Goal: Information Seeking & Learning: Learn about a topic

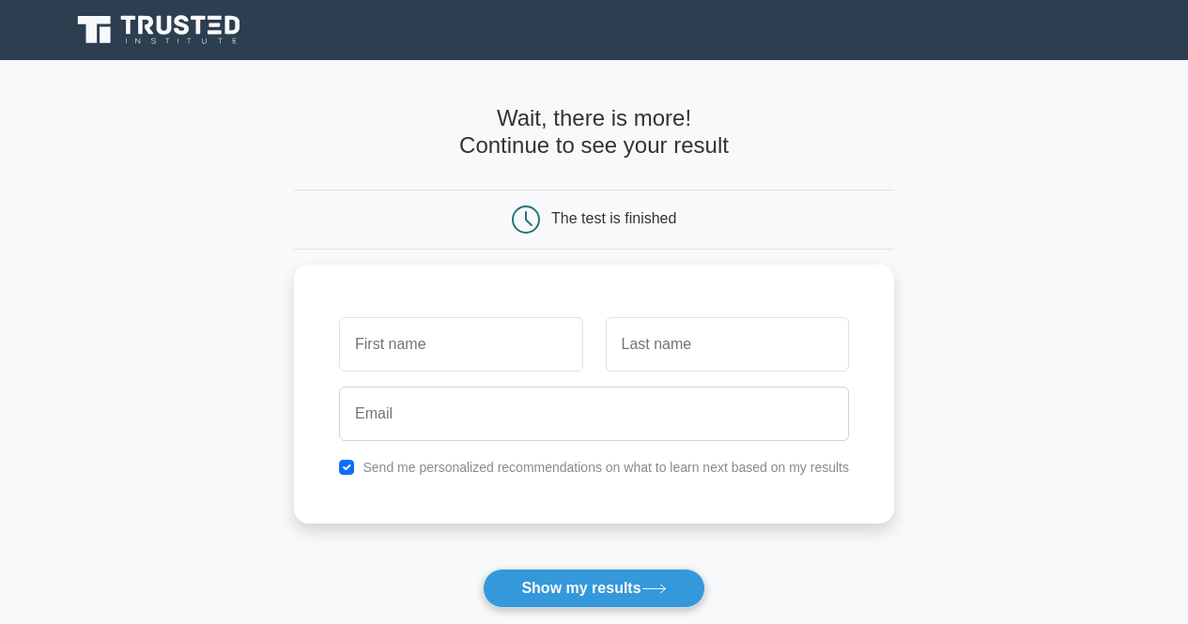
click at [171, 44] on icon at bounding box center [160, 30] width 180 height 36
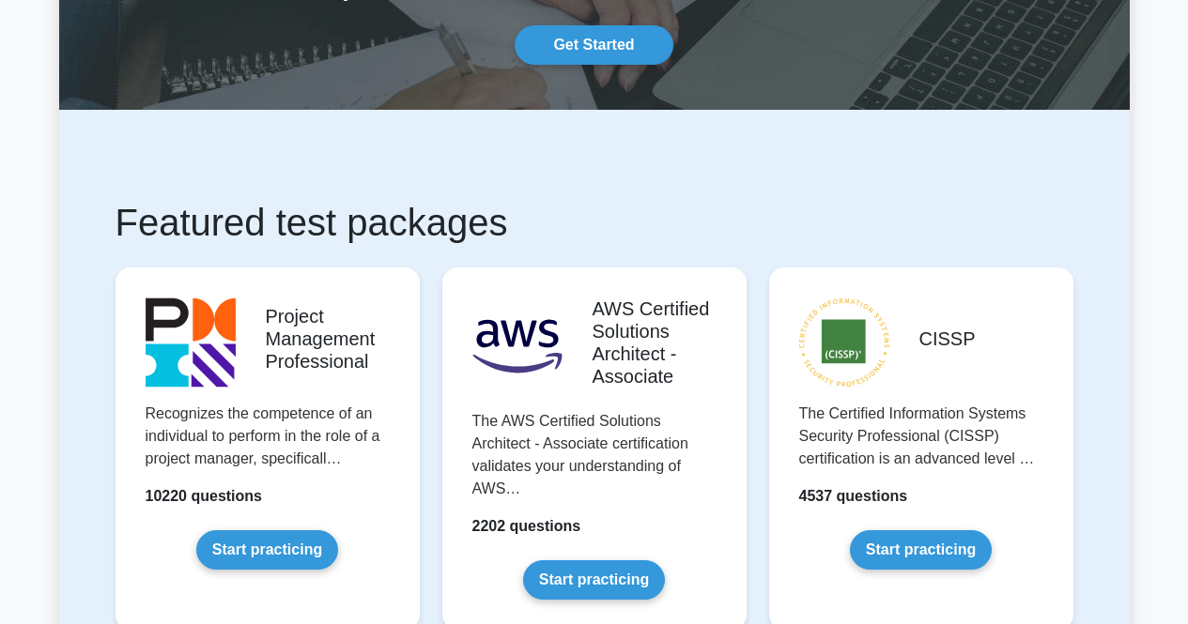
scroll to position [194, 0]
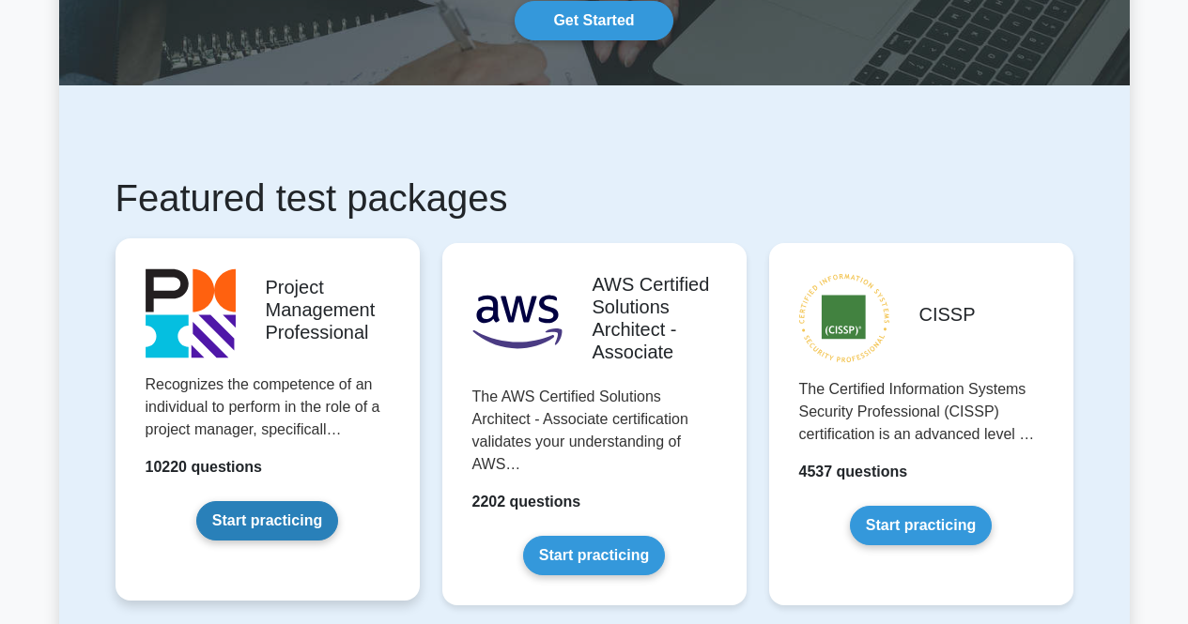
click at [254, 529] on link "Start practicing" at bounding box center [267, 520] width 142 height 39
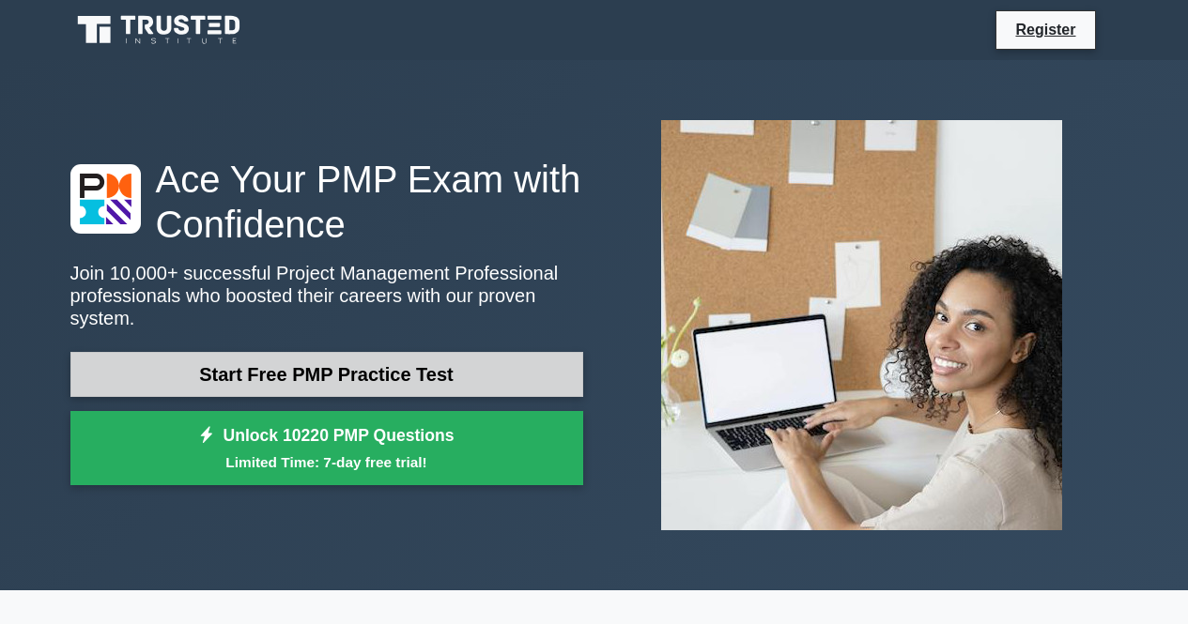
click at [391, 359] on link "Start Free PMP Practice Test" at bounding box center [326, 374] width 513 height 45
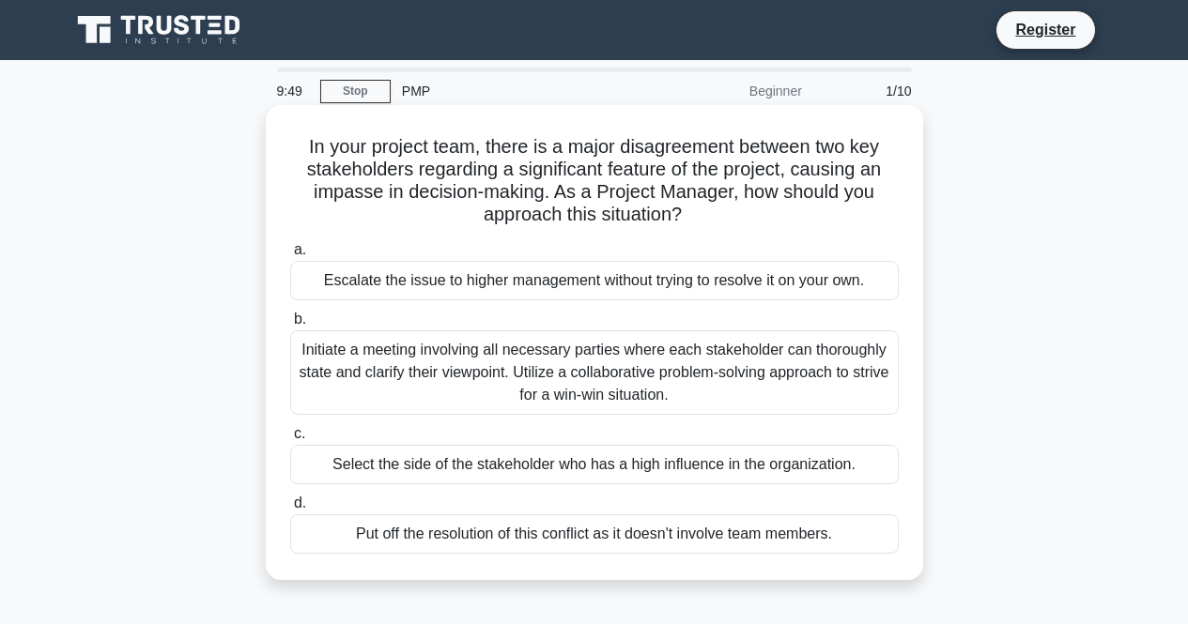
click at [598, 372] on div "Initiate a meeting involving all necessary parties where each stakeholder can t…" at bounding box center [594, 372] width 608 height 84
click at [290, 326] on input "b. Initiate a meeting involving all necessary parties where each stakeholder ca…" at bounding box center [290, 320] width 0 height 12
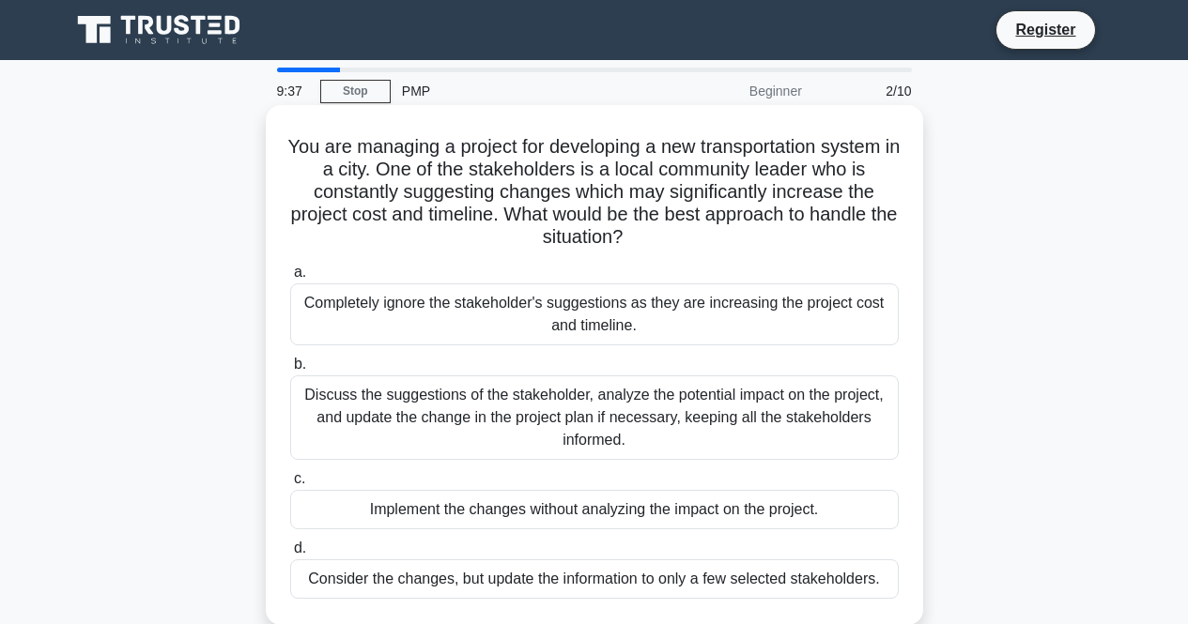
click at [636, 421] on div "Discuss the suggestions of the stakeholder, analyze the potential impact on the…" at bounding box center [594, 417] width 608 height 84
click at [290, 371] on input "b. Discuss the suggestions of the stakeholder, analyze the potential impact on …" at bounding box center [290, 365] width 0 height 12
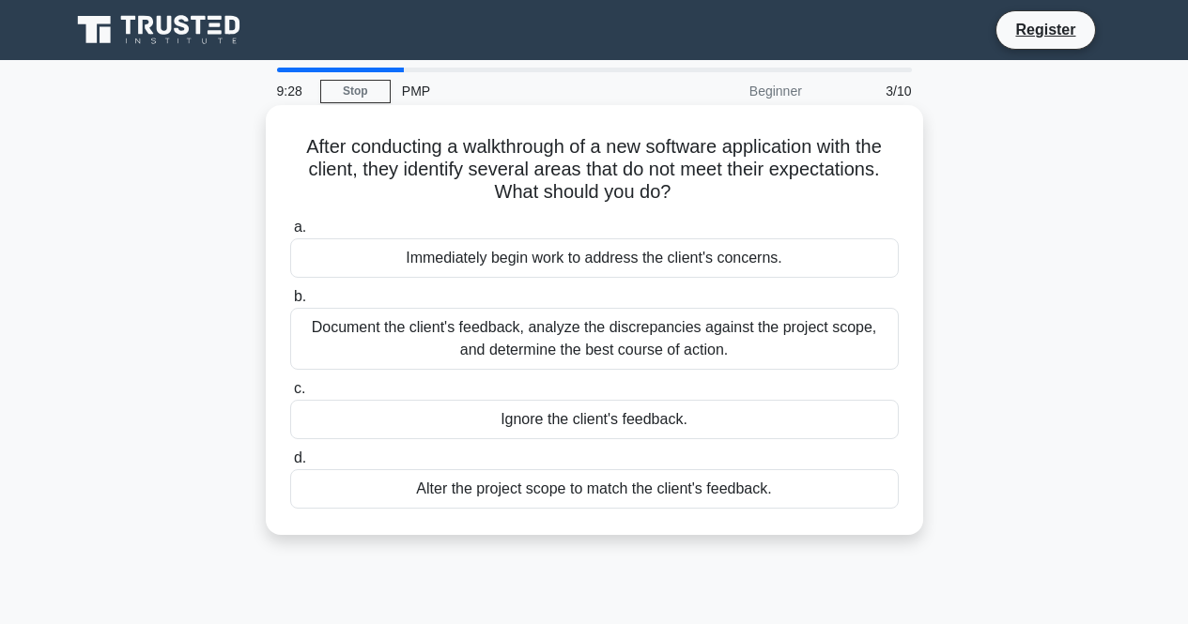
click at [665, 358] on div "Document the client's feedback, analyze the discrepancies against the project s…" at bounding box center [594, 339] width 608 height 62
click at [290, 303] on input "b. Document the client's feedback, analyze the discrepancies against the projec…" at bounding box center [290, 297] width 0 height 12
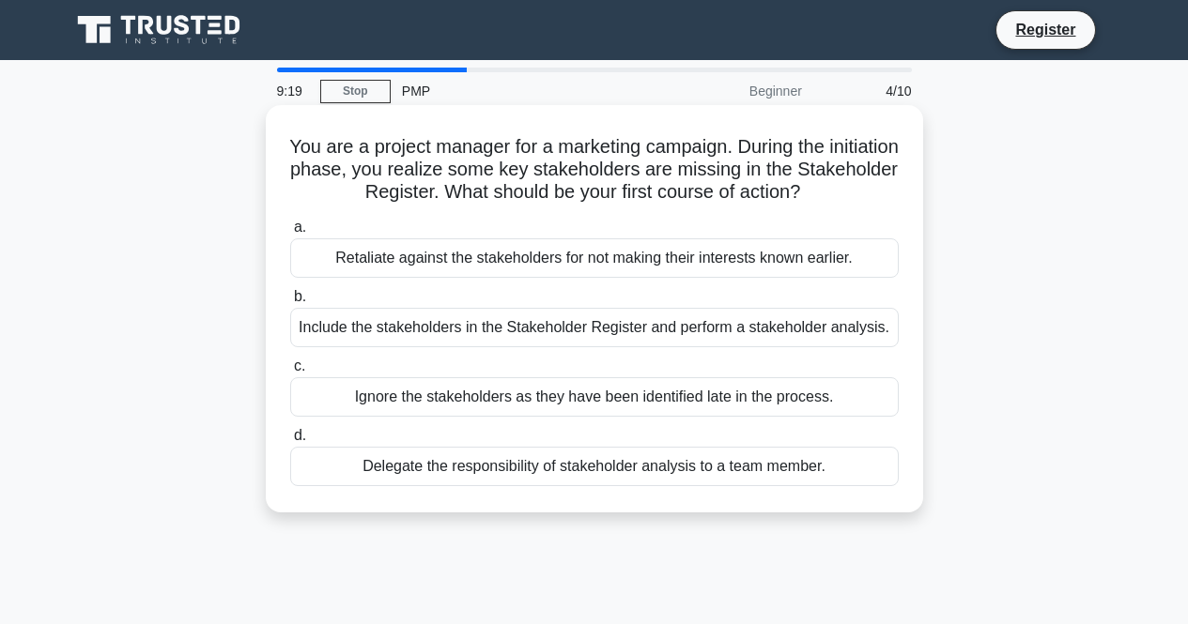
click at [671, 337] on div "Include the stakeholders in the Stakeholder Register and perform a stakeholder …" at bounding box center [594, 327] width 608 height 39
click at [290, 303] on input "b. Include the stakeholders in the Stakeholder Register and perform a stakehold…" at bounding box center [290, 297] width 0 height 12
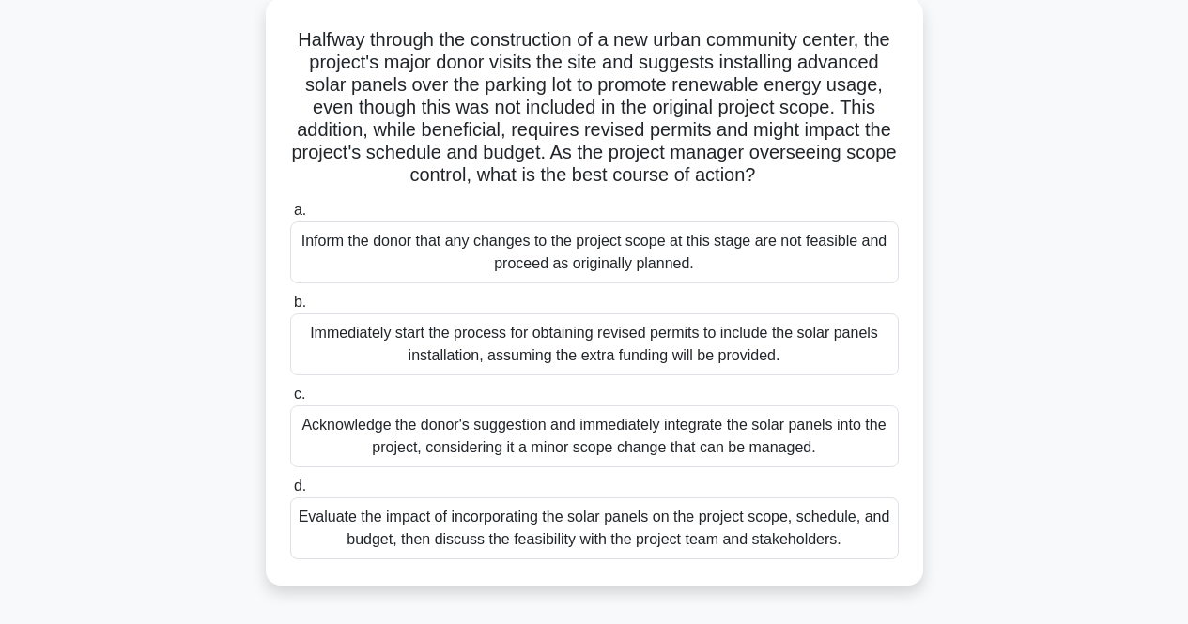
scroll to position [114, 0]
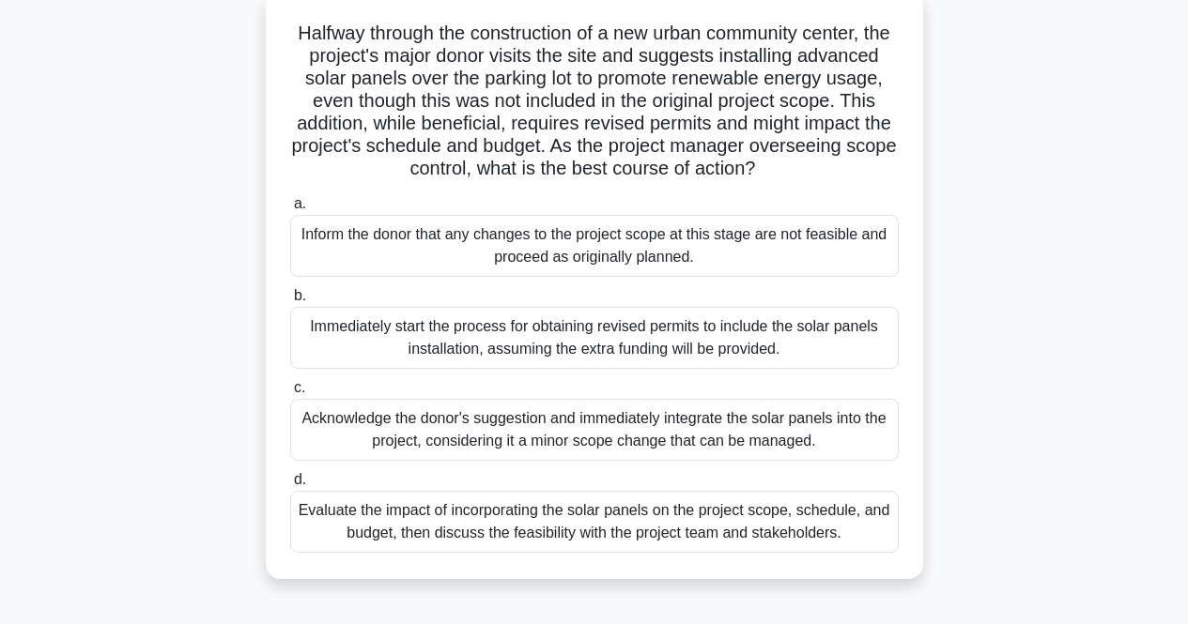
click at [608, 547] on div "Evaluate the impact of incorporating the solar panels on the project scope, sch…" at bounding box center [594, 522] width 608 height 62
click at [290, 486] on input "d. Evaluate the impact of incorporating the solar panels on the project scope, …" at bounding box center [290, 480] width 0 height 12
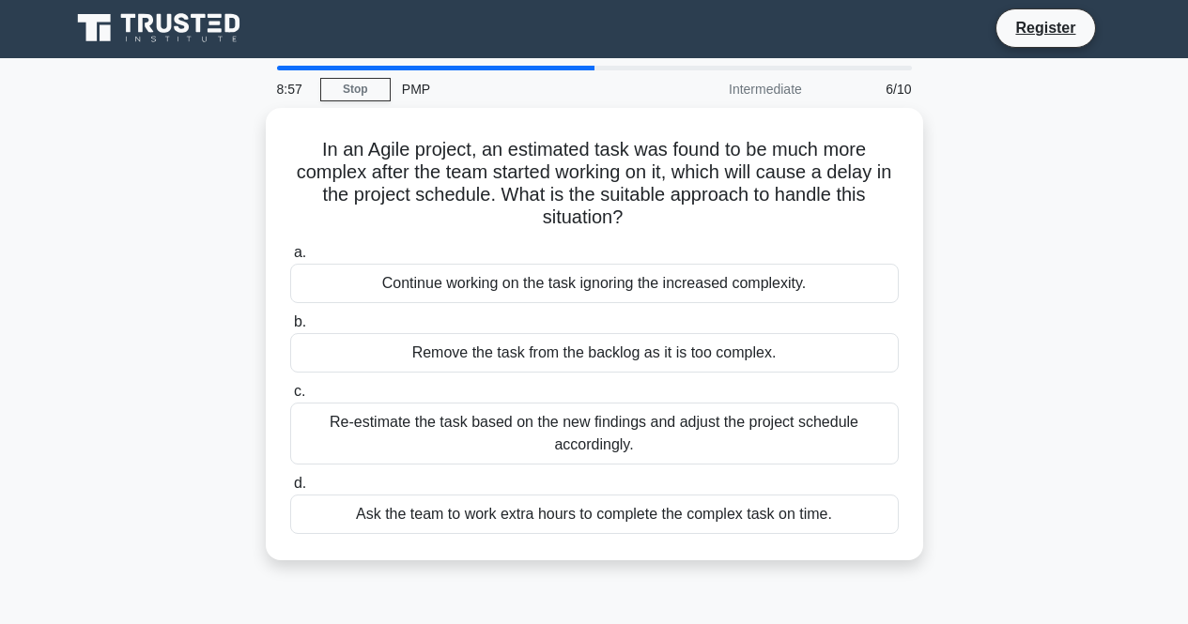
scroll to position [0, 0]
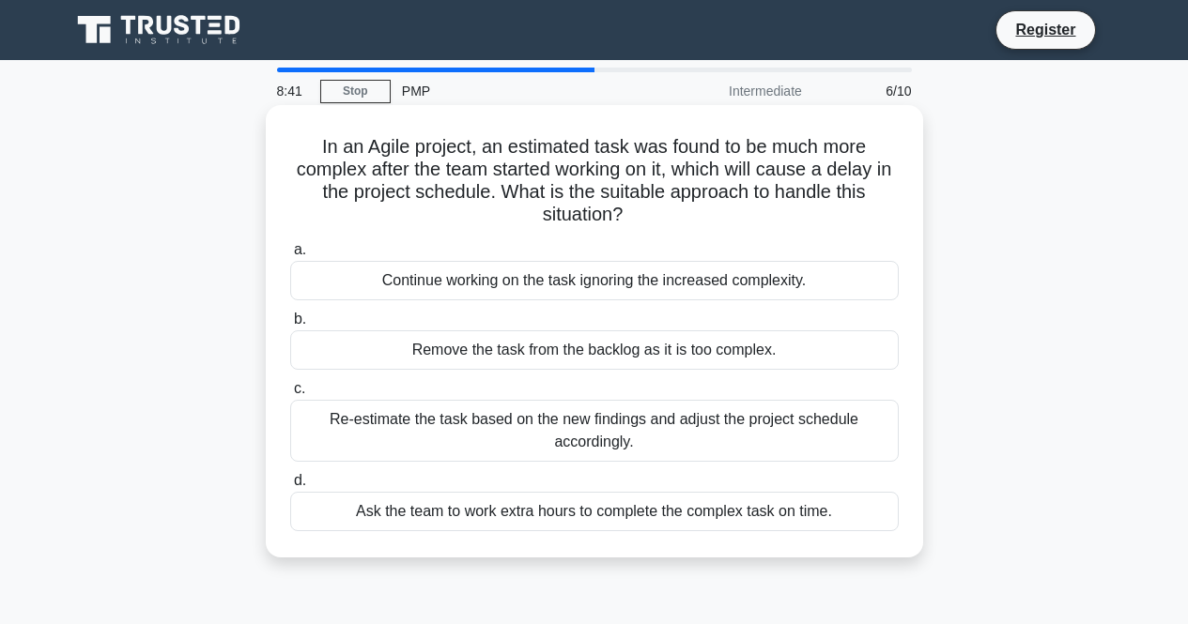
click at [641, 438] on div "Re-estimate the task based on the new findings and adjust the project schedule …" at bounding box center [594, 431] width 608 height 62
click at [290, 395] on input "c. Re-estimate the task based on the new findings and adjust the project schedu…" at bounding box center [290, 389] width 0 height 12
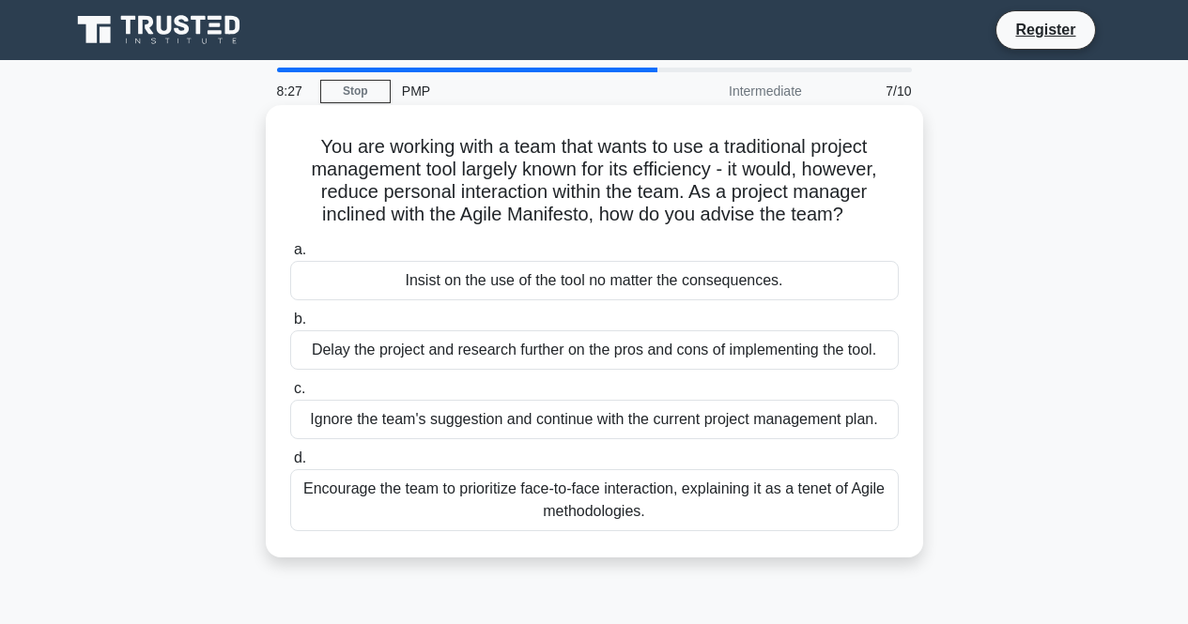
click at [638, 480] on div "Encourage the team to prioritize face-to-face interaction, explaining it as a t…" at bounding box center [594, 500] width 608 height 62
click at [290, 465] on input "d. Encourage the team to prioritize face-to-face interaction, explaining it as …" at bounding box center [290, 458] width 0 height 12
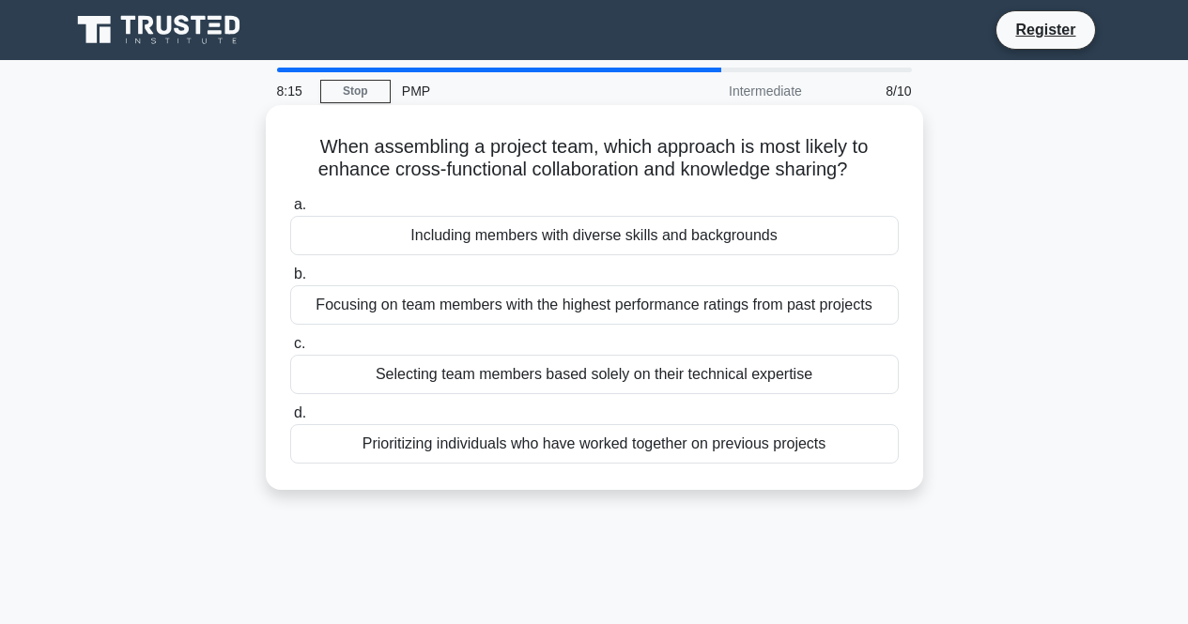
click at [780, 246] on div "Including members with diverse skills and backgrounds" at bounding box center [594, 235] width 608 height 39
click at [290, 211] on input "a. Including members with diverse skills and backgrounds" at bounding box center [290, 205] width 0 height 12
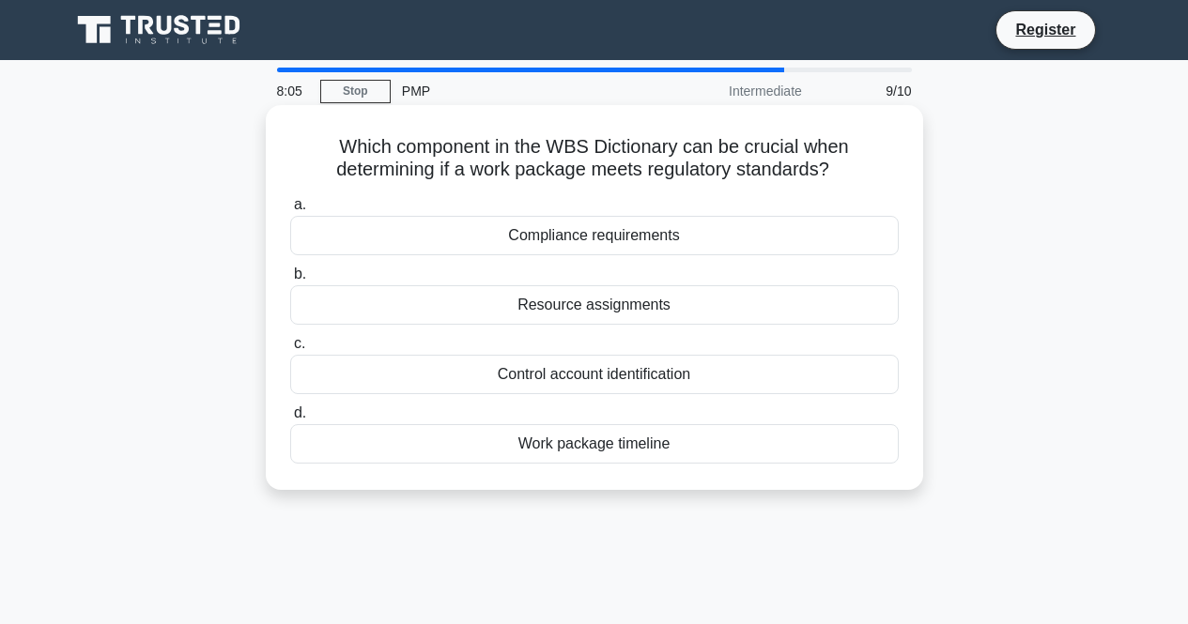
click at [769, 229] on div "Compliance requirements" at bounding box center [594, 235] width 608 height 39
click at [290, 211] on input "a. Compliance requirements" at bounding box center [290, 205] width 0 height 12
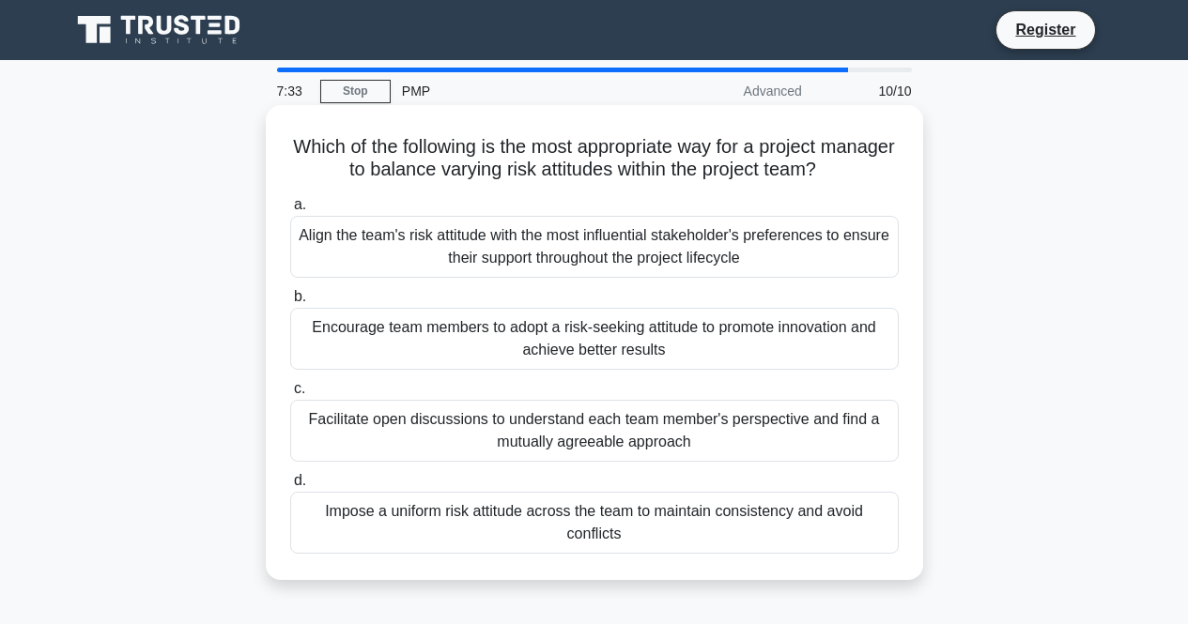
click at [697, 430] on div "Facilitate open discussions to understand each team member's perspective and fi…" at bounding box center [594, 431] width 608 height 62
click at [290, 395] on input "c. Facilitate open discussions to understand each team member's perspective and…" at bounding box center [290, 389] width 0 height 12
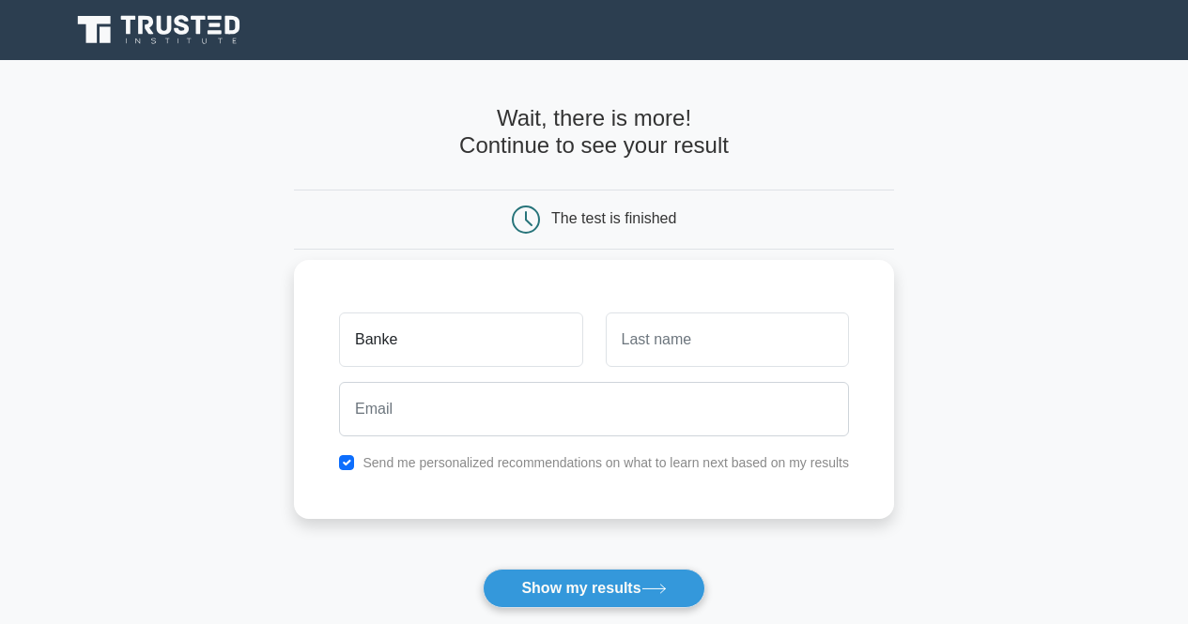
type input "Banke"
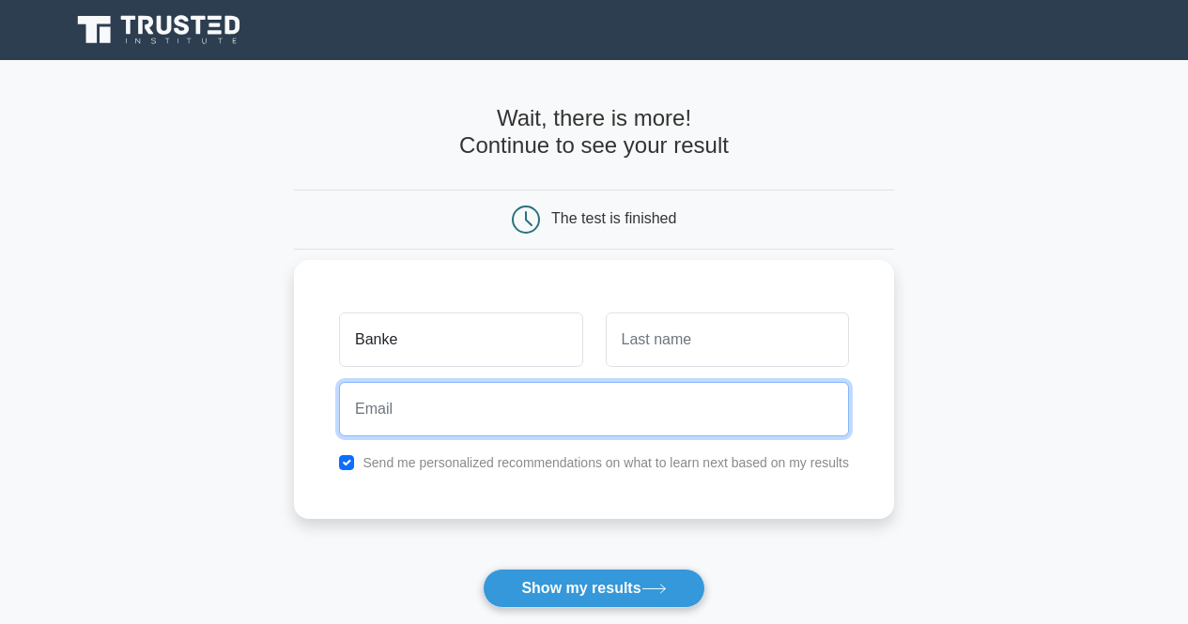
click at [598, 408] on input "email" at bounding box center [594, 409] width 510 height 54
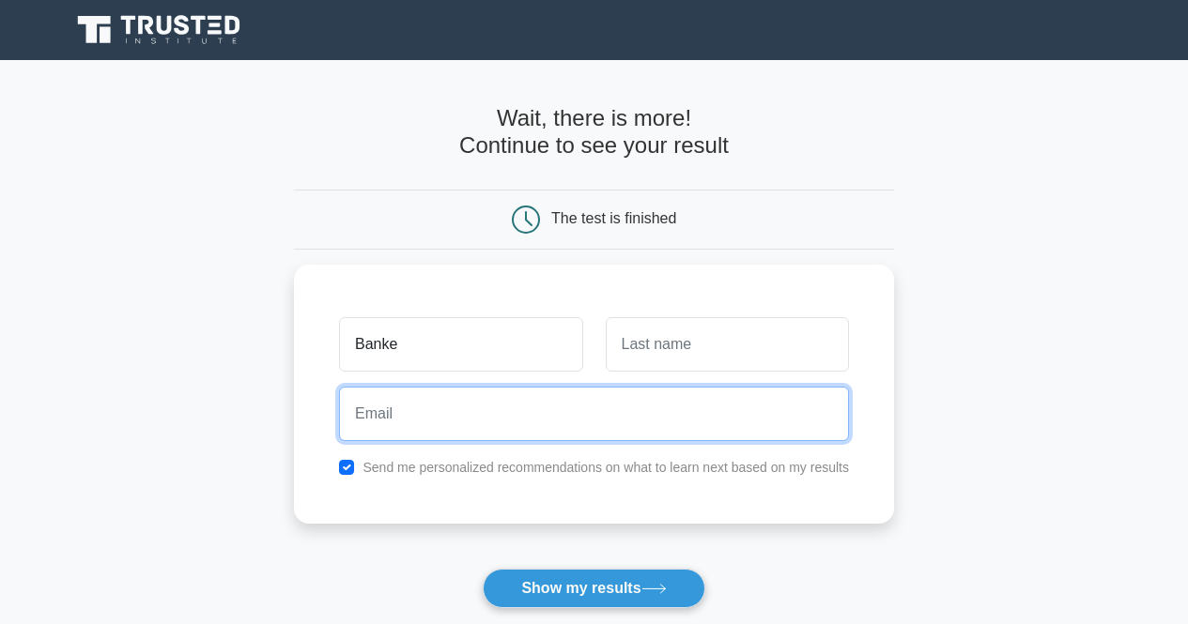
type input "[EMAIL_ADDRESS][DOMAIN_NAME]"
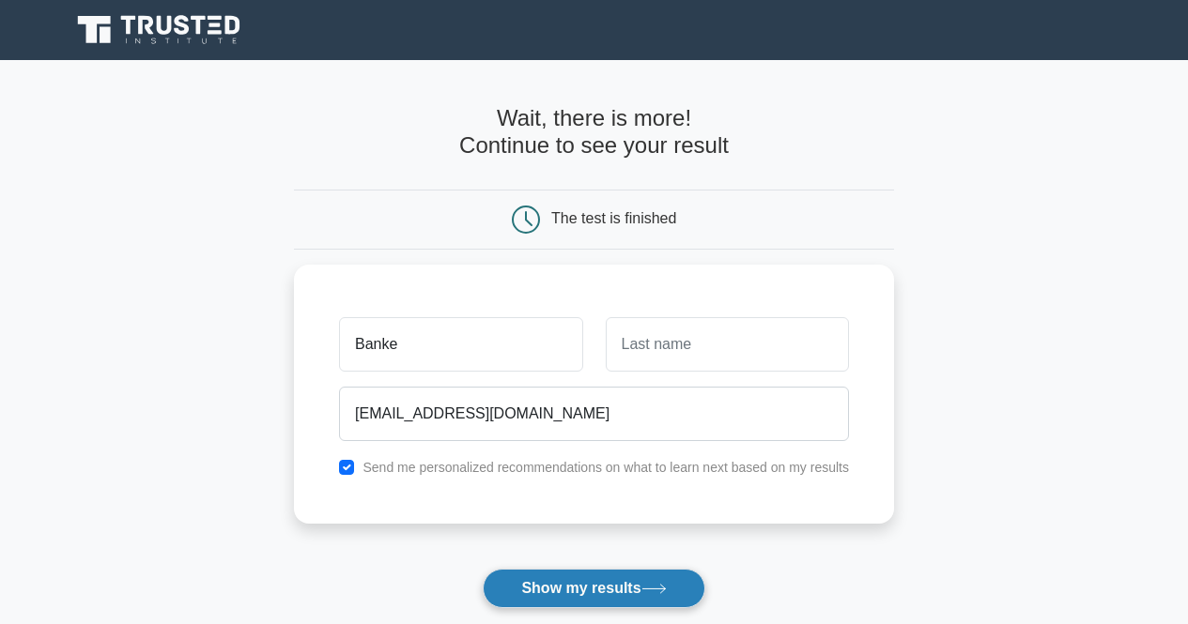
click at [568, 584] on button "Show my results" at bounding box center [594, 588] width 222 height 39
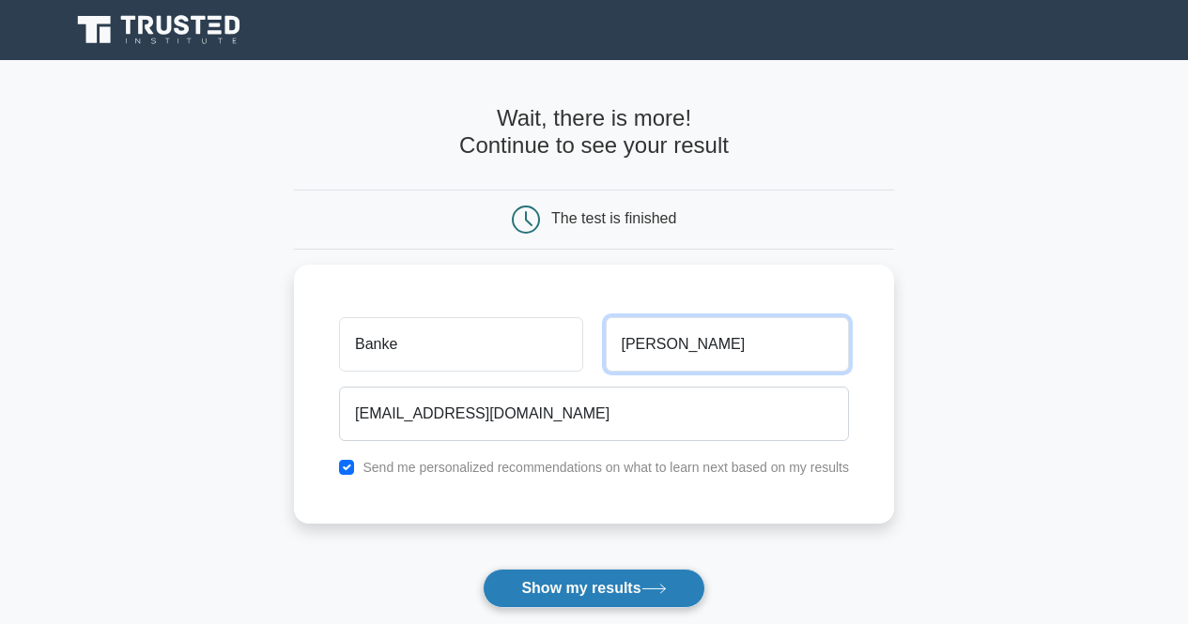
type input "[PERSON_NAME]"
click at [605, 586] on button "Show my results" at bounding box center [594, 588] width 222 height 39
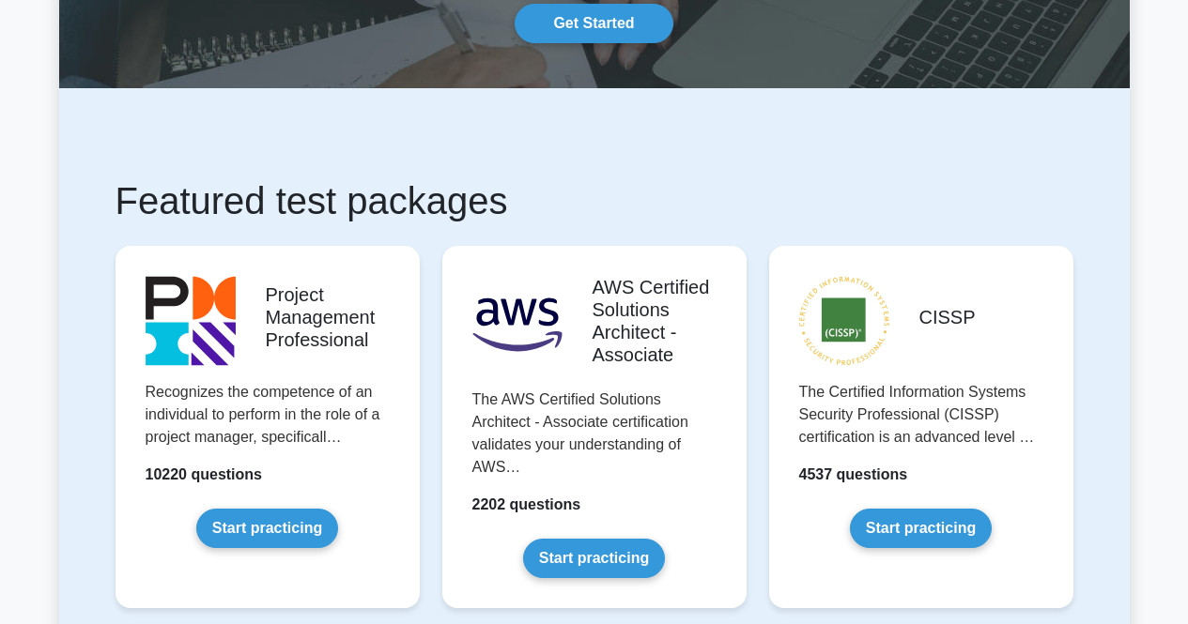
scroll to position [262, 0]
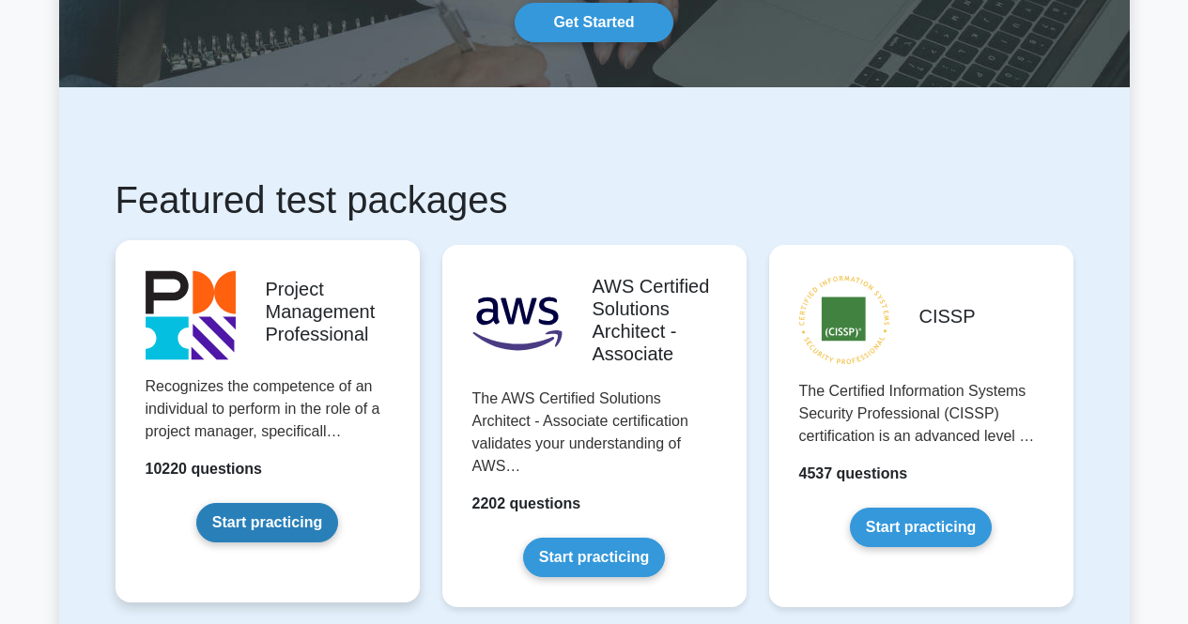
click at [287, 514] on link "Start practicing" at bounding box center [267, 522] width 142 height 39
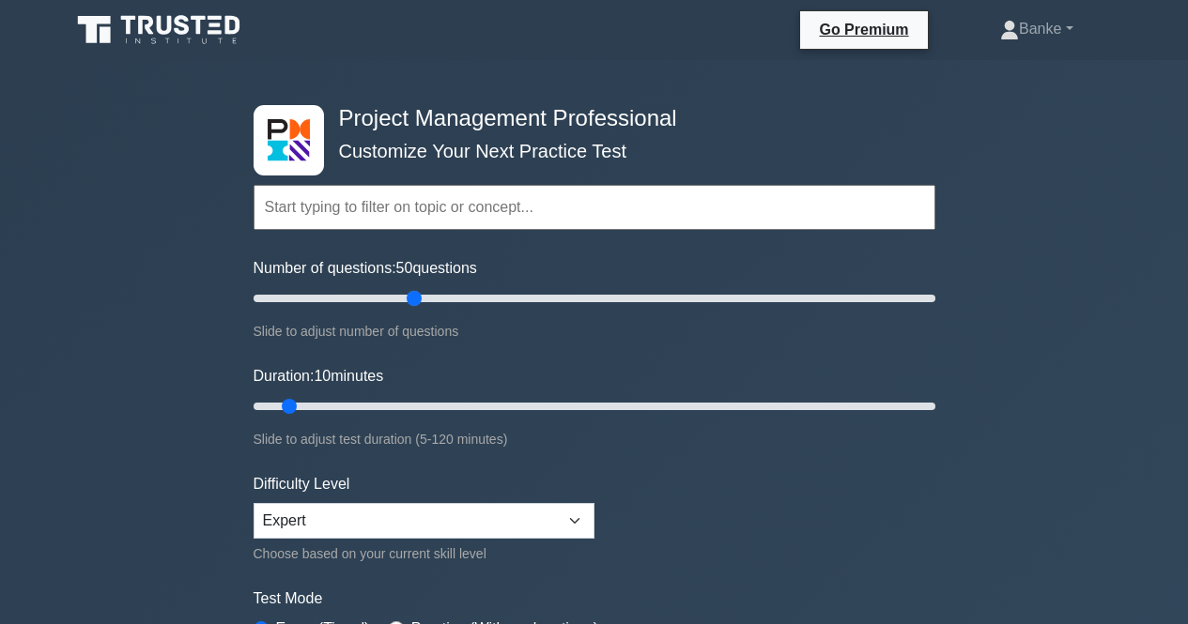
drag, startPoint x: 282, startPoint y: 299, endPoint x: 421, endPoint y: 302, distance: 139.9
type input "50"
click at [421, 302] on input "Number of questions: 50 questions" at bounding box center [594, 298] width 682 height 23
drag, startPoint x: 296, startPoint y: 403, endPoint x: 406, endPoint y: 406, distance: 109.9
type input "30"
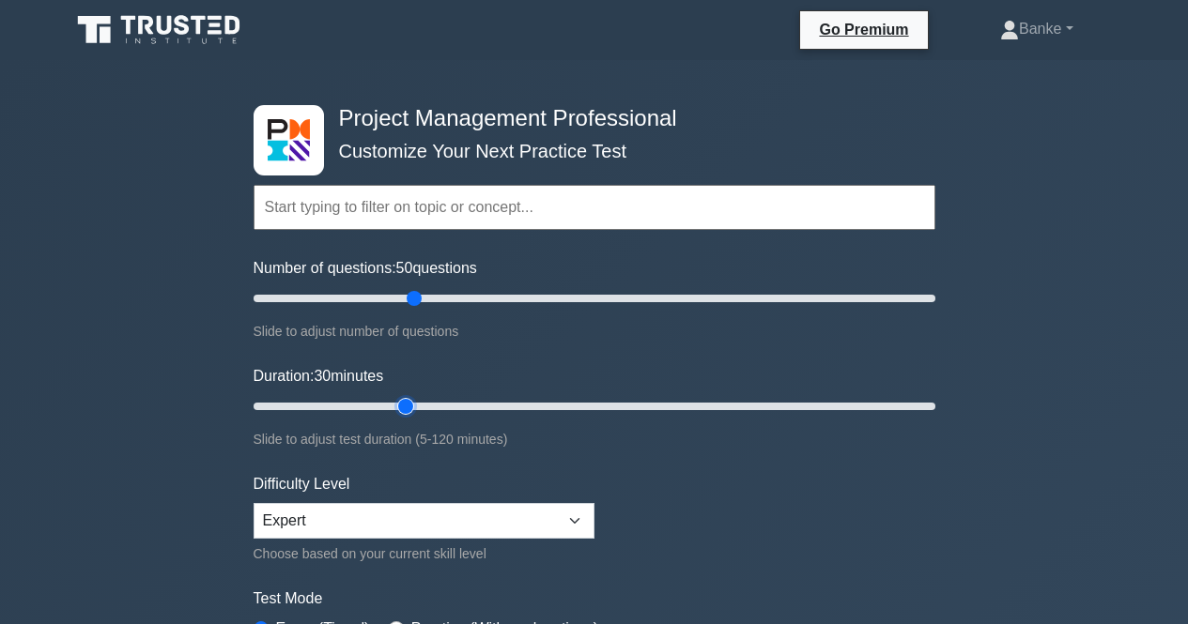
click at [406, 406] on input "Duration: 30 minutes" at bounding box center [594, 406] width 682 height 23
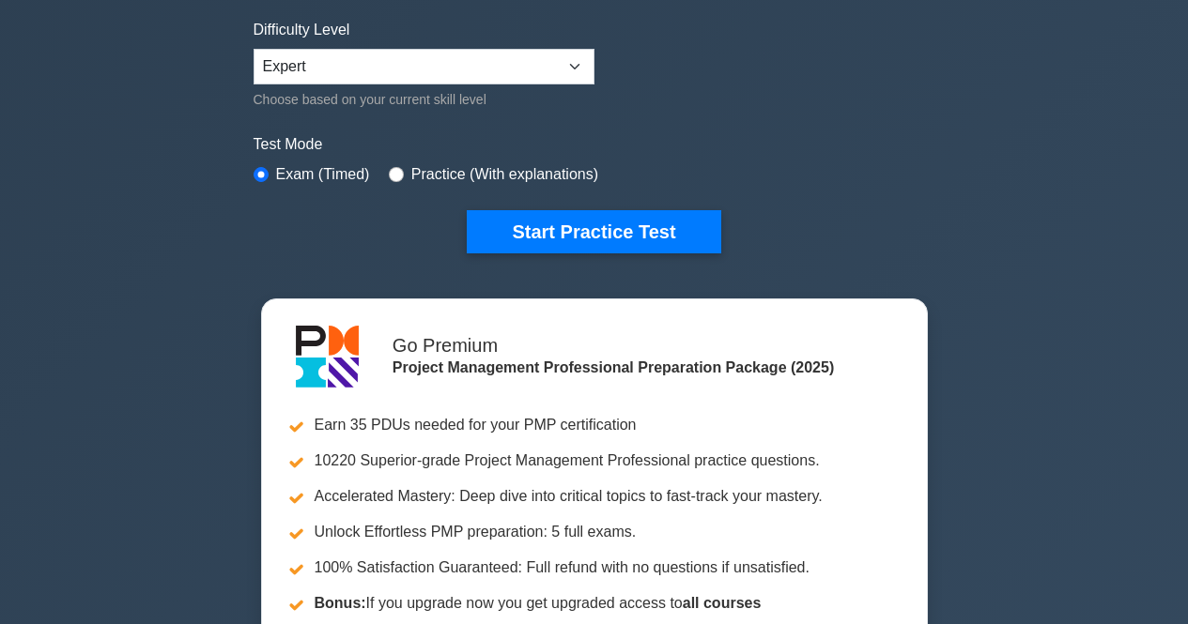
scroll to position [455, 0]
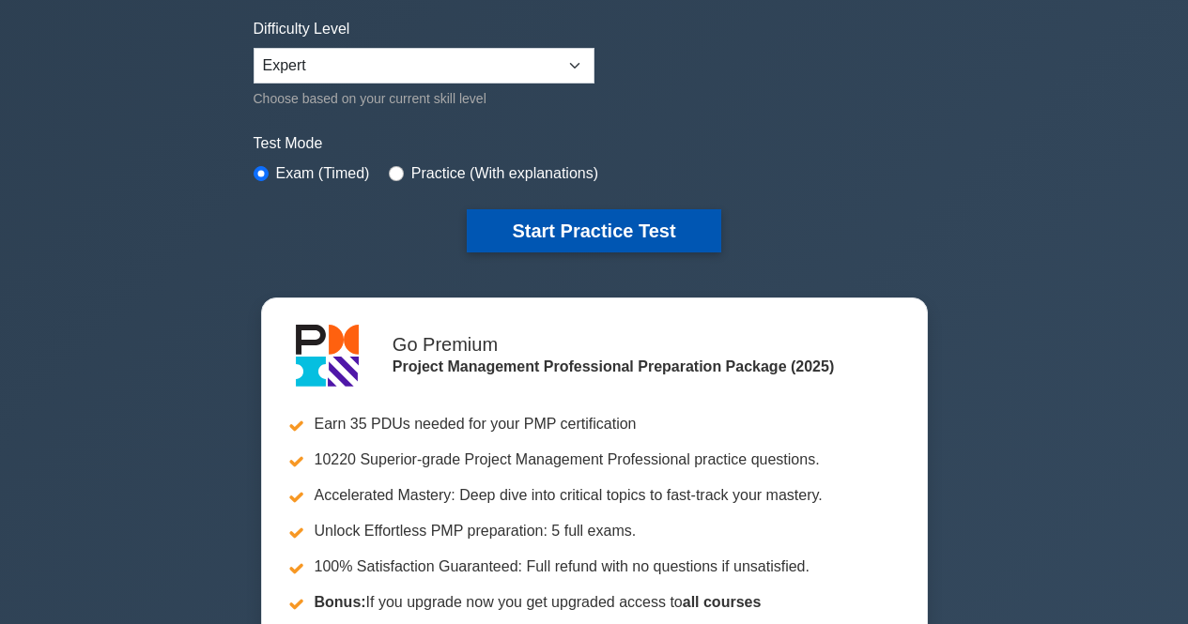
click at [575, 241] on button "Start Practice Test" at bounding box center [593, 230] width 253 height 43
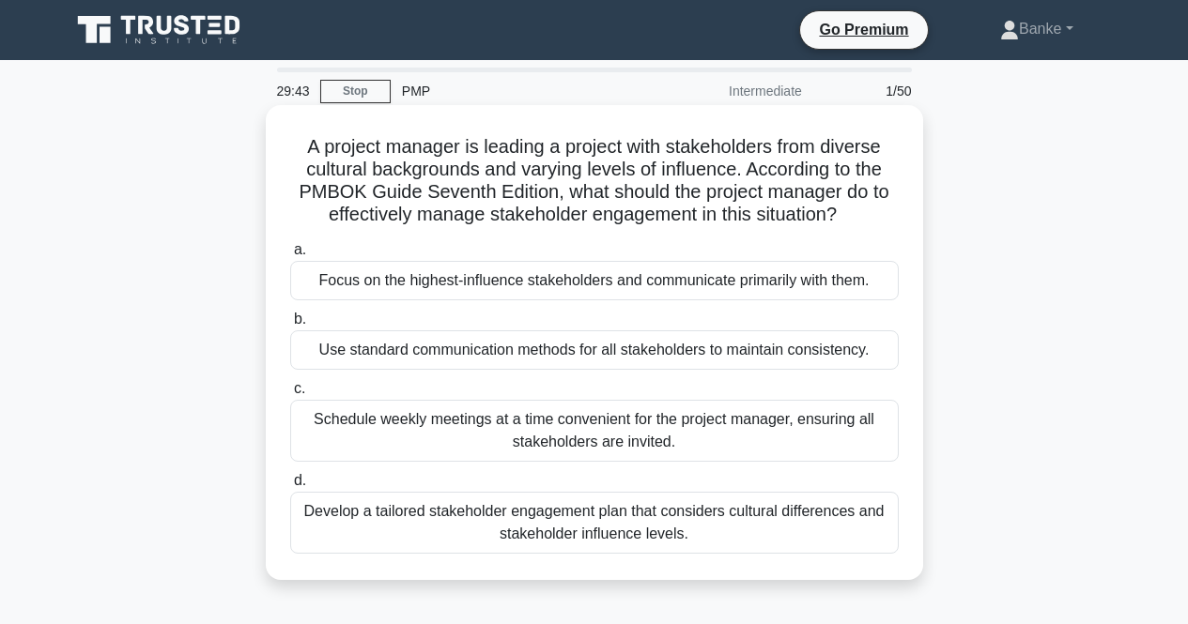
click at [573, 505] on div "Develop a tailored stakeholder engagement plan that considers cultural differen…" at bounding box center [594, 523] width 608 height 62
click at [290, 487] on input "d. Develop a tailored stakeholder engagement plan that considers cultural diffe…" at bounding box center [290, 481] width 0 height 12
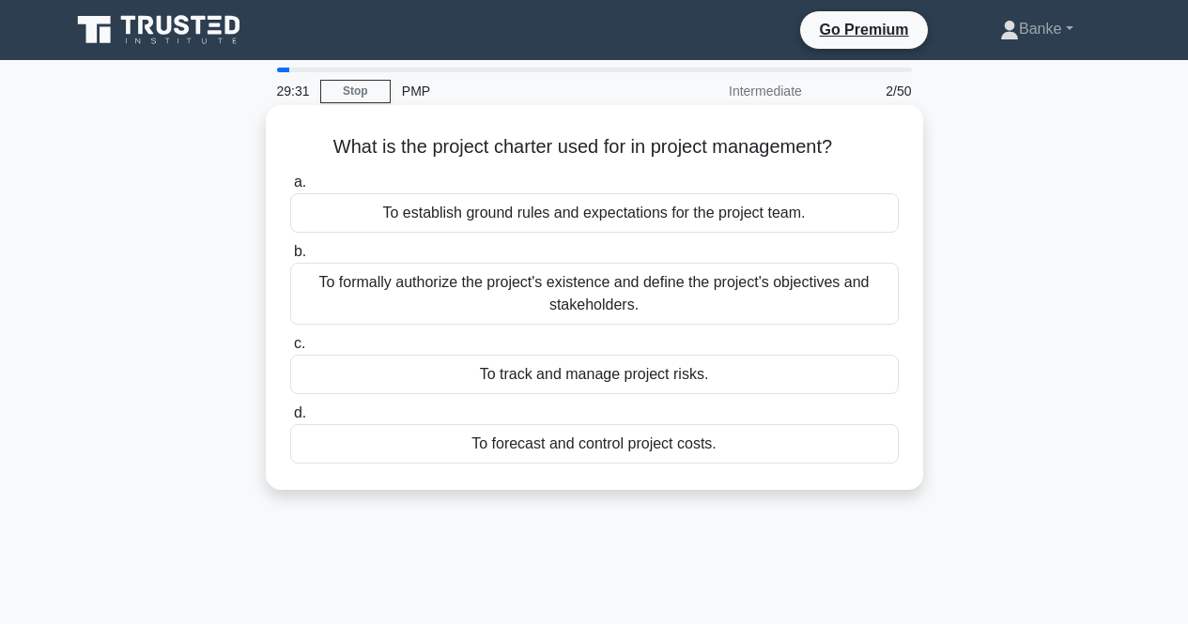
click at [664, 309] on div "To formally authorize the project's existence and define the project's objectiv…" at bounding box center [594, 294] width 608 height 62
click at [290, 258] on input "b. To formally authorize the project's existence and define the project's objec…" at bounding box center [290, 252] width 0 height 12
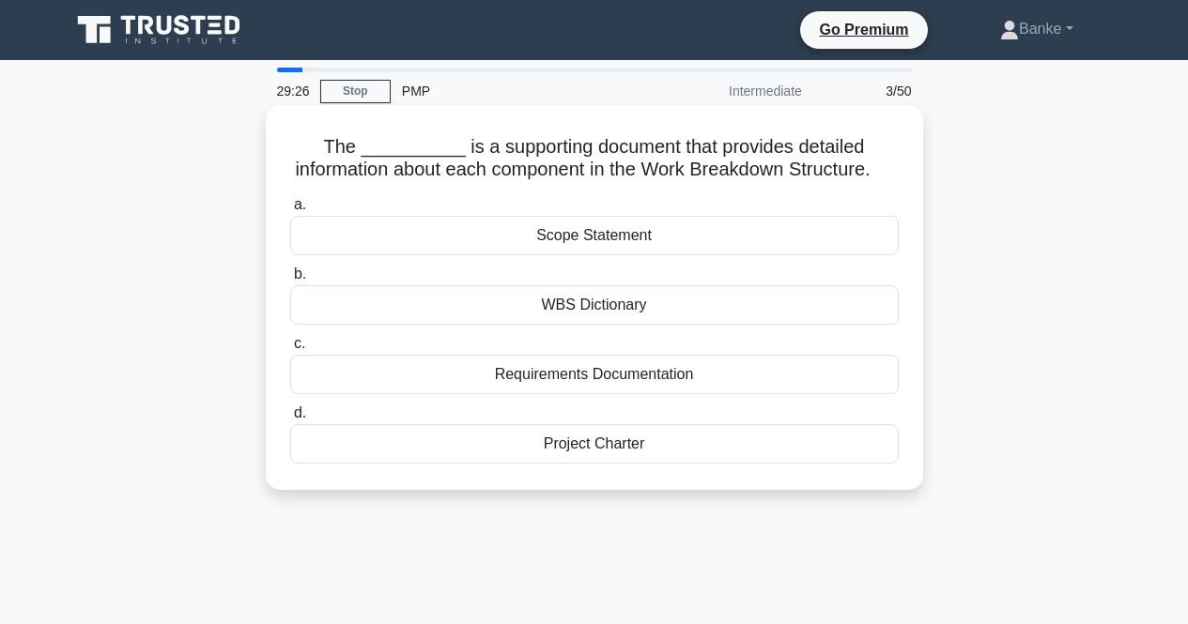
click at [644, 325] on div "WBS Dictionary" at bounding box center [594, 304] width 608 height 39
click at [290, 281] on input "b. WBS Dictionary" at bounding box center [290, 274] width 0 height 12
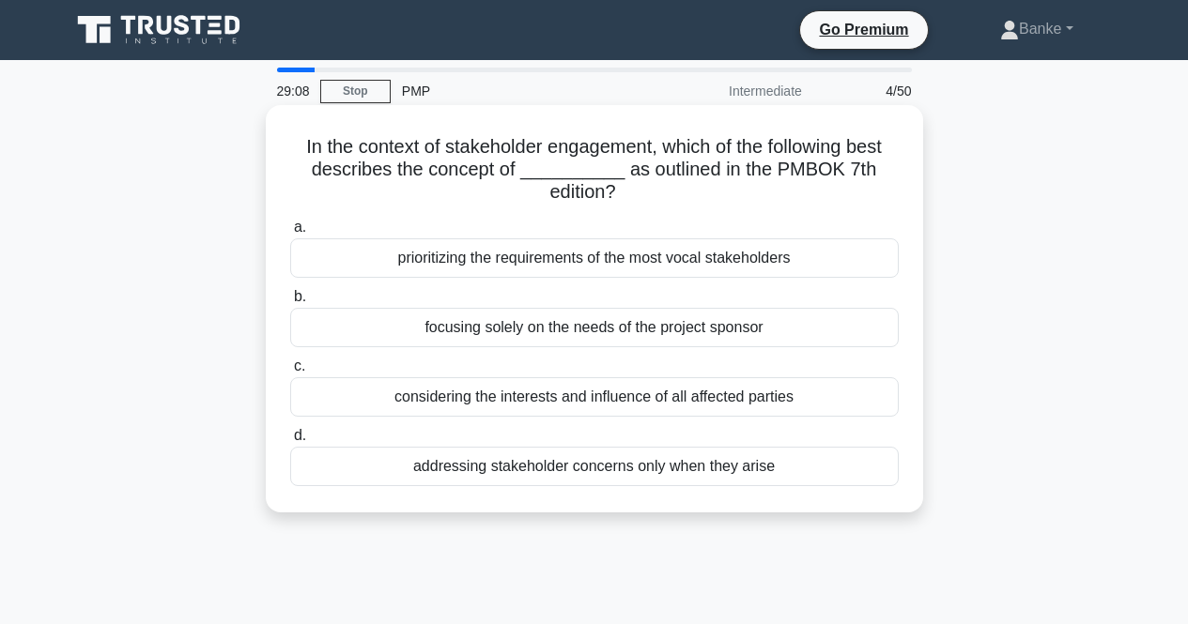
click at [604, 413] on div "considering the interests and influence of all affected parties" at bounding box center [594, 396] width 608 height 39
click at [290, 373] on input "c. considering the interests and influence of all affected parties" at bounding box center [290, 366] width 0 height 12
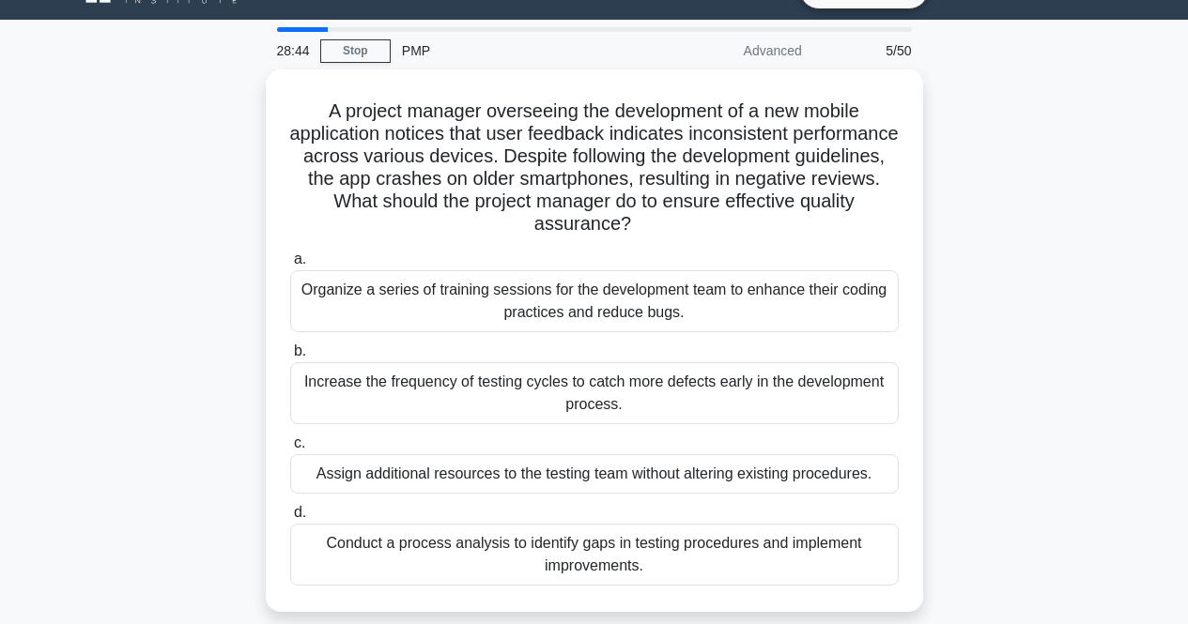
scroll to position [52, 0]
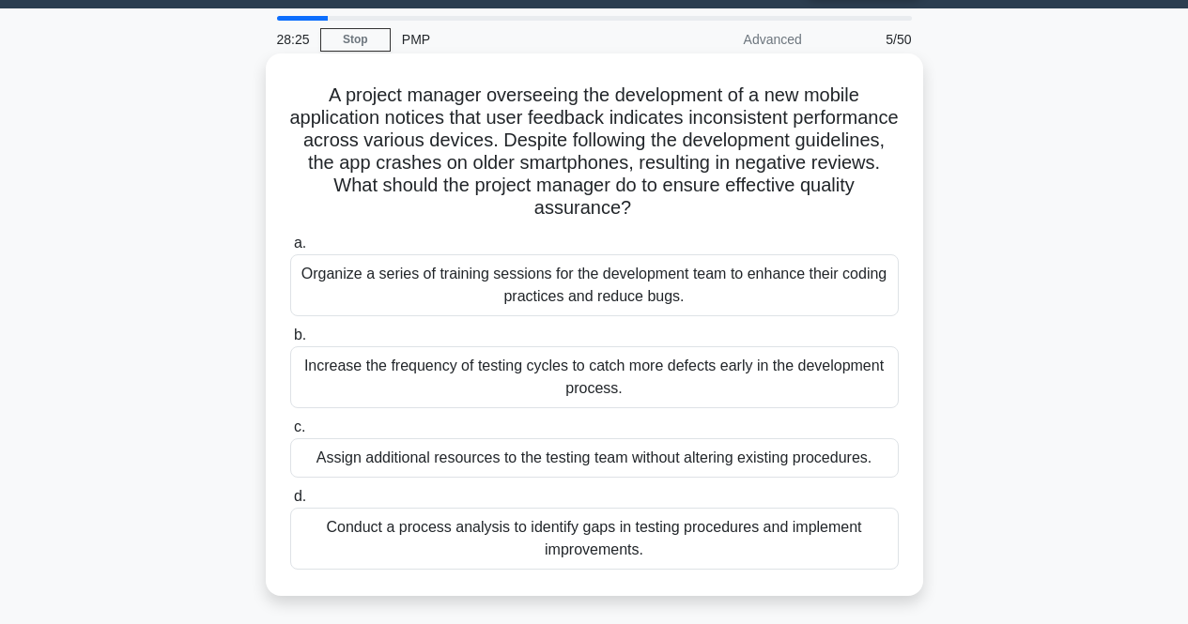
click at [593, 528] on div "Conduct a process analysis to identify gaps in testing procedures and implement…" at bounding box center [594, 539] width 608 height 62
click at [290, 503] on input "d. Conduct a process analysis to identify gaps in testing procedures and implem…" at bounding box center [290, 497] width 0 height 12
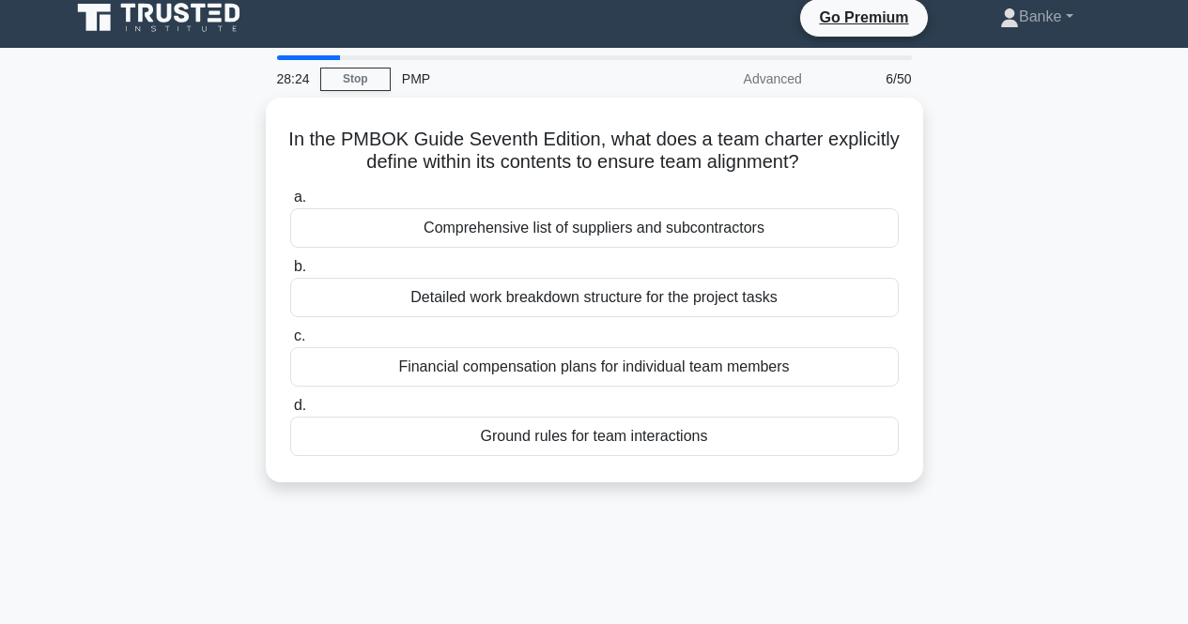
scroll to position [0, 0]
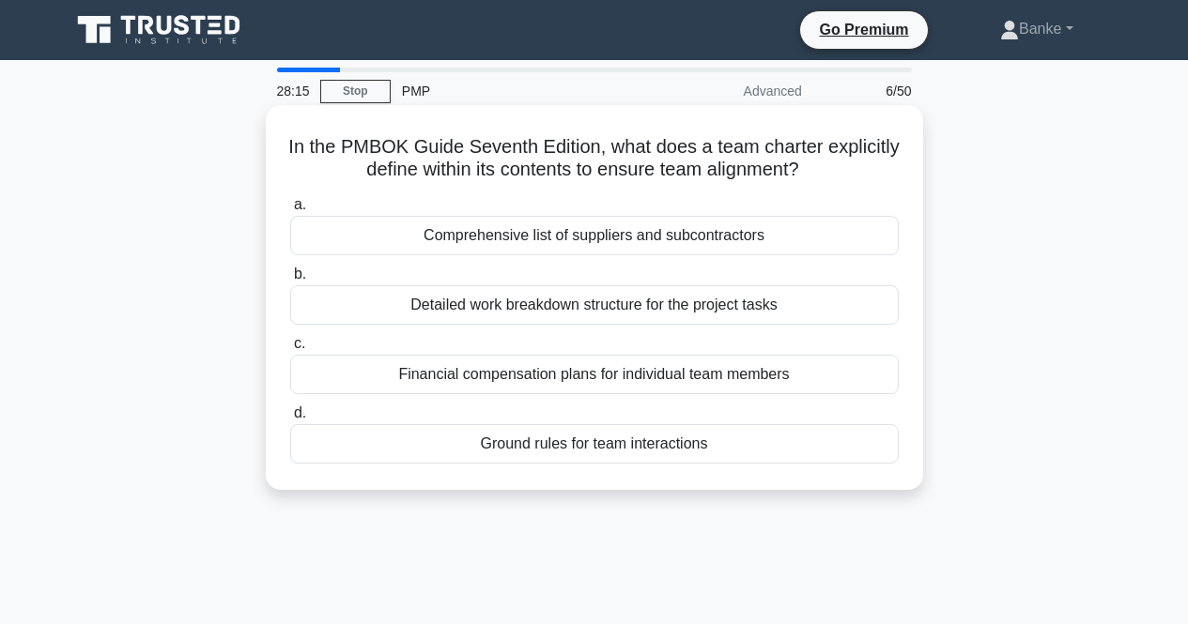
click at [659, 312] on div "Detailed work breakdown structure for the project tasks" at bounding box center [594, 304] width 608 height 39
click at [290, 281] on input "b. Detailed work breakdown structure for the project tasks" at bounding box center [290, 274] width 0 height 12
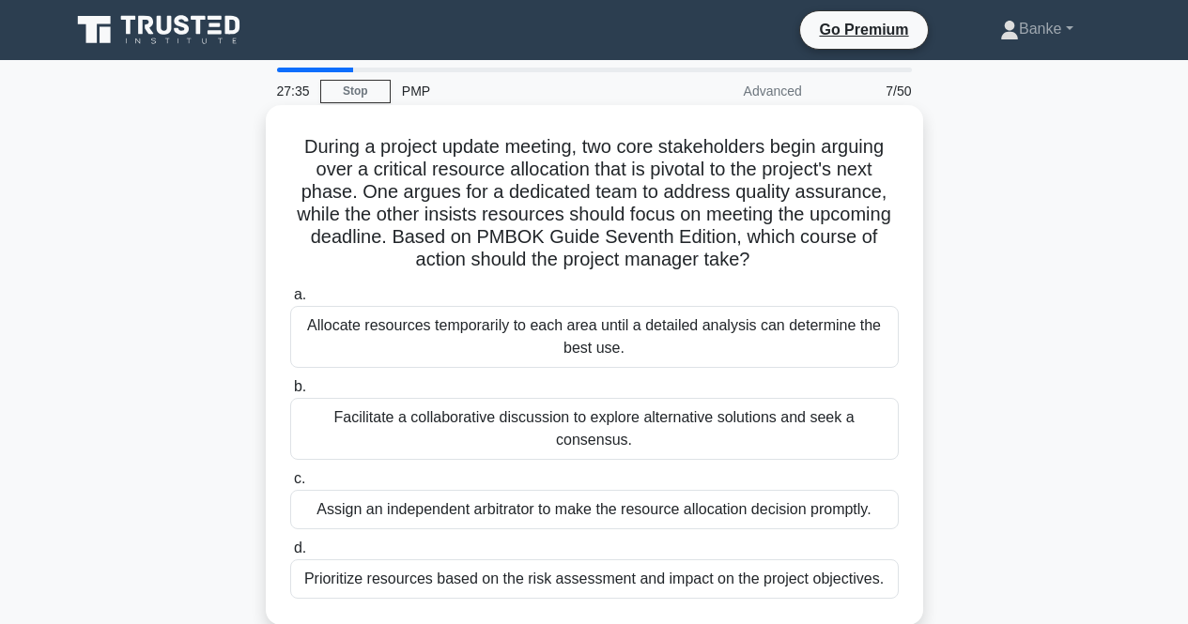
click at [571, 423] on div "Facilitate a collaborative discussion to explore alternative solutions and seek…" at bounding box center [594, 429] width 608 height 62
click at [290, 393] on input "b. Facilitate a collaborative discussion to explore alternative solutions and s…" at bounding box center [290, 387] width 0 height 12
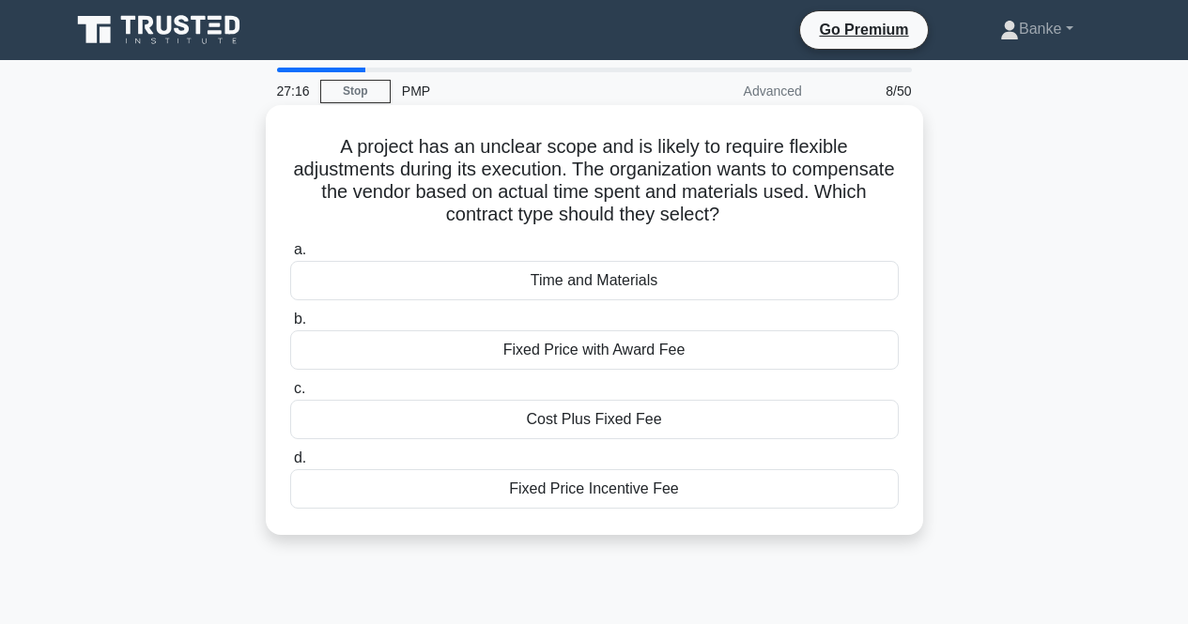
click at [536, 492] on div "Fixed Price Incentive Fee" at bounding box center [594, 488] width 608 height 39
click at [290, 465] on input "d. Fixed Price Incentive Fee" at bounding box center [290, 458] width 0 height 12
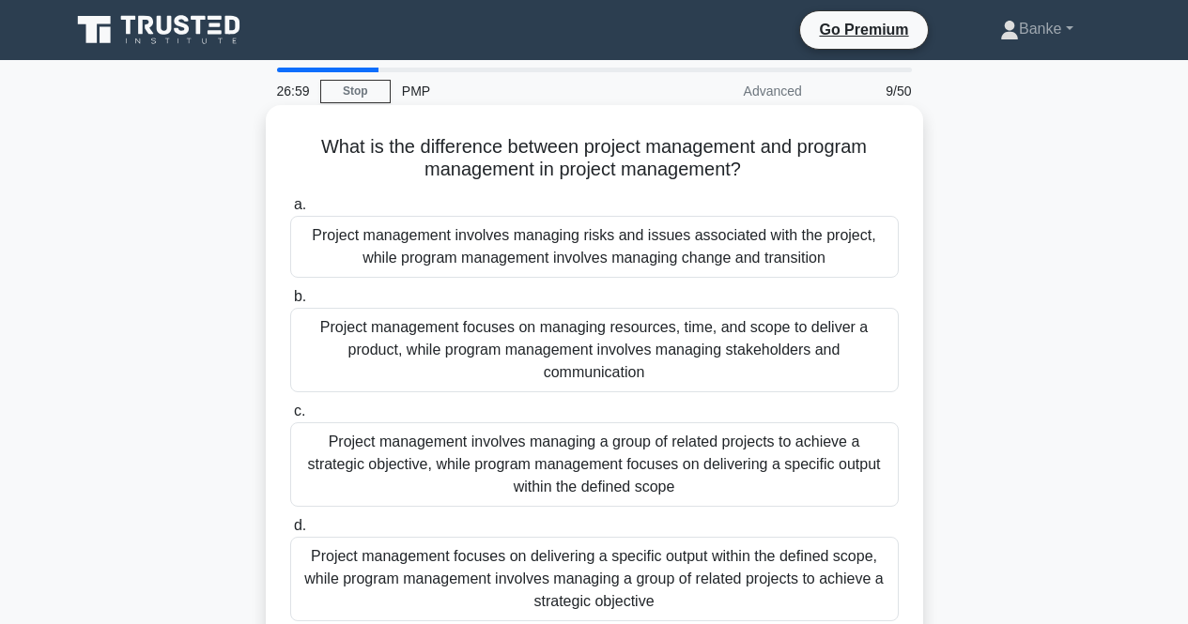
click at [501, 565] on div "Project management focuses on delivering a specific output within the defined s…" at bounding box center [594, 579] width 608 height 84
click at [290, 532] on input "d. Project management focuses on delivering a specific output within the define…" at bounding box center [290, 526] width 0 height 12
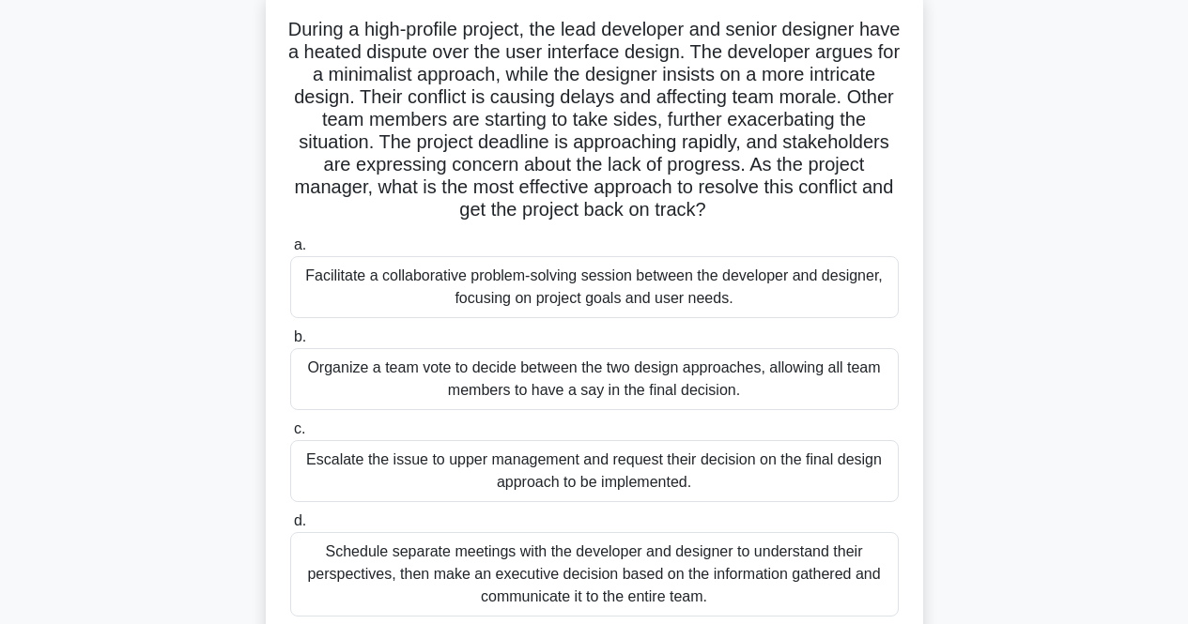
scroll to position [126, 0]
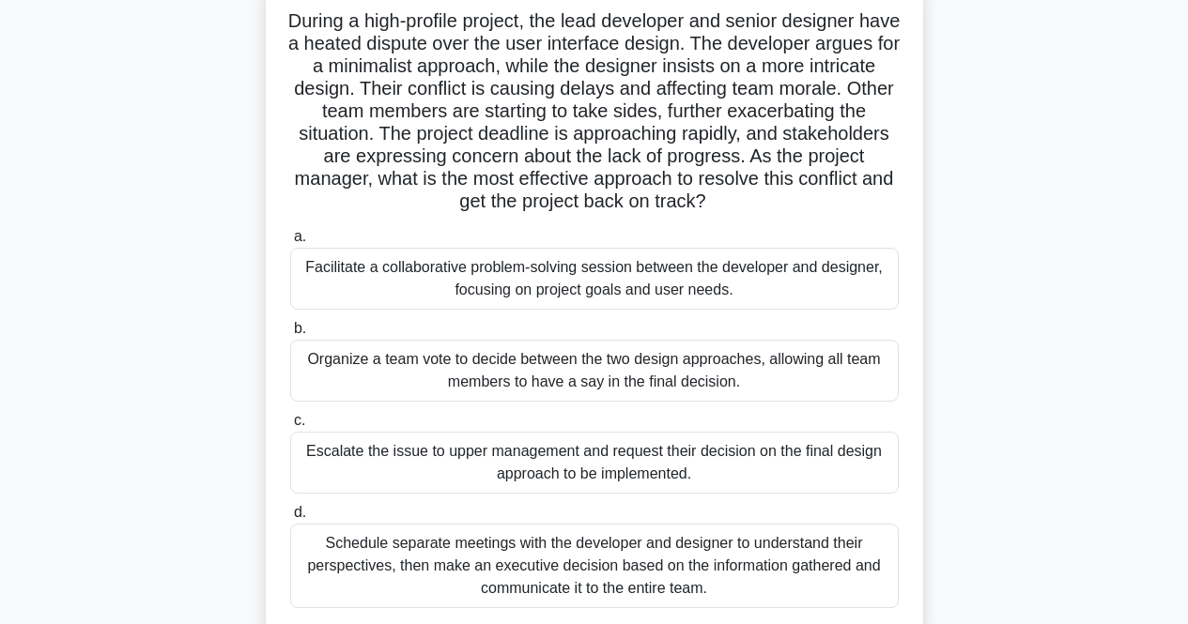
click at [635, 267] on div "Facilitate a collaborative problem-solving session between the developer and de…" at bounding box center [594, 279] width 608 height 62
click at [290, 243] on input "a. Facilitate a collaborative problem-solving session between the developer and…" at bounding box center [290, 237] width 0 height 12
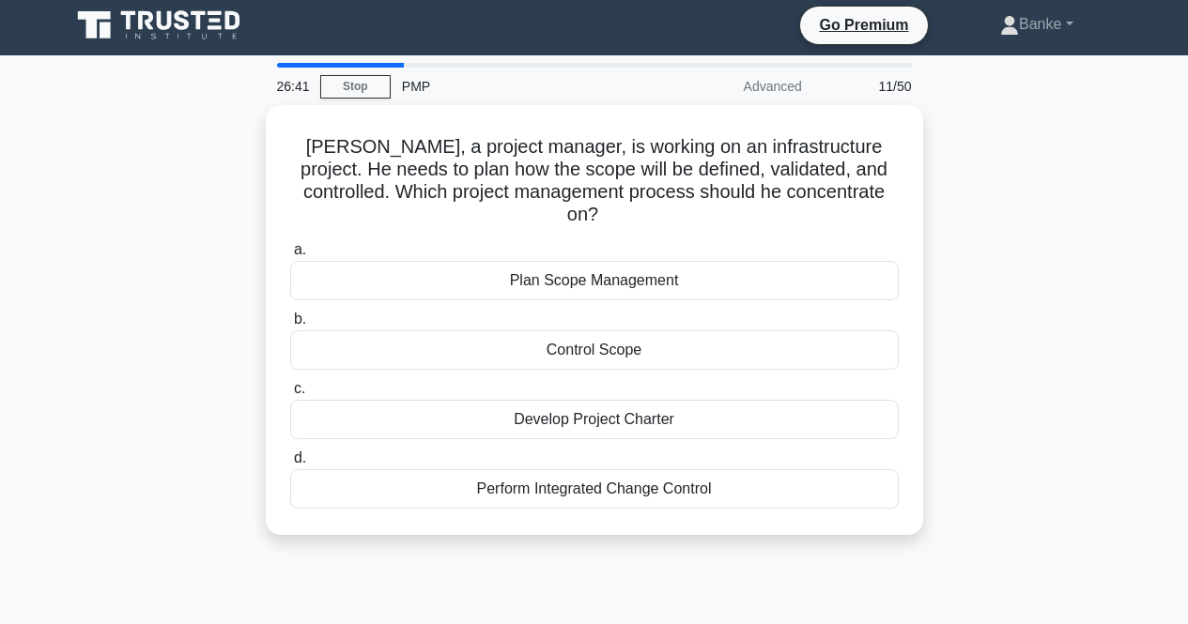
scroll to position [0, 0]
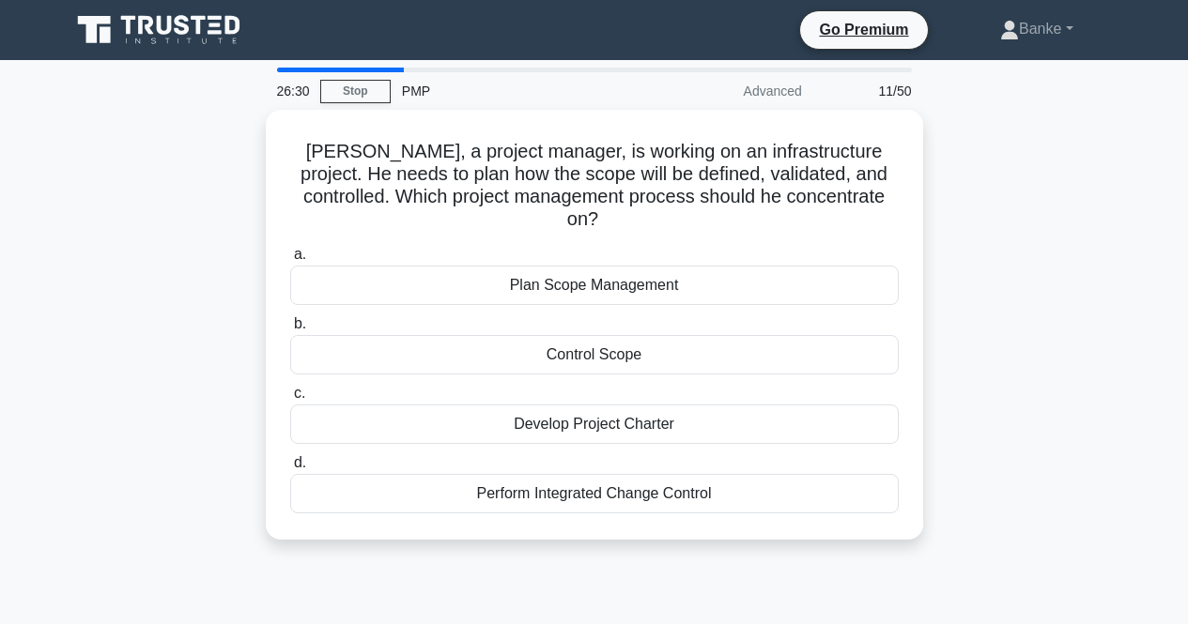
click at [635, 267] on div "Plan Scope Management" at bounding box center [594, 285] width 608 height 39
click at [290, 261] on input "a. Plan Scope Management" at bounding box center [290, 255] width 0 height 12
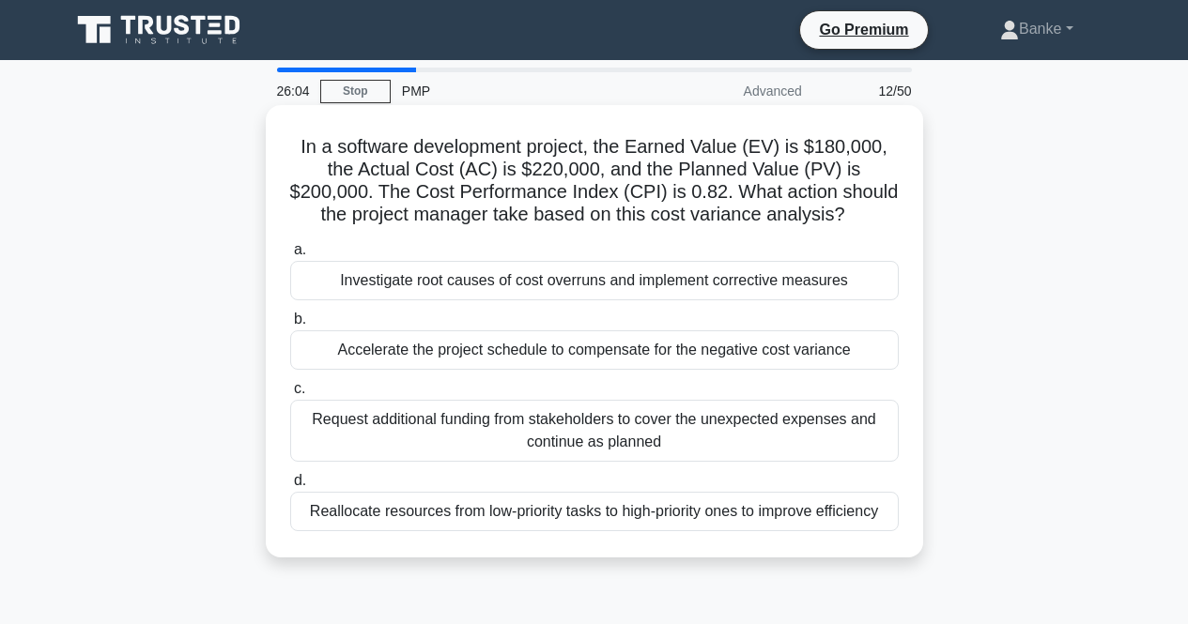
click at [652, 285] on div "Investigate root causes of cost overruns and implement corrective measures" at bounding box center [594, 280] width 608 height 39
click at [290, 256] on input "a. Investigate root causes of cost overruns and implement corrective measures" at bounding box center [290, 250] width 0 height 12
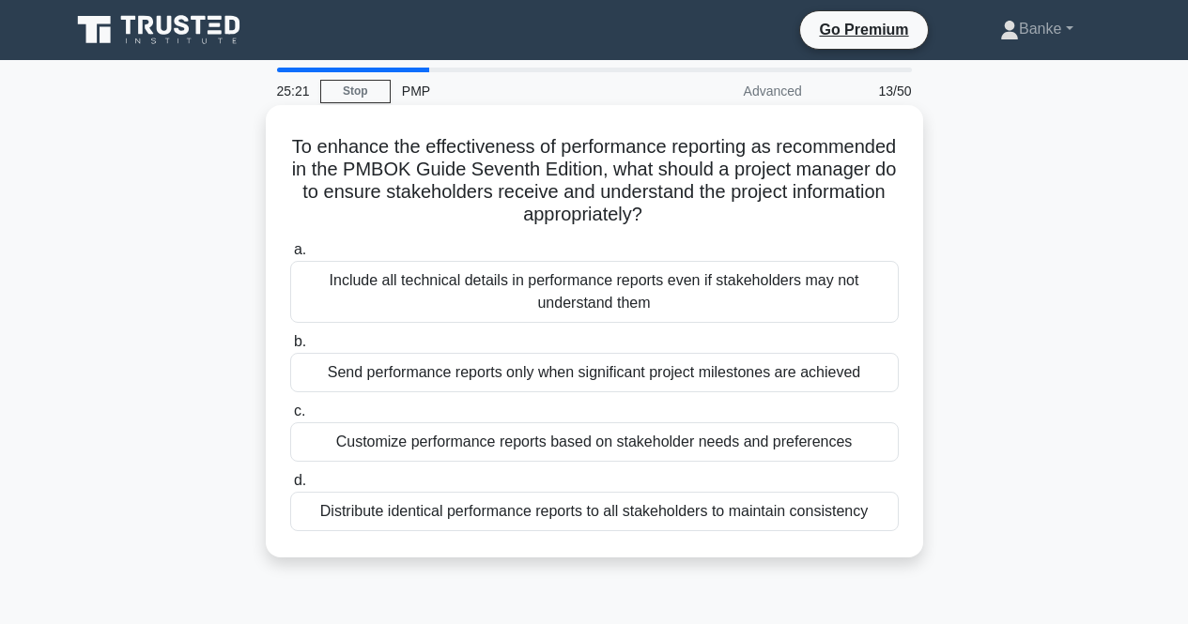
click at [605, 447] on div "Customize performance reports based on stakeholder needs and preferences" at bounding box center [594, 441] width 608 height 39
click at [290, 418] on input "c. Customize performance reports based on stakeholder needs and preferences" at bounding box center [290, 412] width 0 height 12
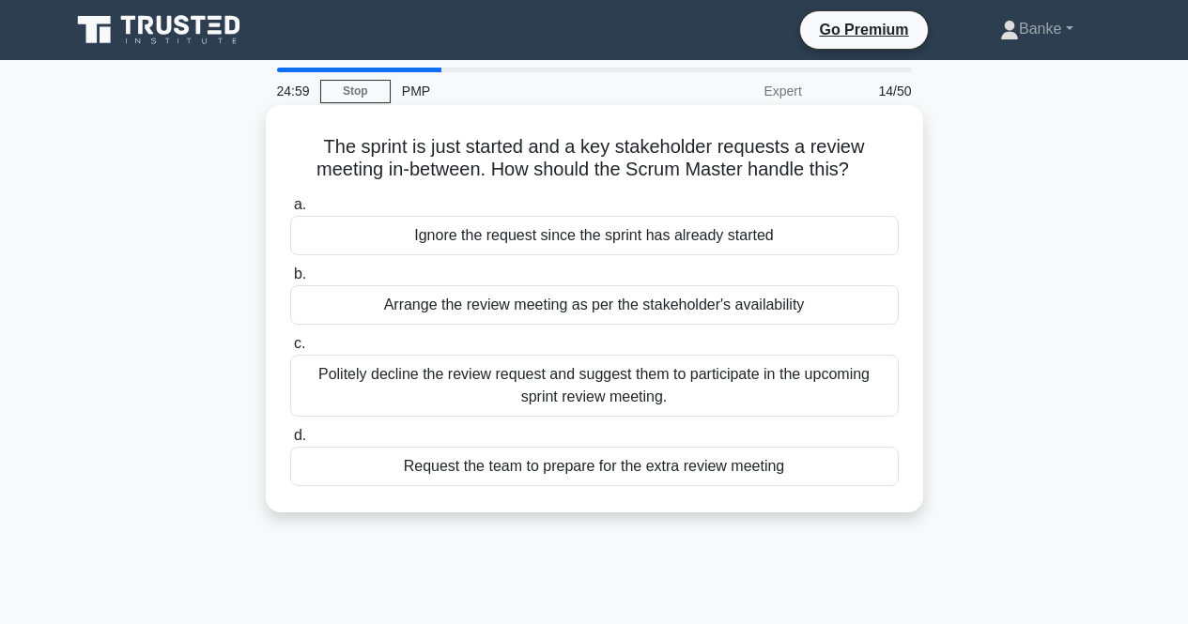
click at [623, 388] on div "Politely decline the review request and suggest them to participate in the upco…" at bounding box center [594, 386] width 608 height 62
click at [290, 350] on input "c. Politely decline the review request and suggest them to participate in the u…" at bounding box center [290, 344] width 0 height 12
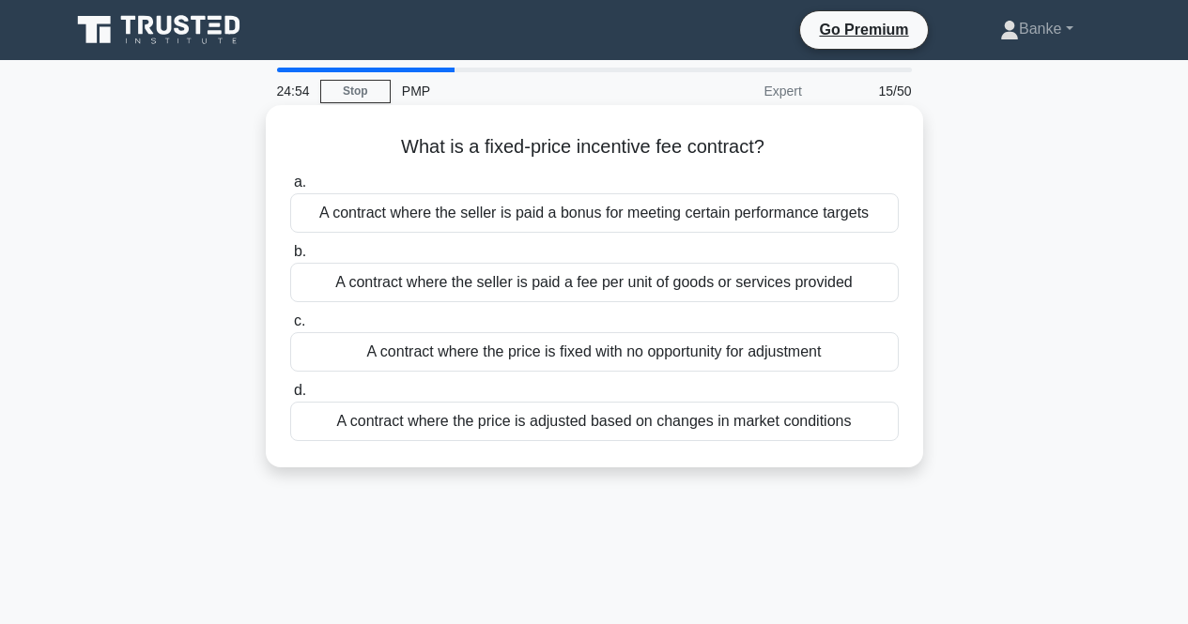
click at [656, 242] on label "b. A contract where the seller is paid a fee per unit of goods or services prov…" at bounding box center [594, 271] width 608 height 62
click at [290, 246] on input "b. A contract where the seller is paid a fee per unit of goods or services prov…" at bounding box center [290, 252] width 0 height 12
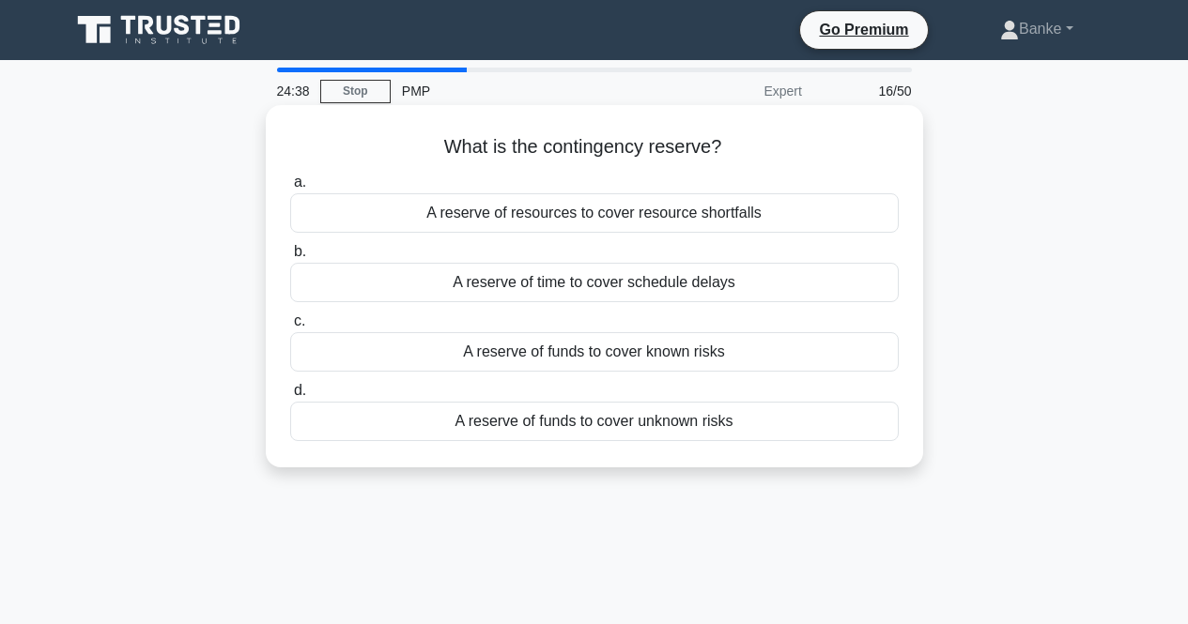
click at [513, 350] on div "A reserve of funds to cover known risks" at bounding box center [594, 351] width 608 height 39
click at [290, 328] on input "c. A reserve of funds to cover known risks" at bounding box center [290, 321] width 0 height 12
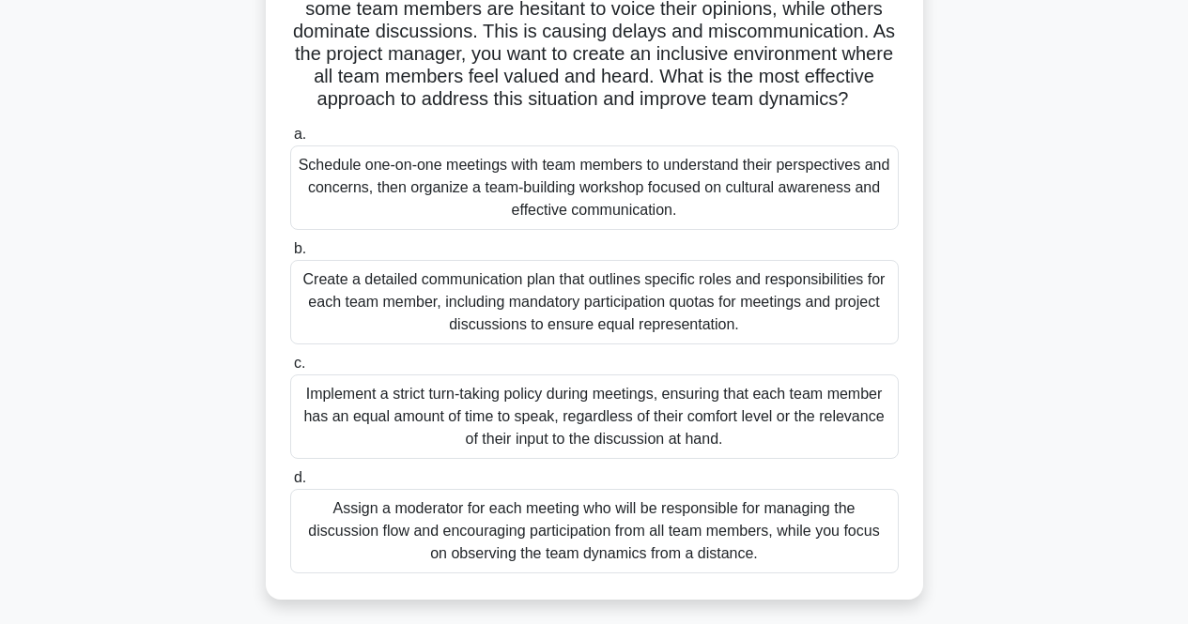
scroll to position [189, 0]
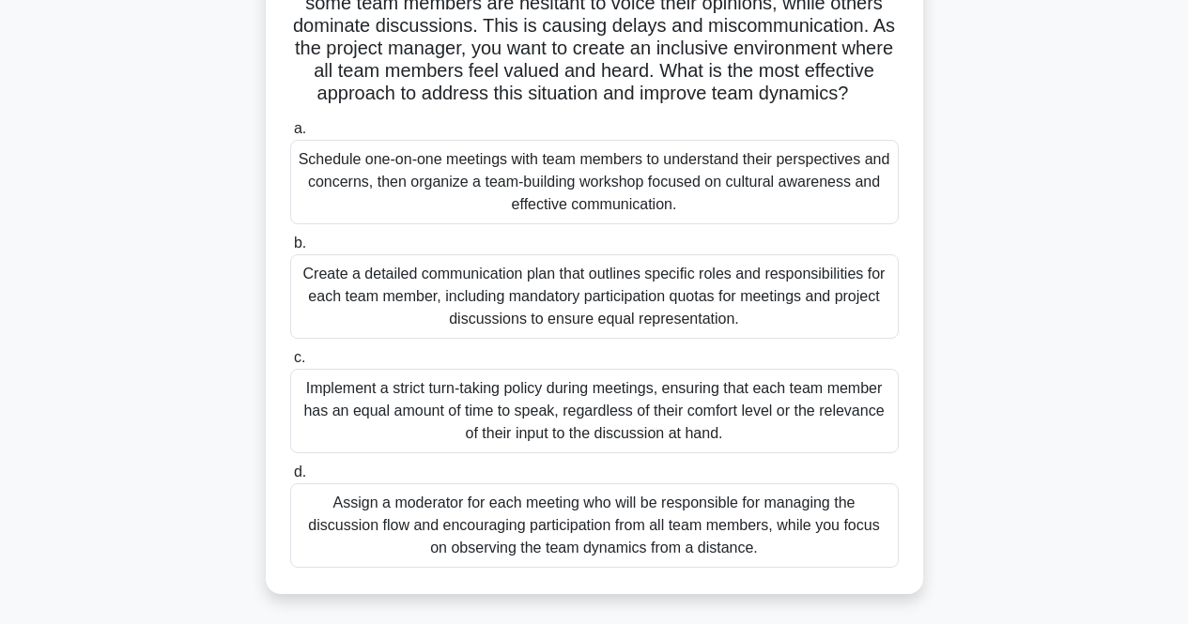
click at [586, 222] on div "Schedule one-on-one meetings with team members to understand their perspectives…" at bounding box center [594, 182] width 608 height 84
click at [290, 135] on input "a. Schedule one-on-one meetings with team members to understand their perspecti…" at bounding box center [290, 129] width 0 height 12
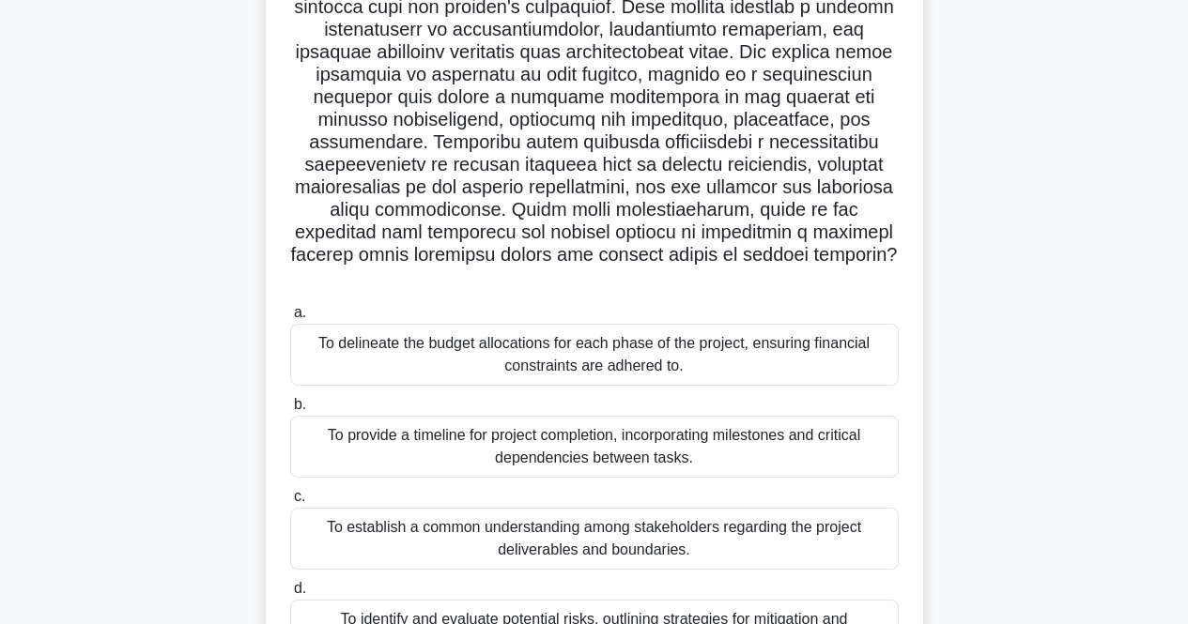
scroll to position [226, 0]
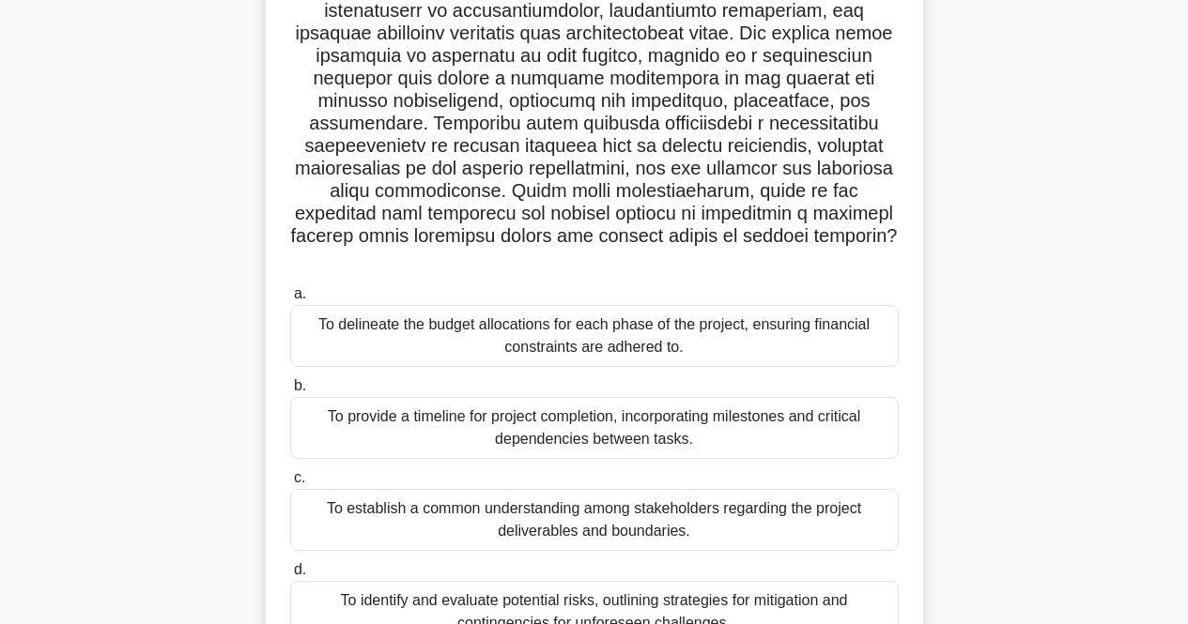
click at [627, 489] on div "To establish a common understanding among stakeholders regarding the project de…" at bounding box center [594, 520] width 608 height 62
click at [290, 484] on input "c. To establish a common understanding among stakeholders regarding the project…" at bounding box center [290, 478] width 0 height 12
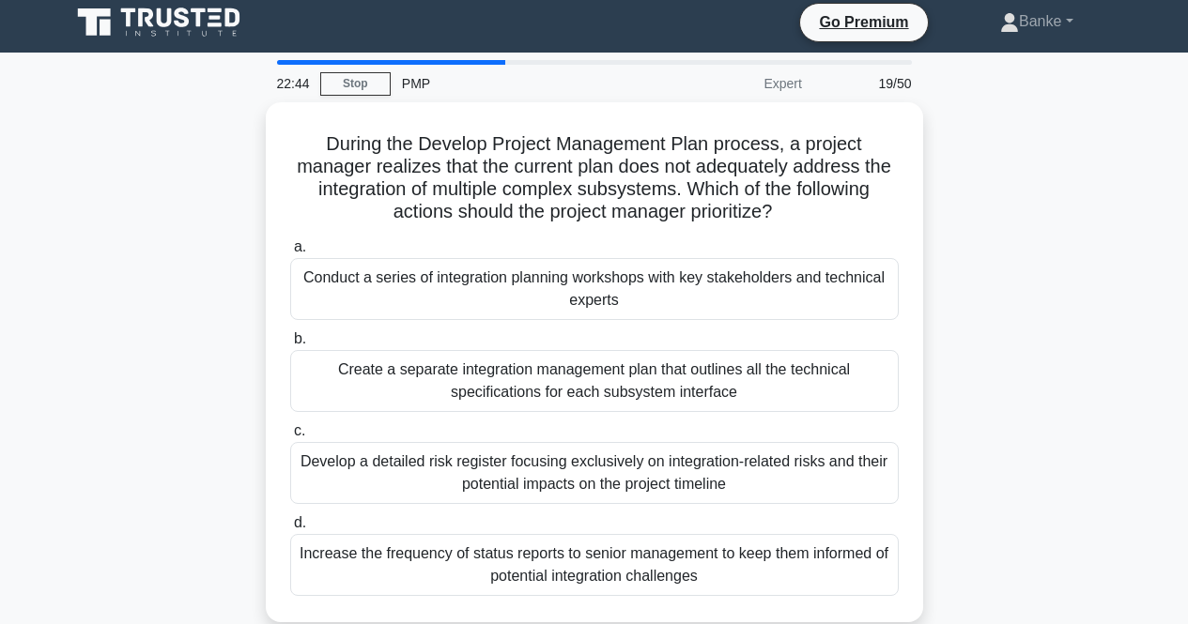
scroll to position [0, 0]
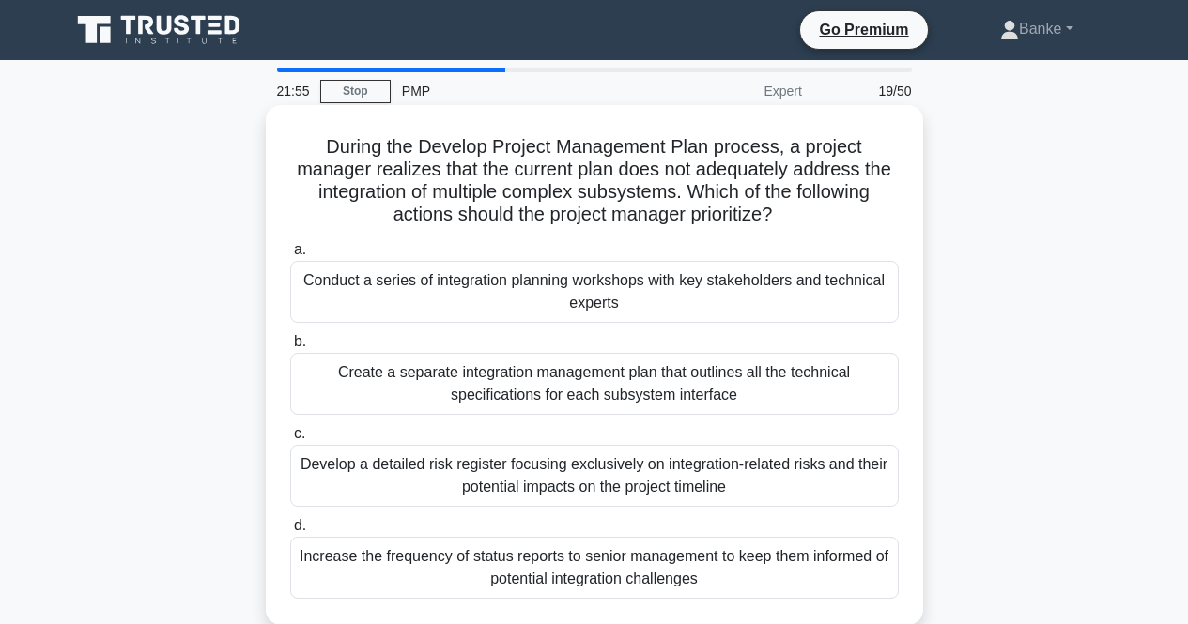
click at [653, 300] on div "Conduct a series of integration planning workshops with key stakeholders and te…" at bounding box center [594, 292] width 608 height 62
click at [290, 256] on input "a. Conduct a series of integration planning workshops with key stakeholders and…" at bounding box center [290, 250] width 0 height 12
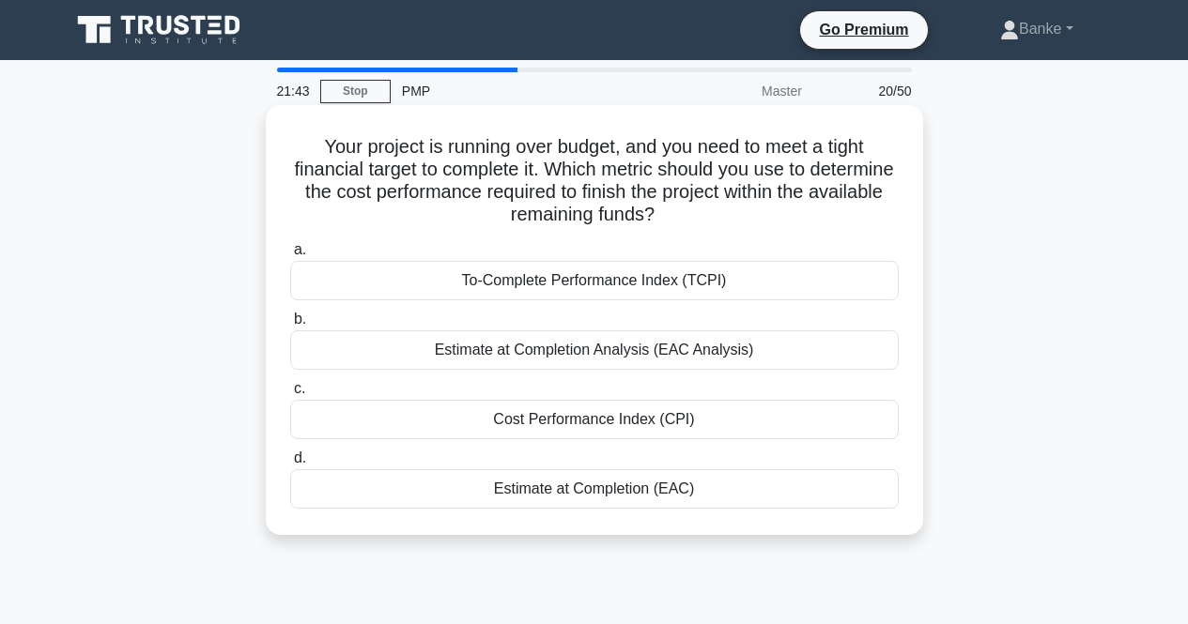
click at [608, 492] on div "Estimate at Completion (EAC)" at bounding box center [594, 488] width 608 height 39
click at [290, 465] on input "d. Estimate at Completion (EAC)" at bounding box center [290, 458] width 0 height 12
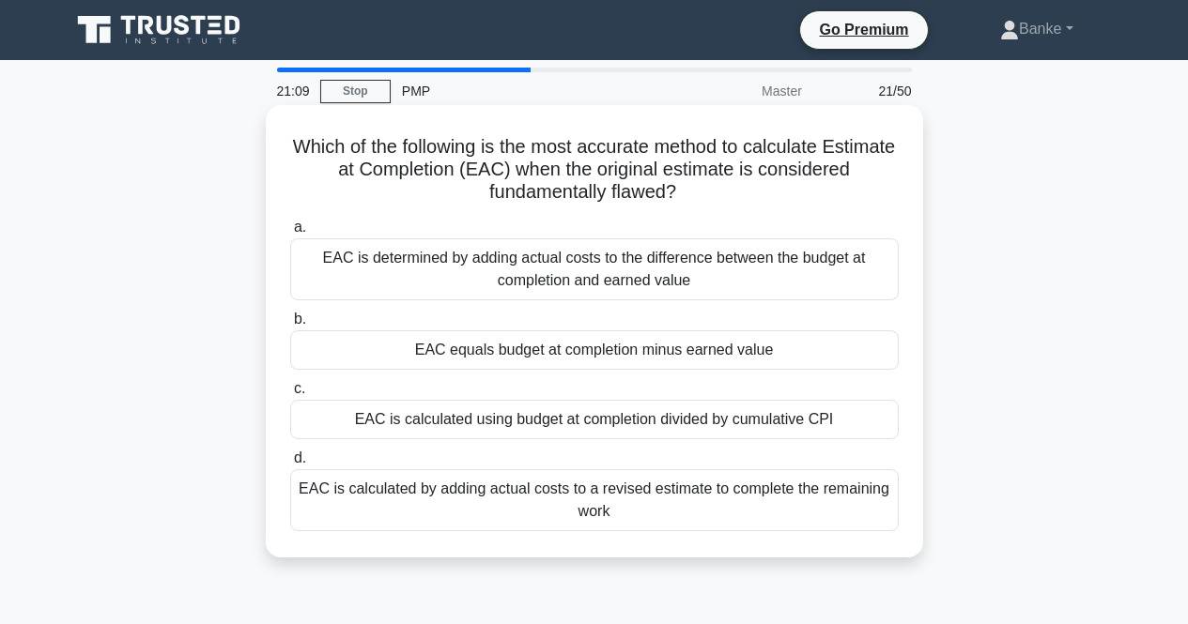
click at [760, 276] on div "EAC is determined by adding actual costs to the difference between the budget a…" at bounding box center [594, 269] width 608 height 62
click at [290, 234] on input "a. EAC is determined by adding actual costs to the difference between the budge…" at bounding box center [290, 228] width 0 height 12
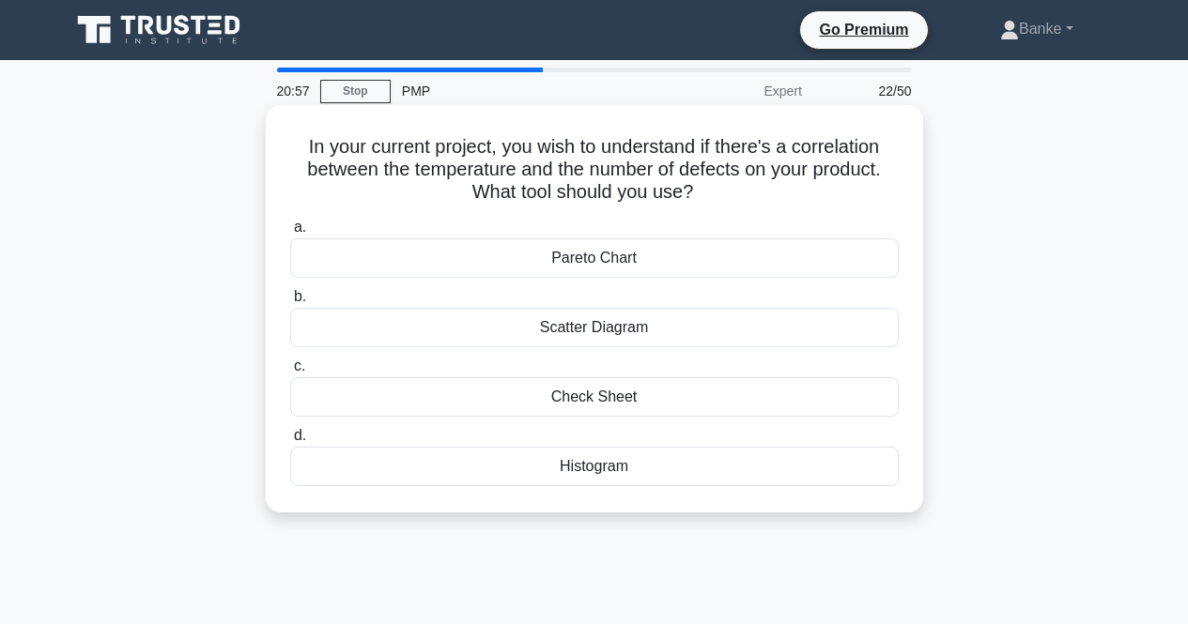
click at [722, 256] on div "Pareto Chart" at bounding box center [594, 257] width 608 height 39
click at [290, 234] on input "a. Pareto Chart" at bounding box center [290, 228] width 0 height 12
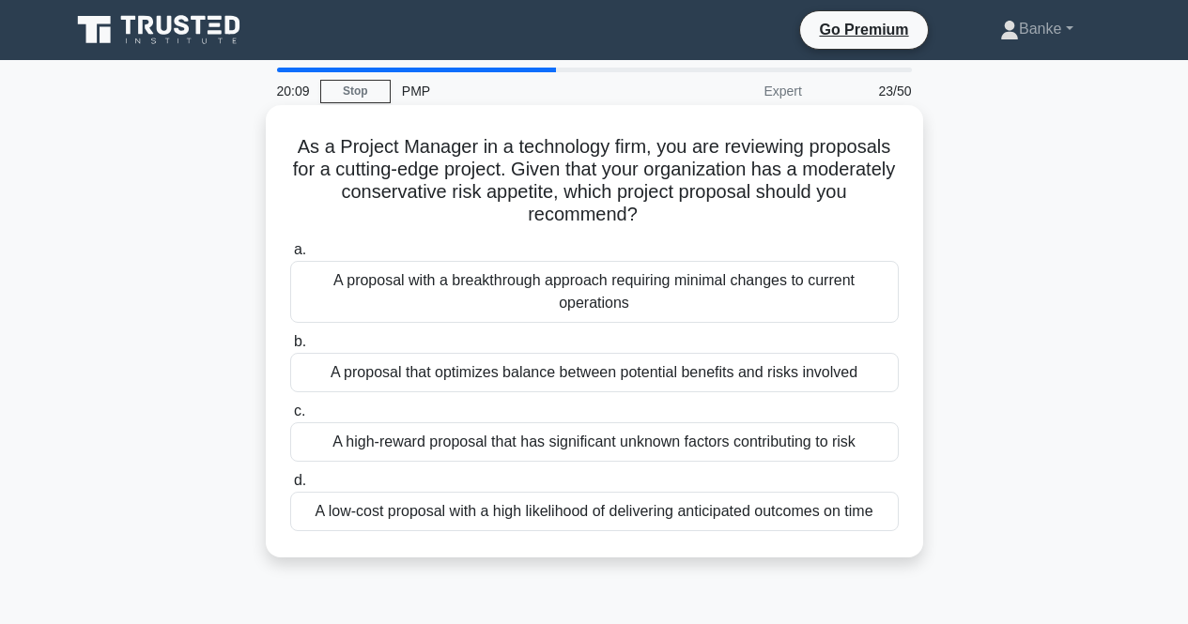
click at [700, 517] on div "A low-cost proposal with a high likelihood of delivering anticipated outcomes o…" at bounding box center [594, 511] width 608 height 39
click at [290, 487] on input "d. A low-cost proposal with a high likelihood of delivering anticipated outcome…" at bounding box center [290, 481] width 0 height 12
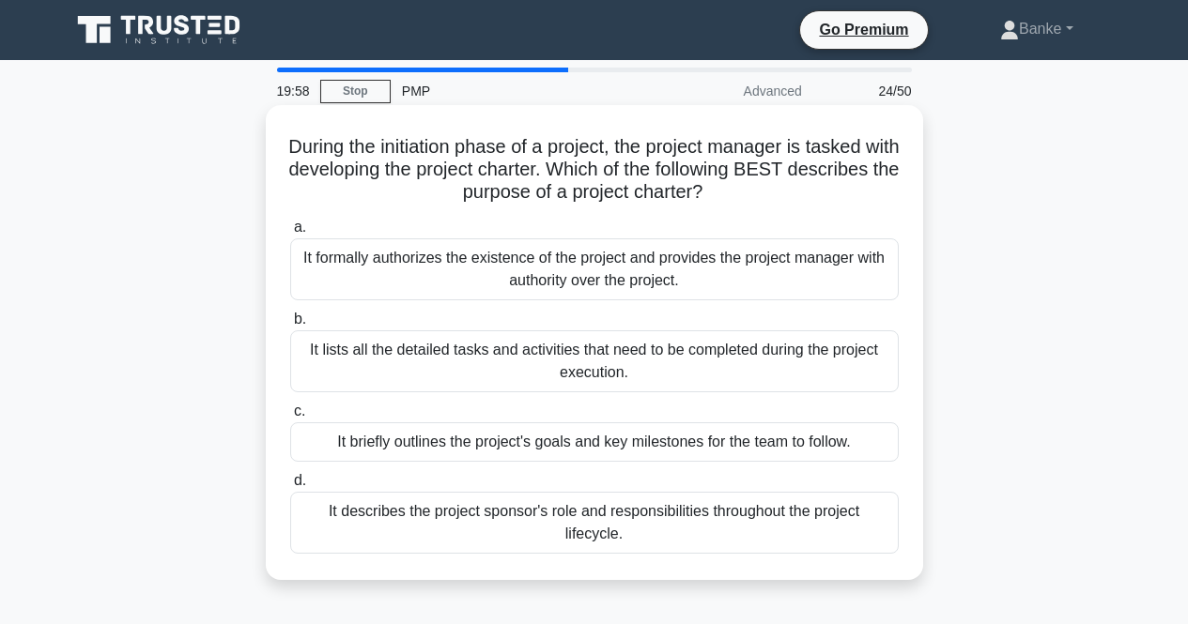
click at [731, 272] on div "It formally authorizes the existence of the project and provides the project ma…" at bounding box center [594, 269] width 608 height 62
click at [290, 234] on input "a. It formally authorizes the existence of the project and provides the project…" at bounding box center [290, 228] width 0 height 12
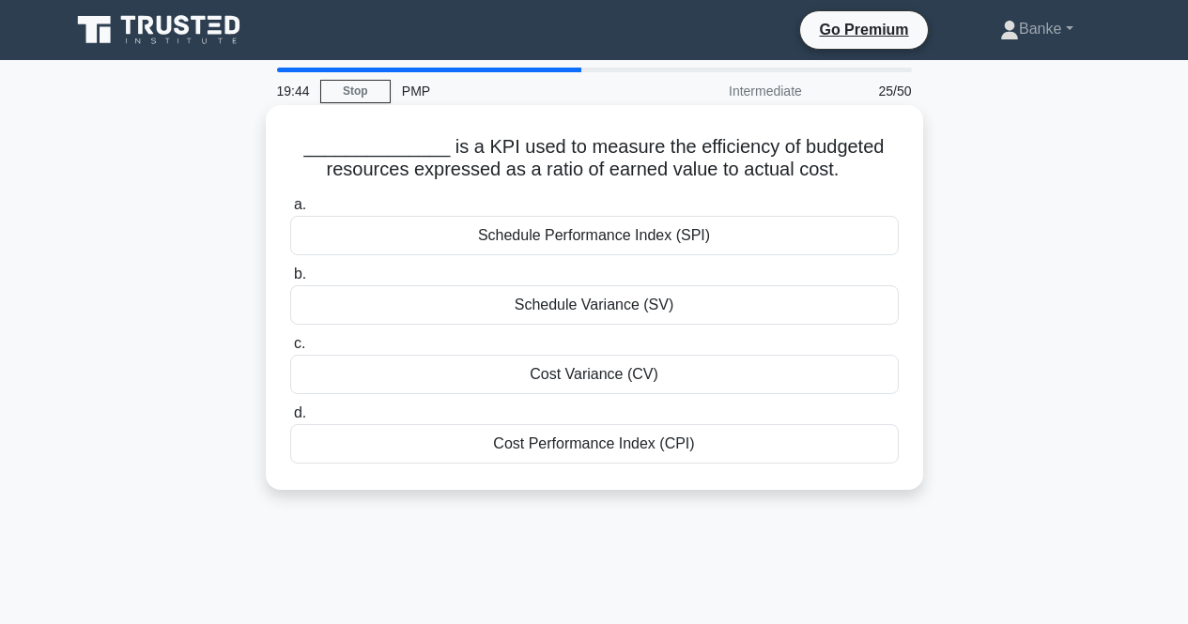
click at [658, 376] on div "Cost Variance (CV)" at bounding box center [594, 374] width 608 height 39
click at [290, 350] on input "c. Cost Variance (CV)" at bounding box center [290, 344] width 0 height 12
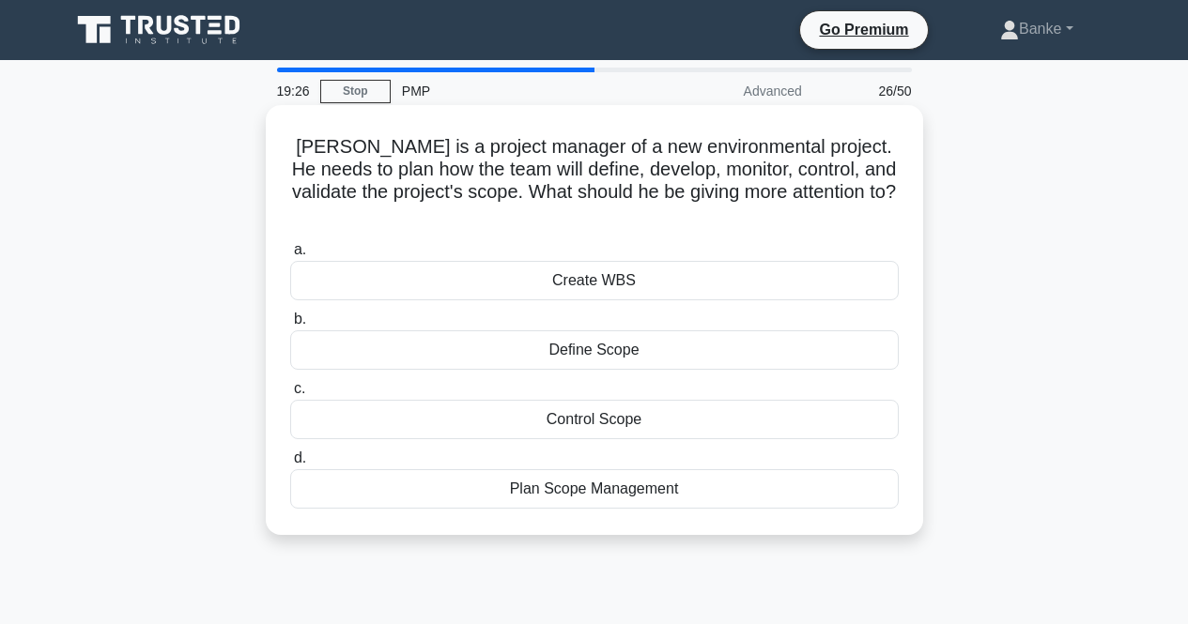
click at [630, 476] on div "Plan Scope Management" at bounding box center [594, 488] width 608 height 39
click at [290, 465] on input "d. Plan Scope Management" at bounding box center [290, 458] width 0 height 12
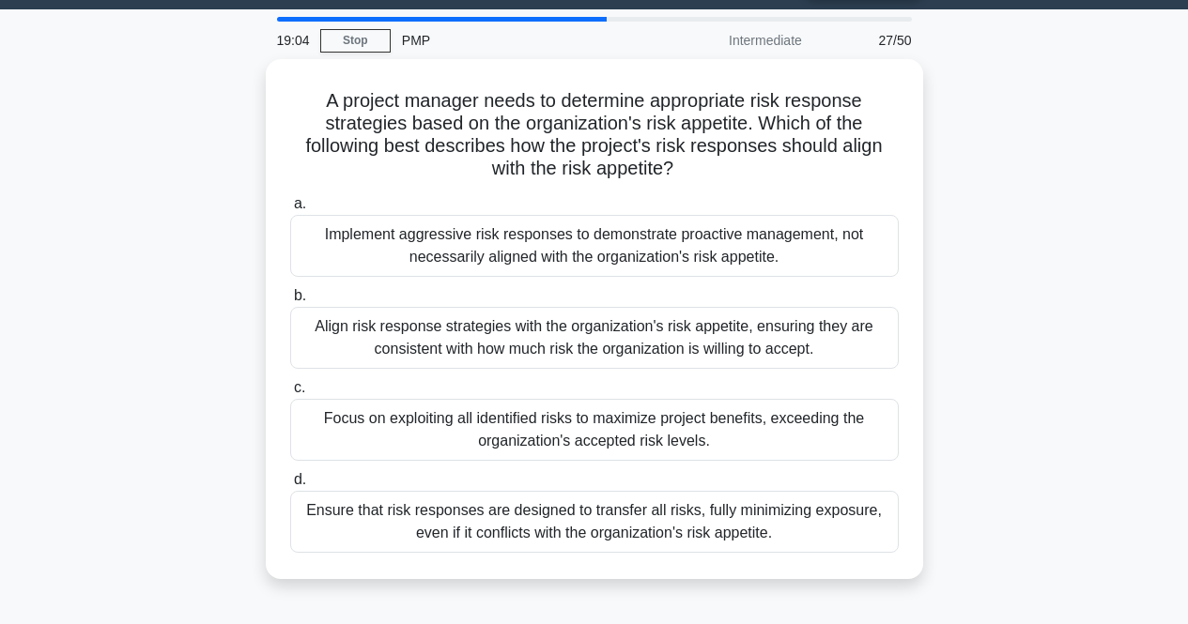
scroll to position [54, 0]
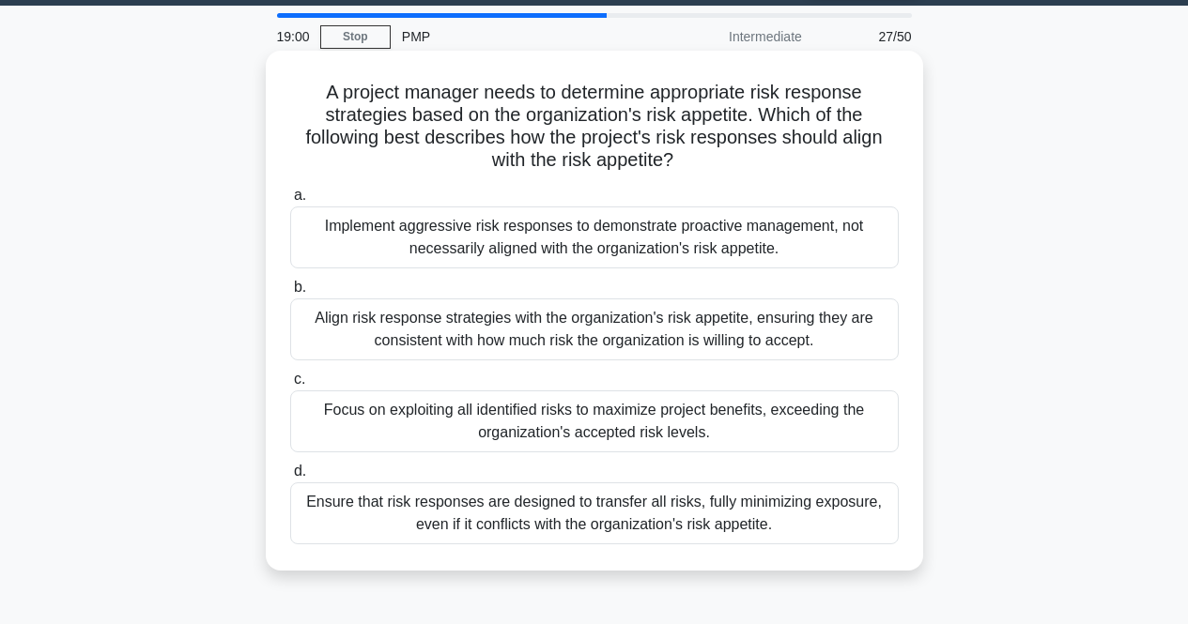
click at [667, 343] on div "Align risk response strategies with the organization's risk appetite, ensuring …" at bounding box center [594, 330] width 608 height 62
click at [290, 294] on input "b. Align risk response strategies with the organization's risk appetite, ensuri…" at bounding box center [290, 288] width 0 height 12
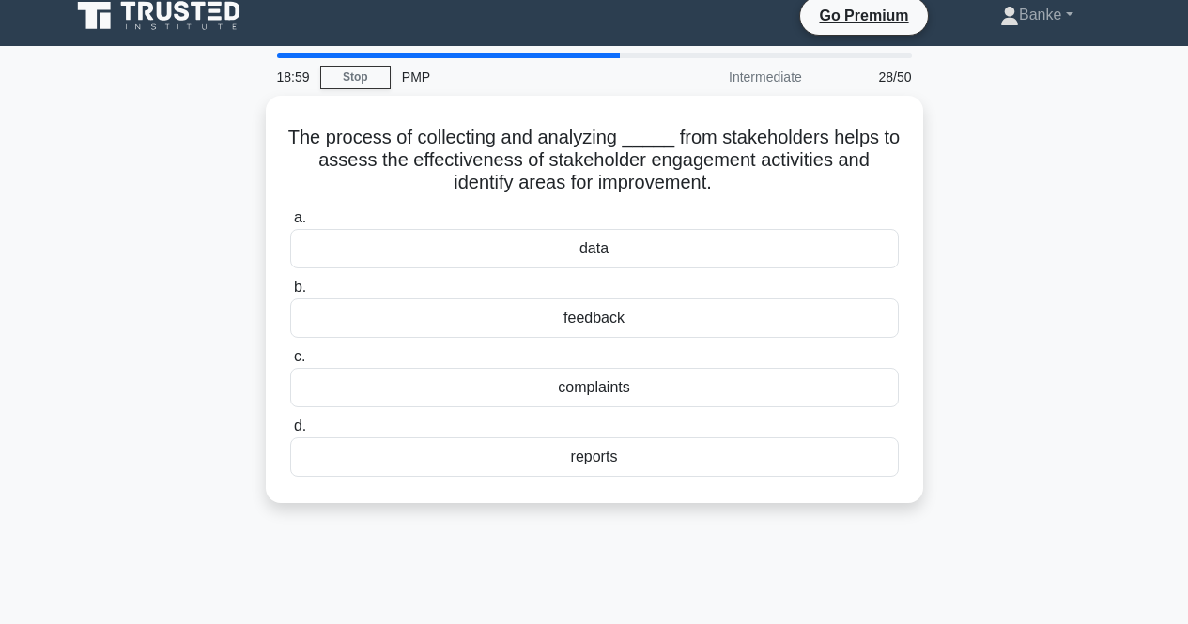
scroll to position [0, 0]
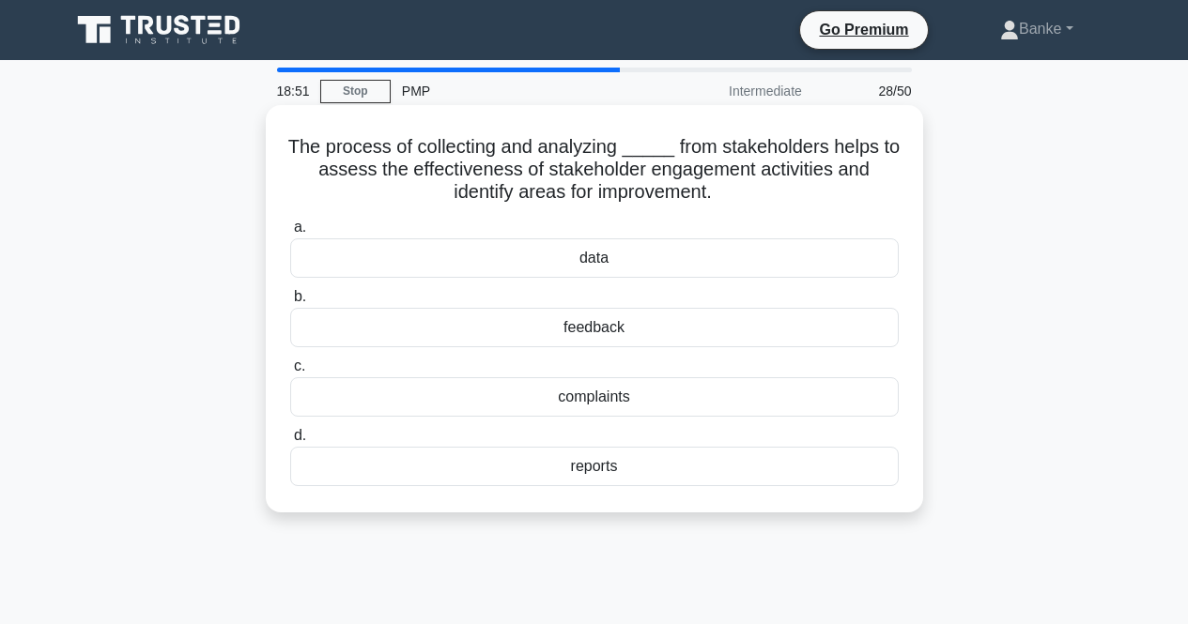
click at [636, 326] on div "feedback" at bounding box center [594, 327] width 608 height 39
click at [290, 303] on input "b. feedback" at bounding box center [290, 297] width 0 height 12
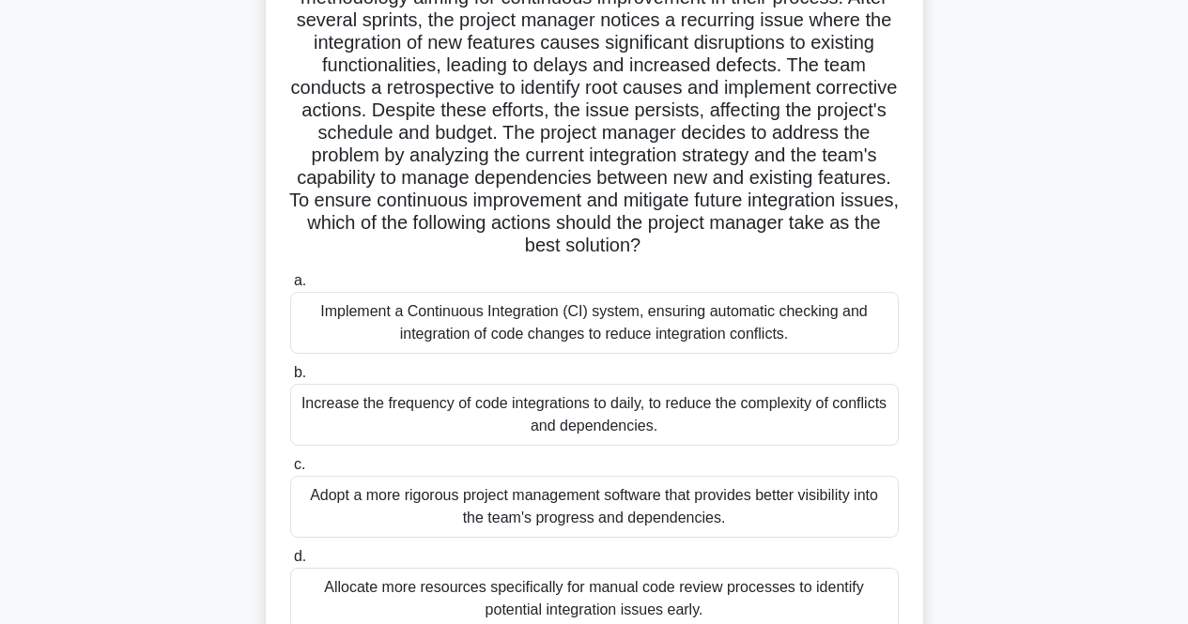
scroll to position [182, 0]
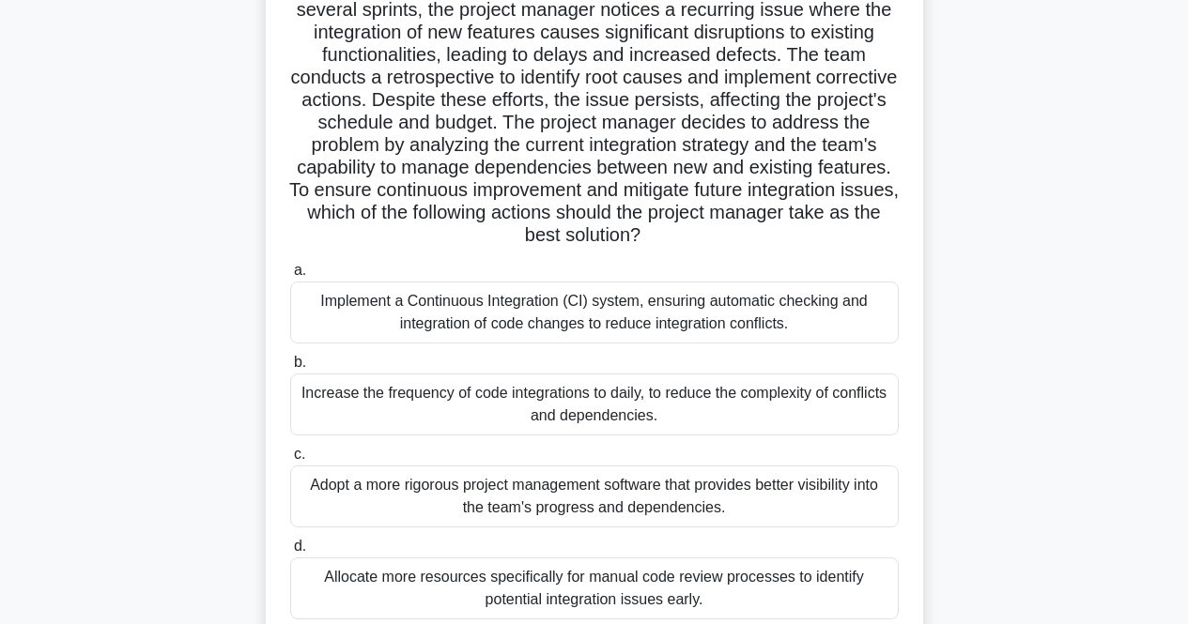
click at [598, 397] on div "Increase the frequency of code integrations to daily, to reduce the complexity …" at bounding box center [594, 405] width 608 height 62
click at [290, 369] on input "b. Increase the frequency of code integrations to daily, to reduce the complexi…" at bounding box center [290, 363] width 0 height 12
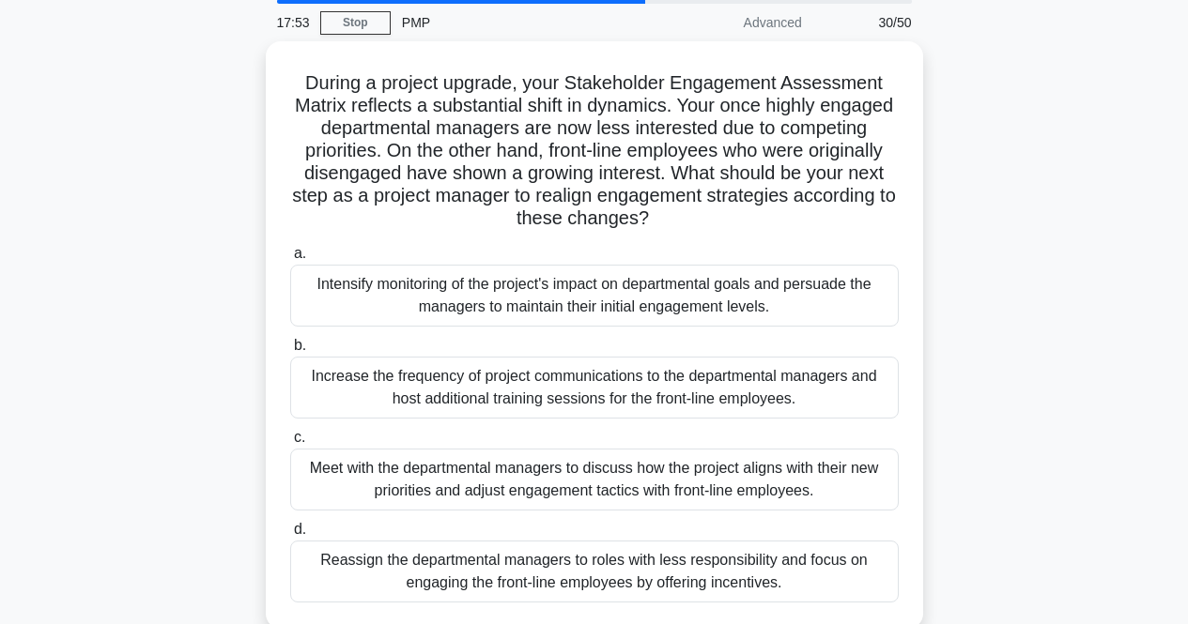
scroll to position [69, 0]
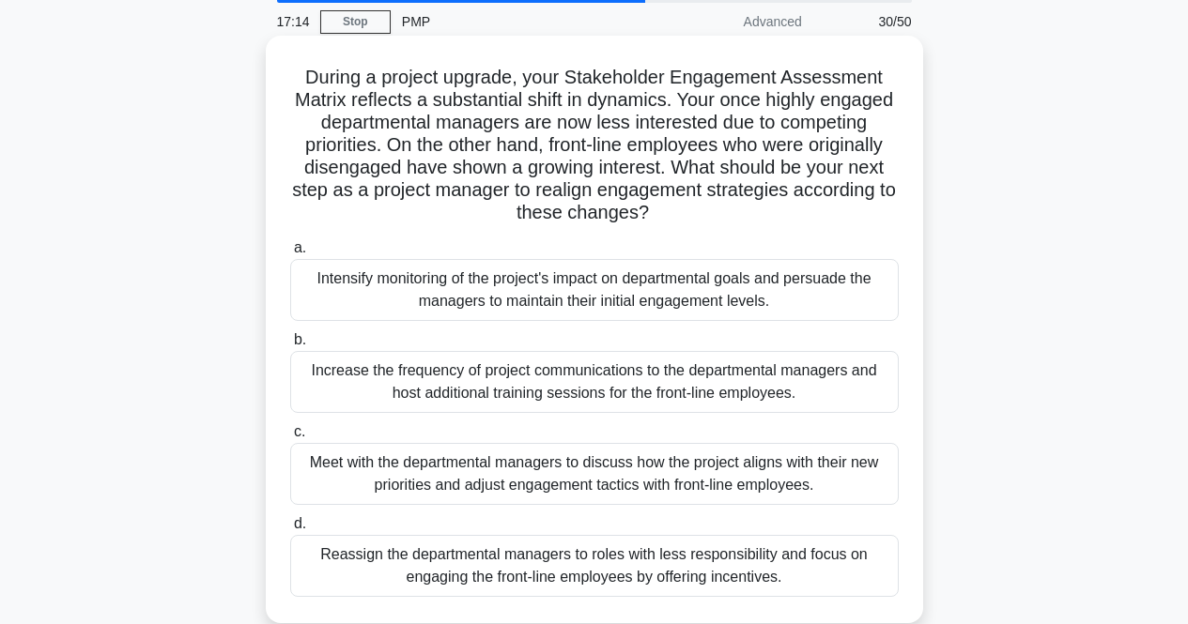
click at [549, 590] on div "Reassign the departmental managers to roles with less responsibility and focus …" at bounding box center [594, 566] width 608 height 62
click at [290, 530] on input "d. Reassign the departmental managers to roles with less responsibility and foc…" at bounding box center [290, 524] width 0 height 12
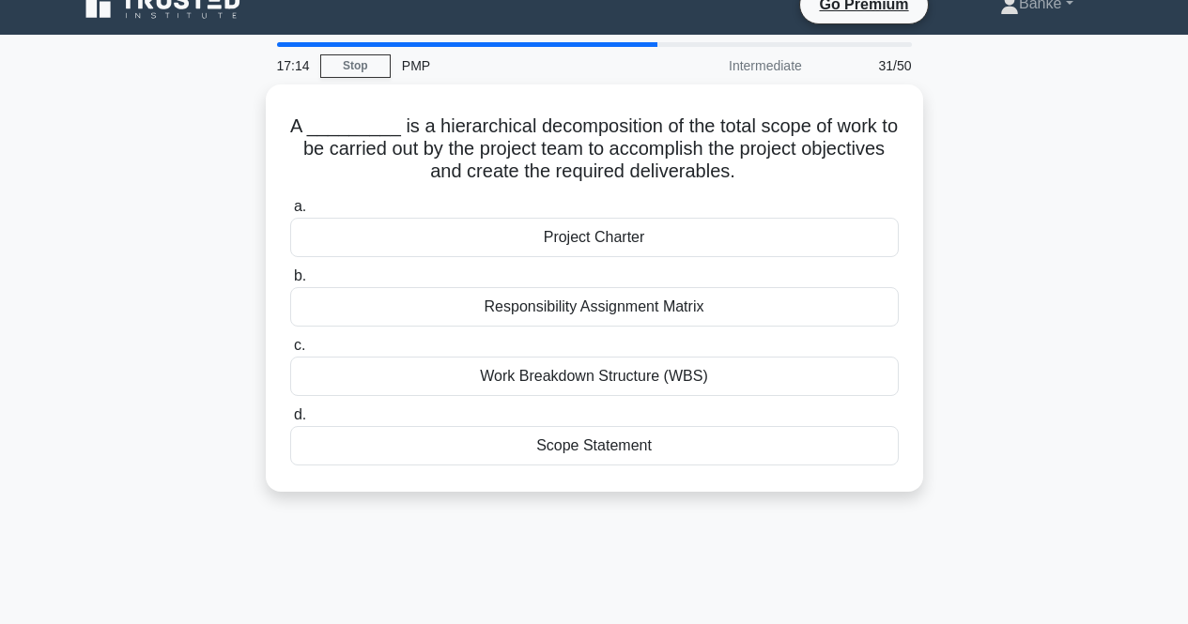
scroll to position [0, 0]
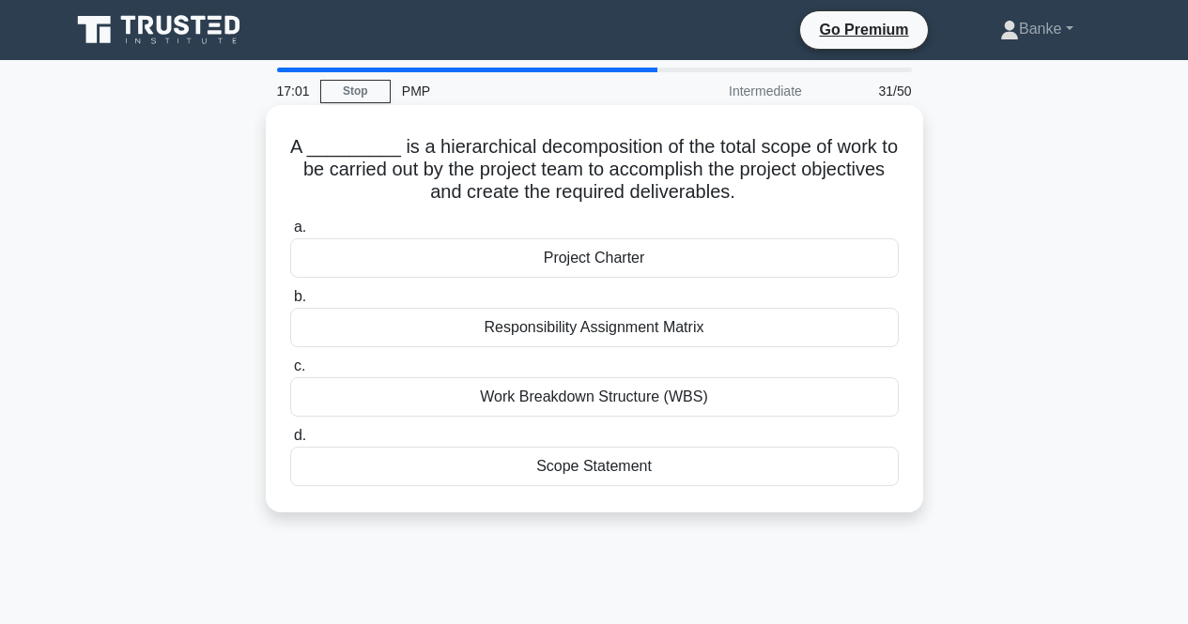
click at [670, 397] on div "Work Breakdown Structure (WBS)" at bounding box center [594, 396] width 608 height 39
click at [290, 373] on input "c. Work Breakdown Structure (WBS)" at bounding box center [290, 366] width 0 height 12
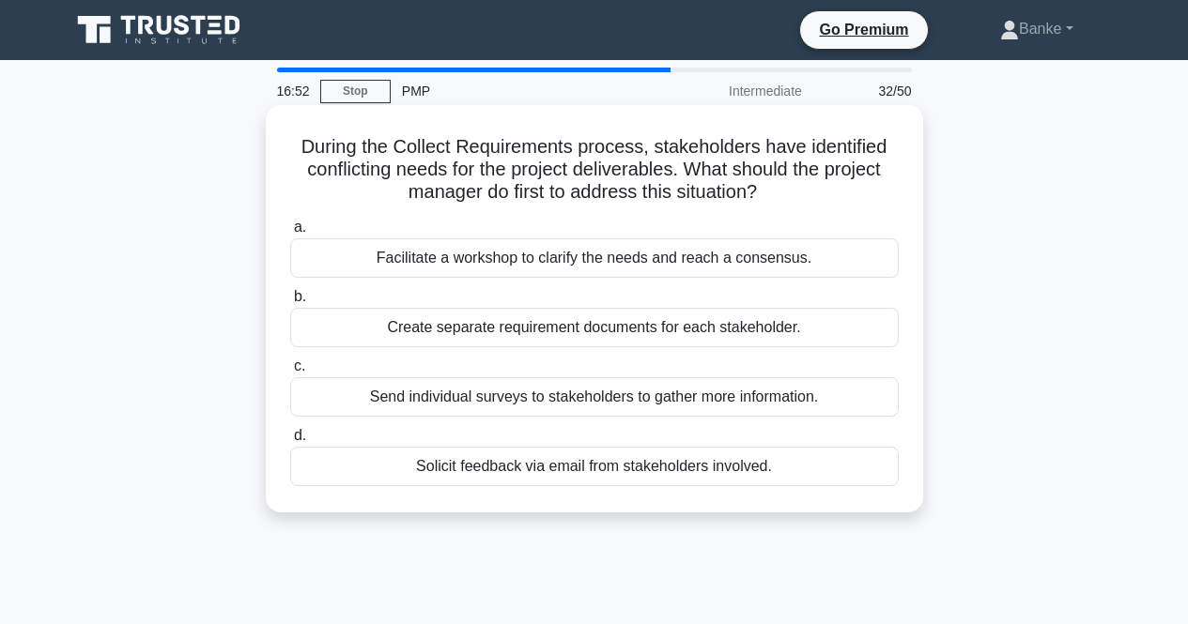
click at [746, 267] on div "Facilitate a workshop to clarify the needs and reach a consensus." at bounding box center [594, 257] width 608 height 39
click at [290, 234] on input "a. Facilitate a workshop to clarify the needs and reach a consensus." at bounding box center [290, 228] width 0 height 12
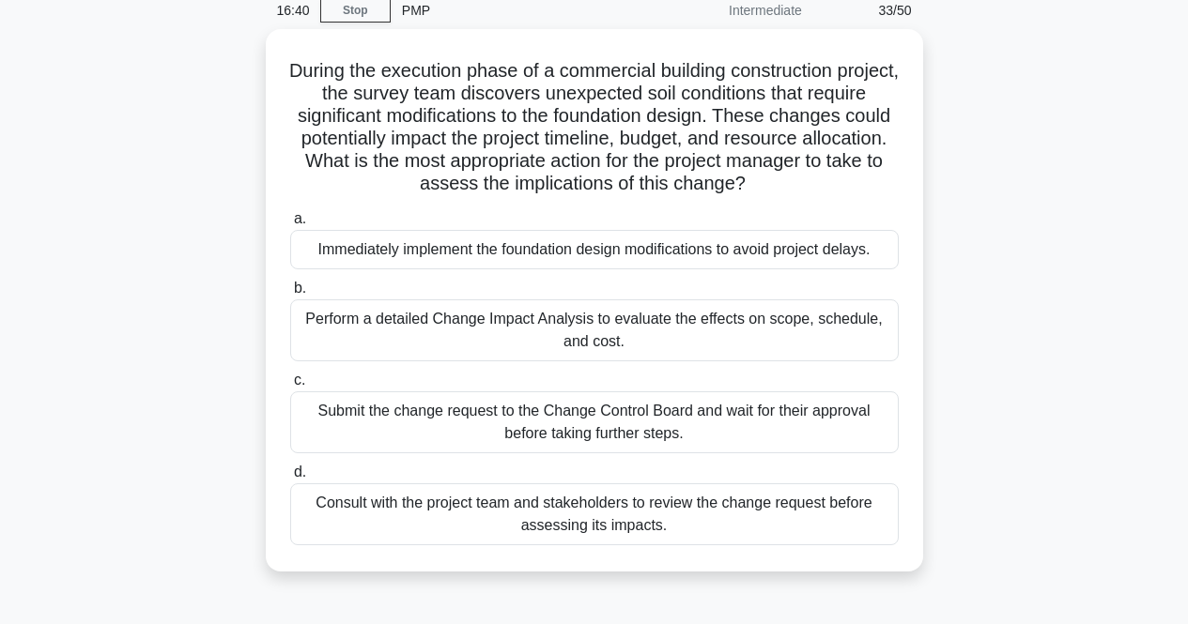
scroll to position [85, 0]
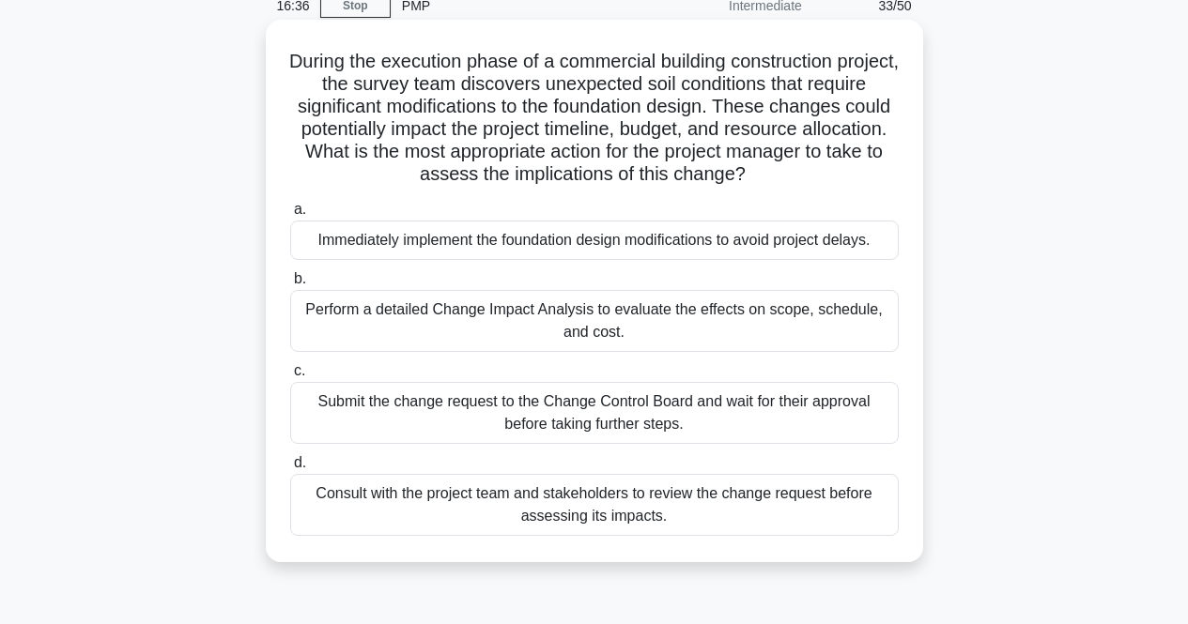
click at [695, 315] on div "Perform a detailed Change Impact Analysis to evaluate the effects on scope, sch…" at bounding box center [594, 321] width 608 height 62
click at [290, 285] on input "b. Perform a detailed Change Impact Analysis to evaluate the effects on scope, …" at bounding box center [290, 279] width 0 height 12
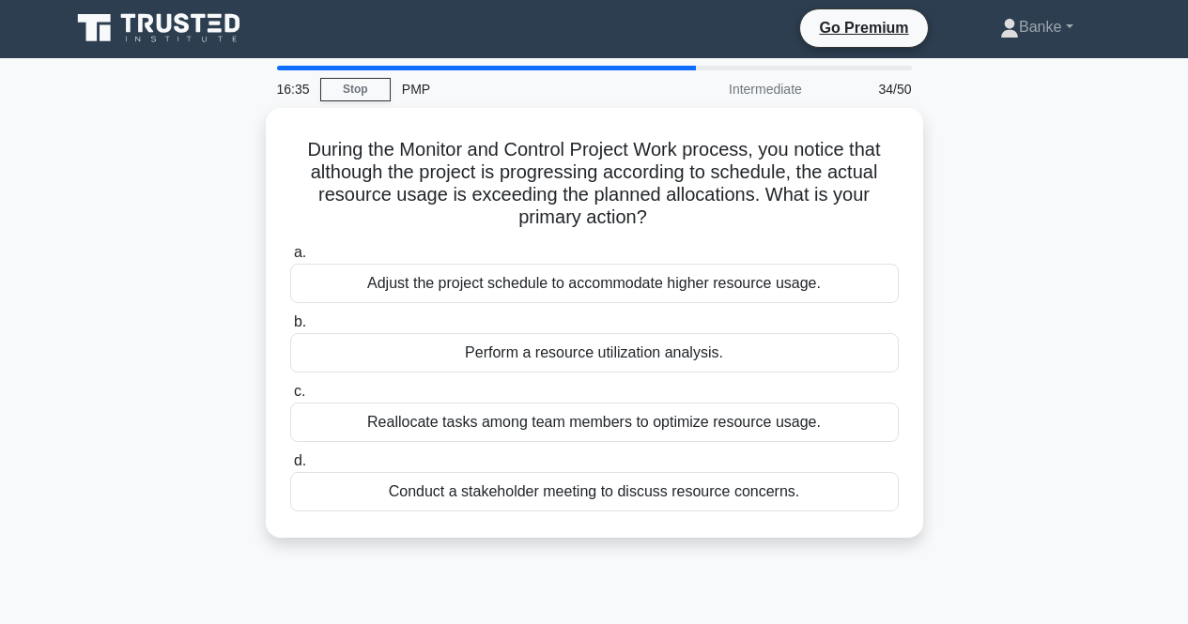
scroll to position [0, 0]
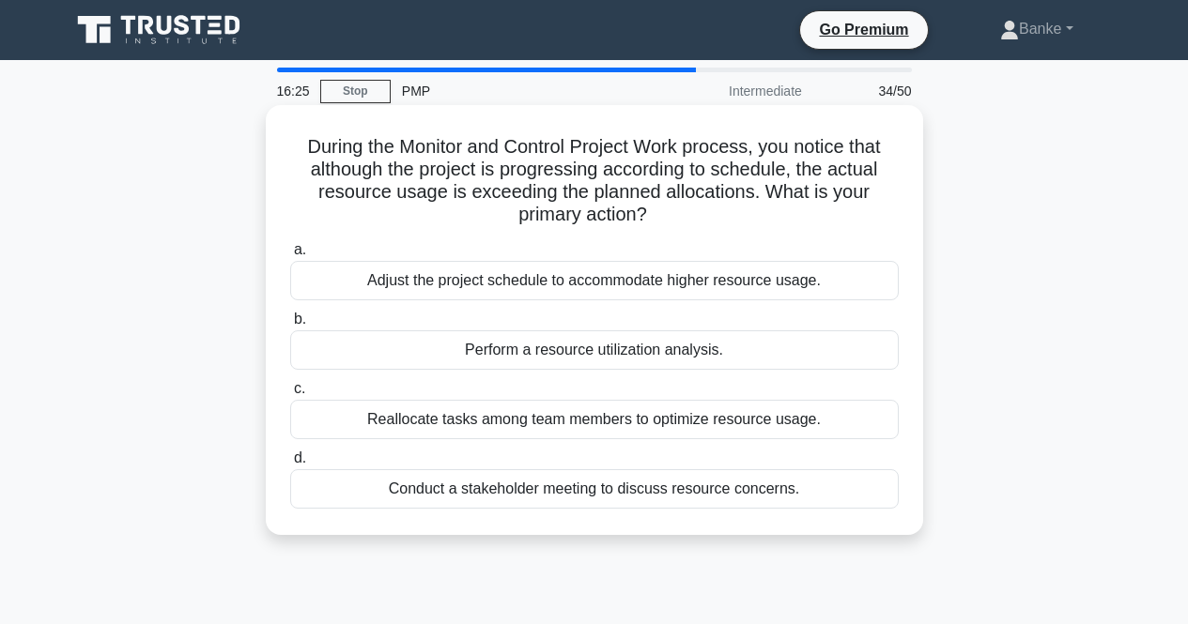
click at [674, 345] on div "Perform a resource utilization analysis." at bounding box center [594, 349] width 608 height 39
click at [290, 326] on input "b. Perform a resource utilization analysis." at bounding box center [290, 320] width 0 height 12
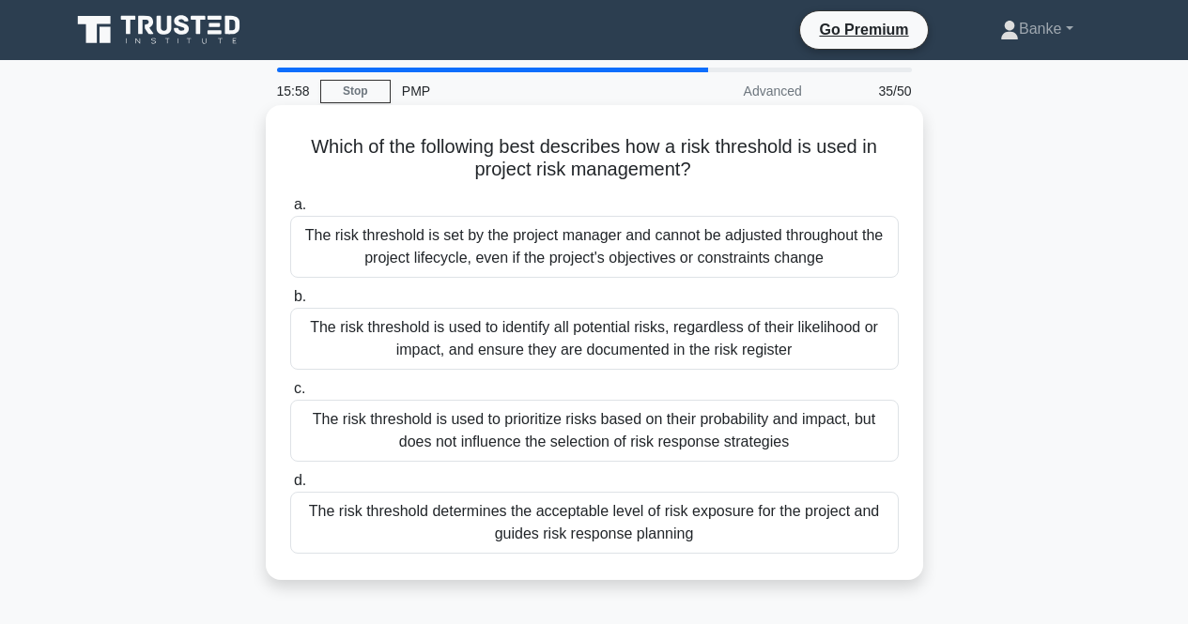
click at [625, 519] on div "The risk threshold determines the acceptable level of risk exposure for the pro…" at bounding box center [594, 523] width 608 height 62
click at [290, 487] on input "d. The risk threshold determines the acceptable level of risk exposure for the …" at bounding box center [290, 481] width 0 height 12
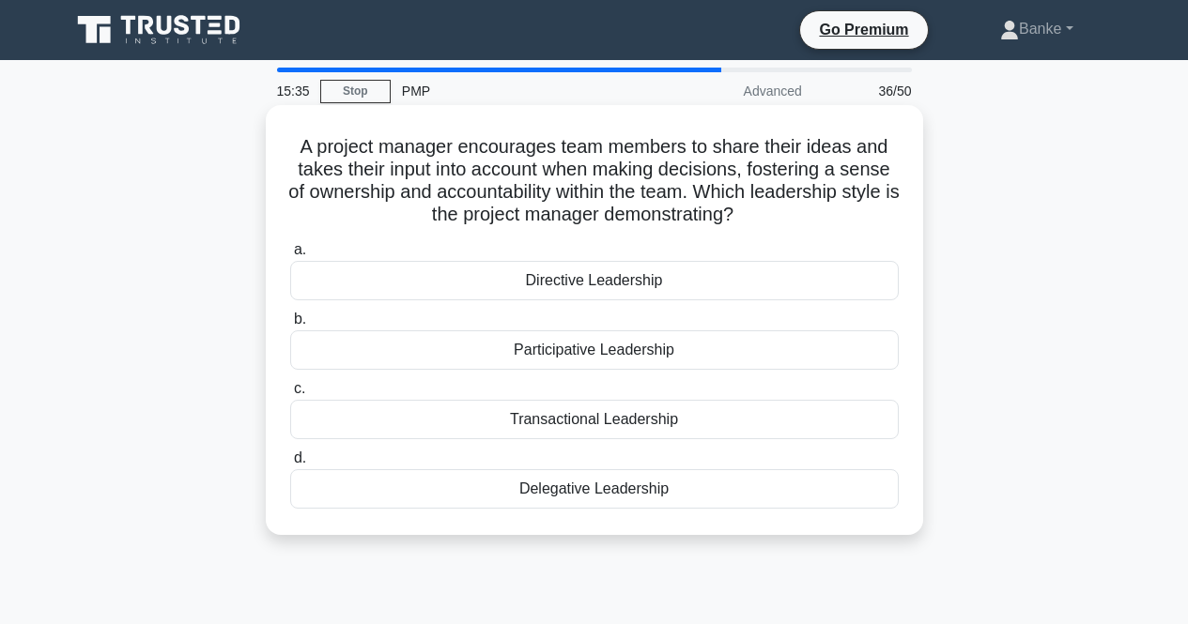
click at [695, 351] on div "Participative Leadership" at bounding box center [594, 349] width 608 height 39
click at [290, 326] on input "b. Participative Leadership" at bounding box center [290, 320] width 0 height 12
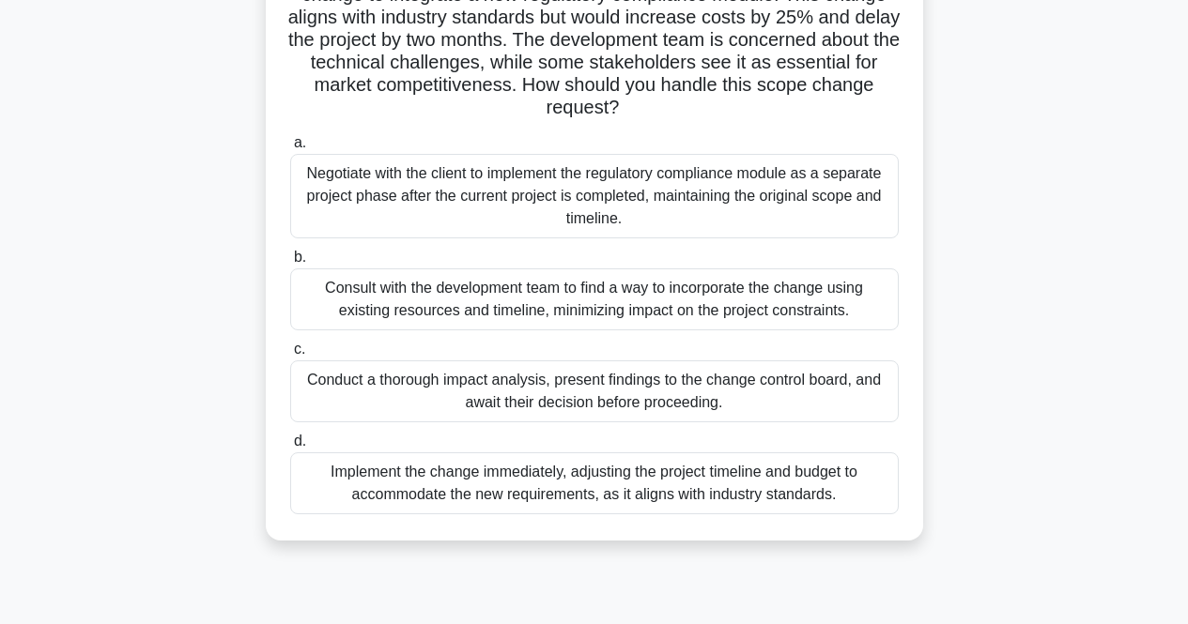
scroll to position [204, 0]
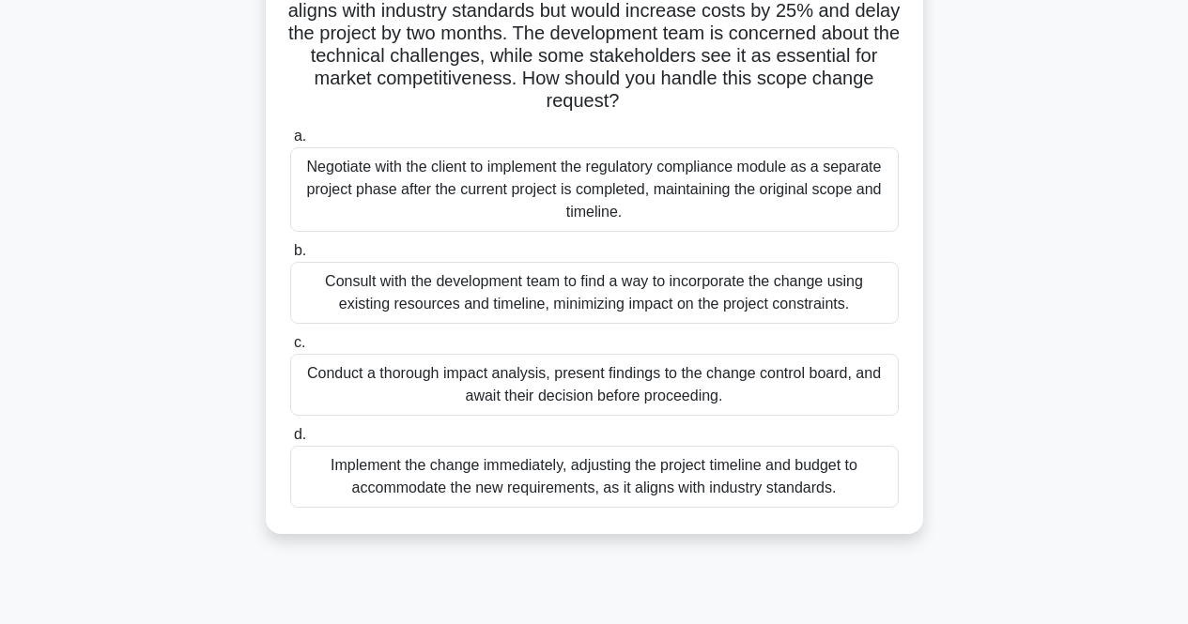
click at [658, 390] on div "Conduct a thorough impact analysis, present findings to the change control boar…" at bounding box center [594, 385] width 608 height 62
click at [290, 349] on input "c. Conduct a thorough impact analysis, present findings to the change control b…" at bounding box center [290, 343] width 0 height 12
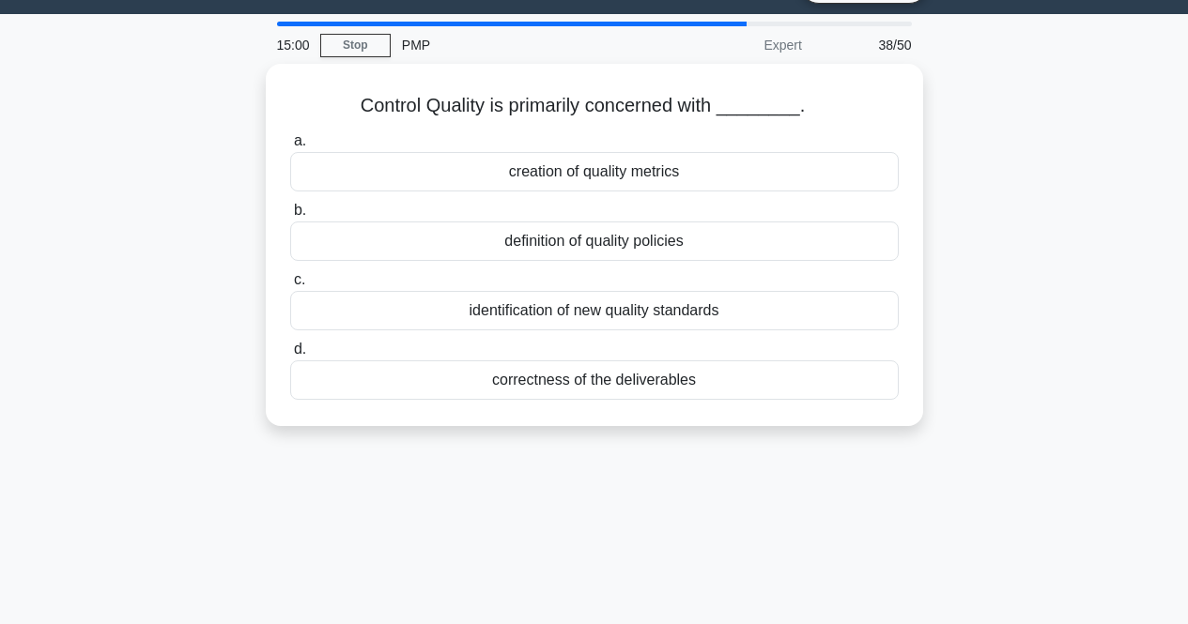
scroll to position [0, 0]
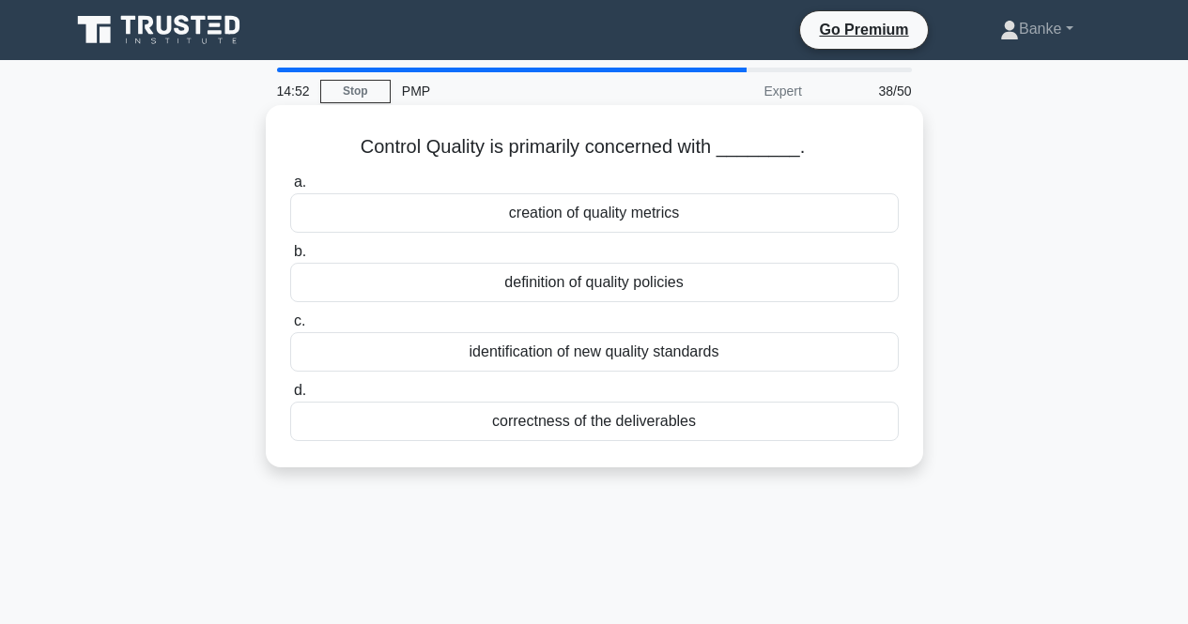
click at [667, 418] on div "correctness of the deliverables" at bounding box center [594, 421] width 608 height 39
click at [290, 397] on input "d. correctness of the deliverables" at bounding box center [290, 391] width 0 height 12
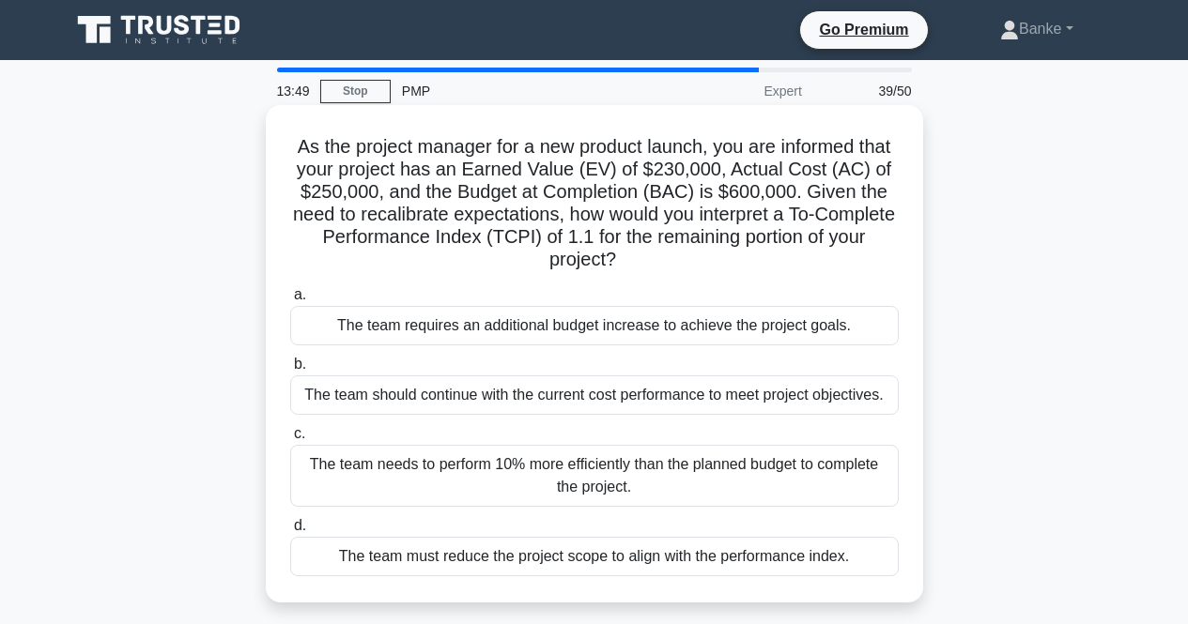
click at [591, 553] on div "The team must reduce the project scope to align with the performance index." at bounding box center [594, 556] width 608 height 39
click at [290, 532] on input "d. The team must reduce the project scope to align with the performance index." at bounding box center [290, 526] width 0 height 12
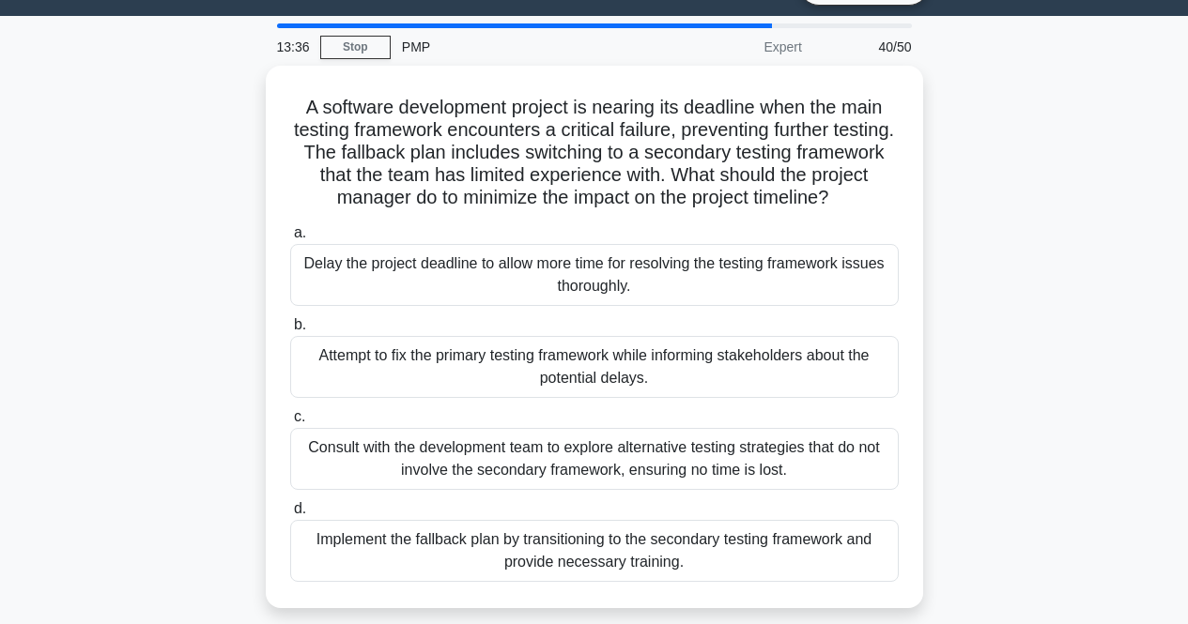
scroll to position [47, 0]
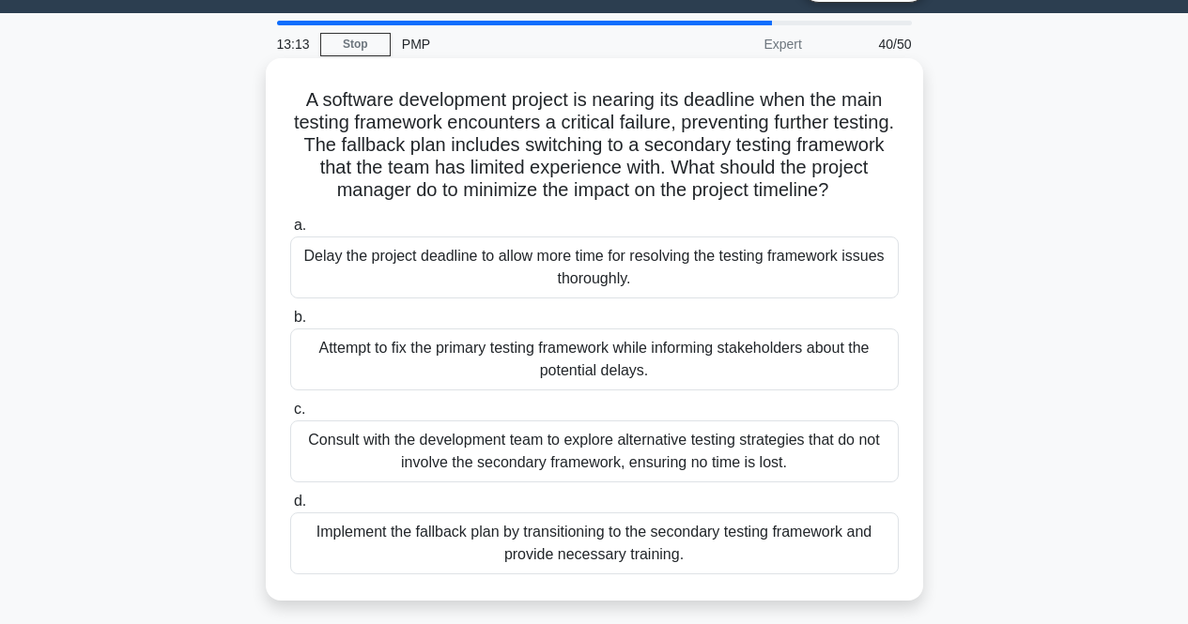
click at [620, 531] on div "Implement the fallback plan by transitioning to the secondary testing framework…" at bounding box center [594, 544] width 608 height 62
click at [290, 508] on input "d. Implement the fallback plan by transitioning to the secondary testing framew…" at bounding box center [290, 502] width 0 height 12
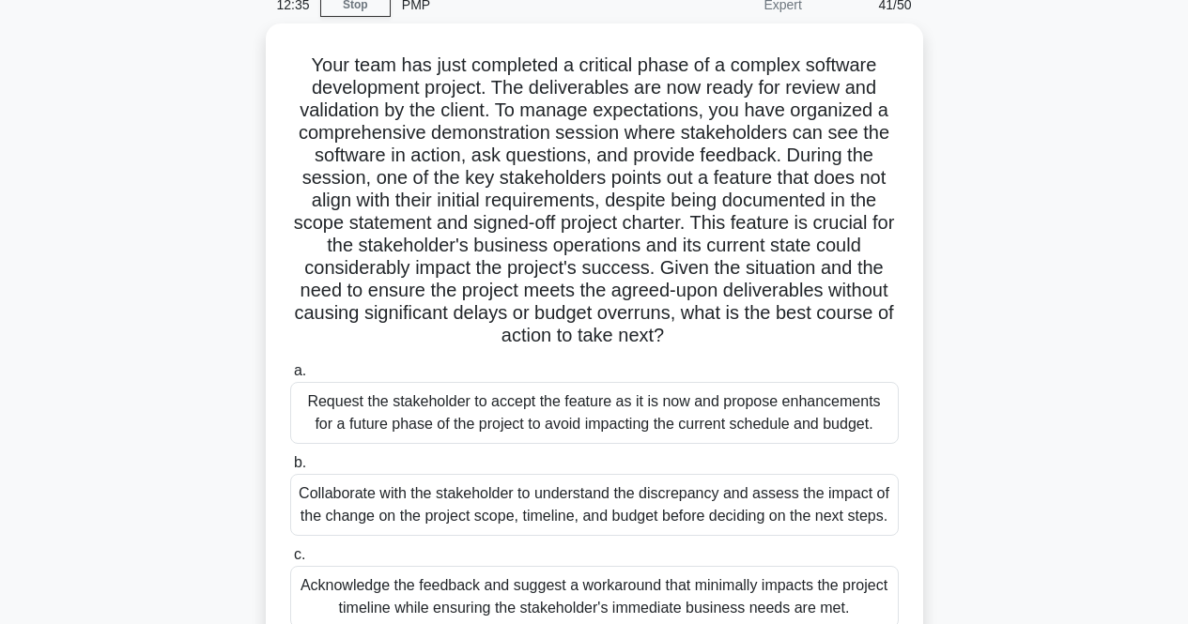
scroll to position [87, 0]
click at [620, 531] on div "a. Request the stakeholder to accept the feature as it is now and propose enhan…" at bounding box center [594, 539] width 631 height 368
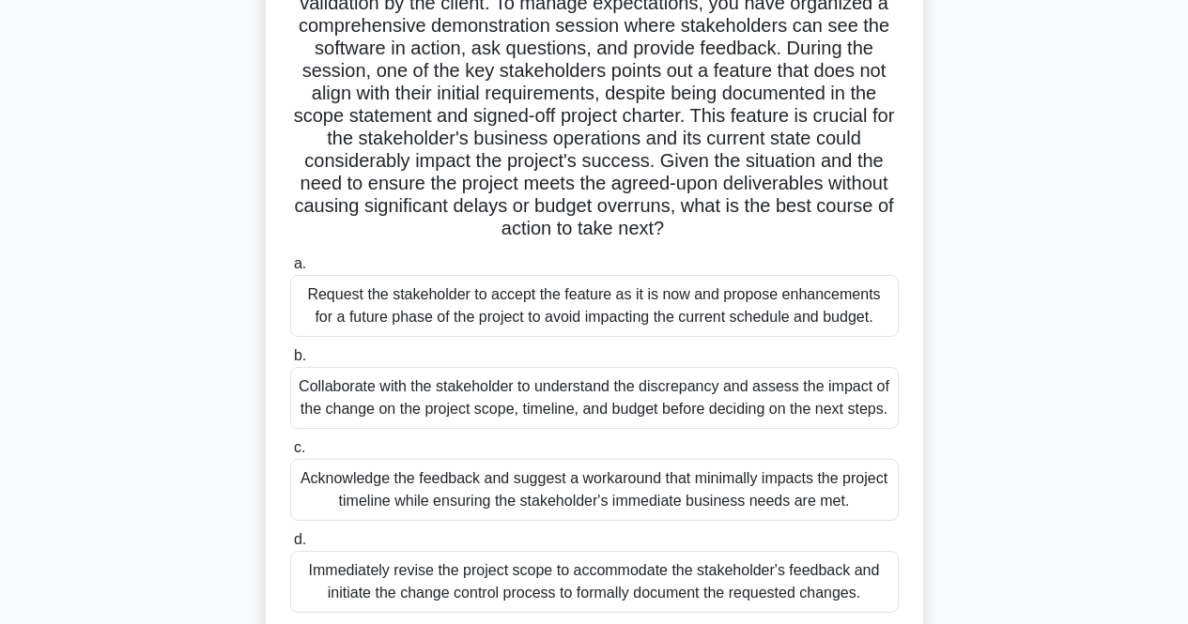
scroll to position [213, 0]
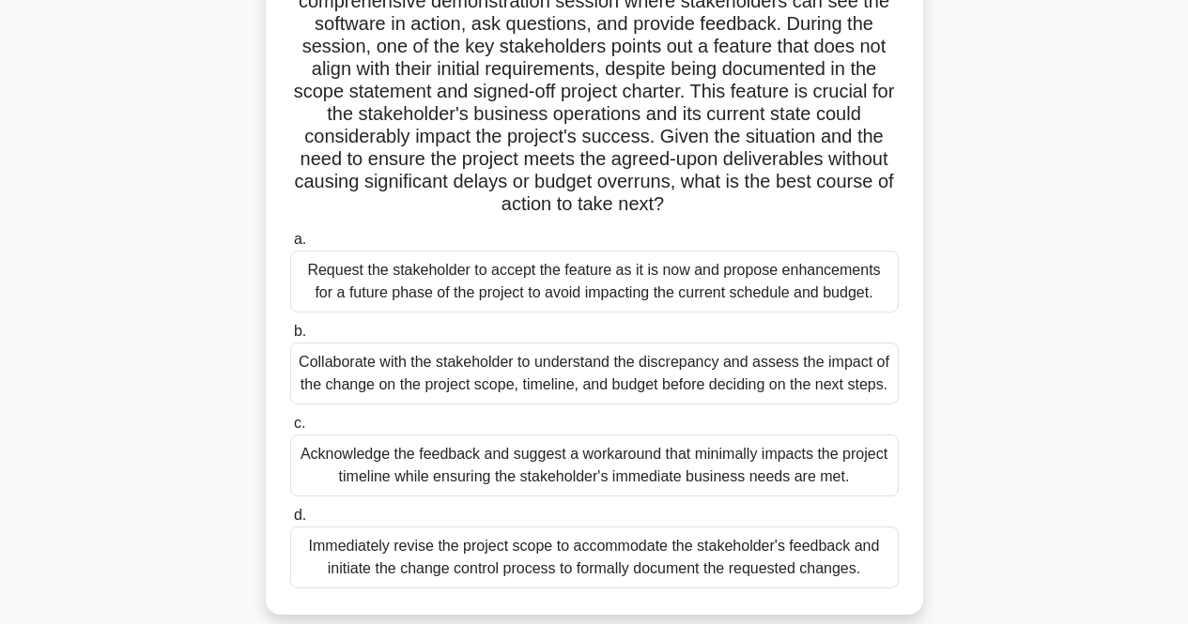
click at [630, 480] on div "Acknowledge the feedback and suggest a workaround that minimally impacts the pr…" at bounding box center [594, 466] width 608 height 62
click at [290, 430] on input "c. Acknowledge the feedback and suggest a workaround that minimally impacts the…" at bounding box center [290, 424] width 0 height 12
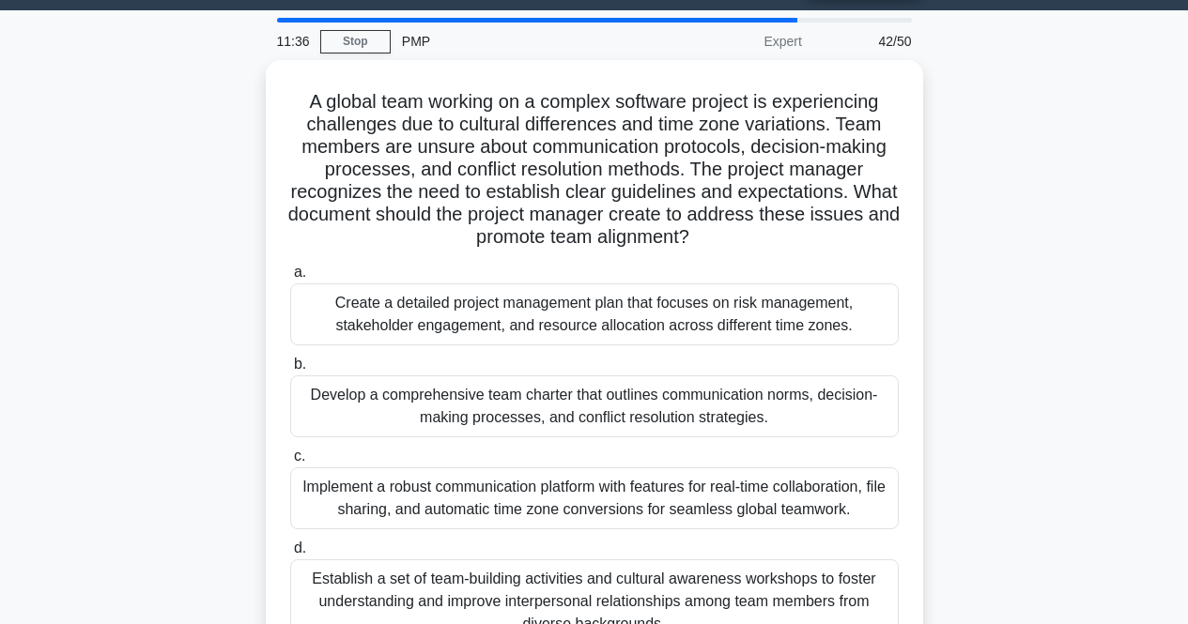
scroll to position [52, 0]
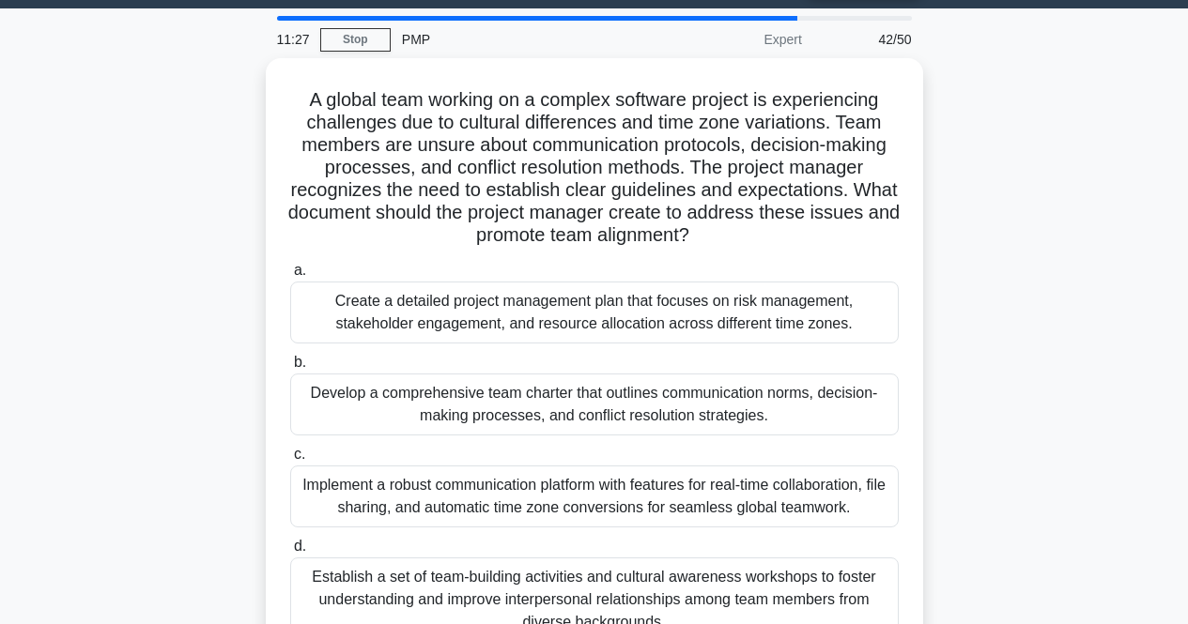
click at [630, 480] on div "Implement a robust communication platform with features for real-time collabora…" at bounding box center [594, 497] width 608 height 62
click at [290, 461] on input "c. Implement a robust communication platform with features for real-time collab…" at bounding box center [290, 455] width 0 height 12
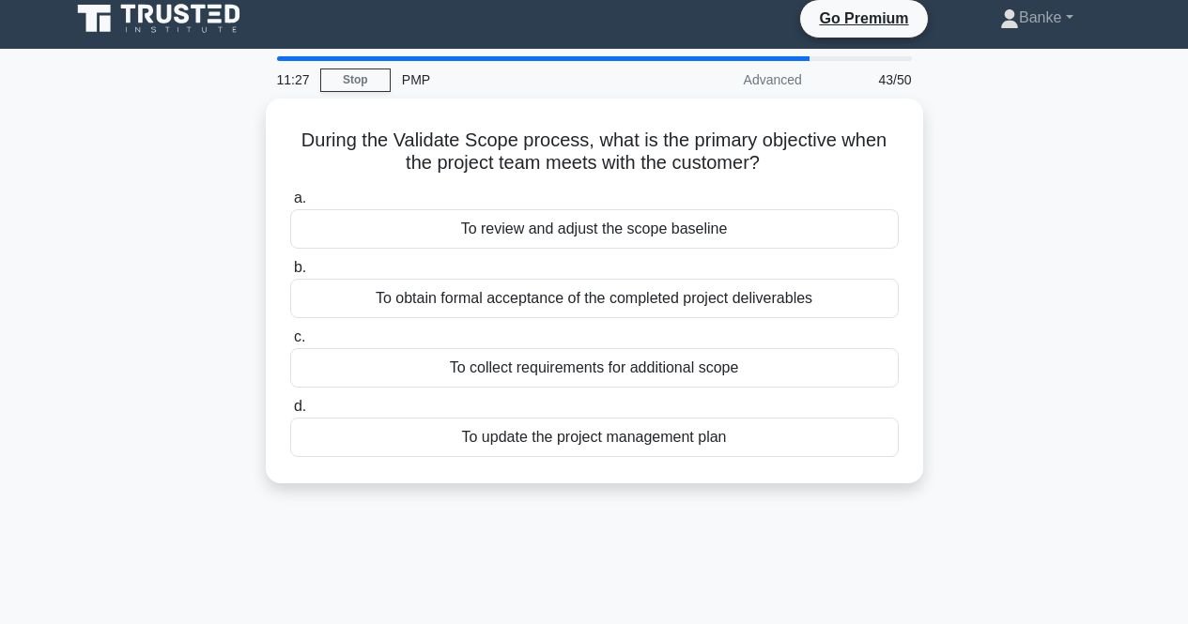
scroll to position [0, 0]
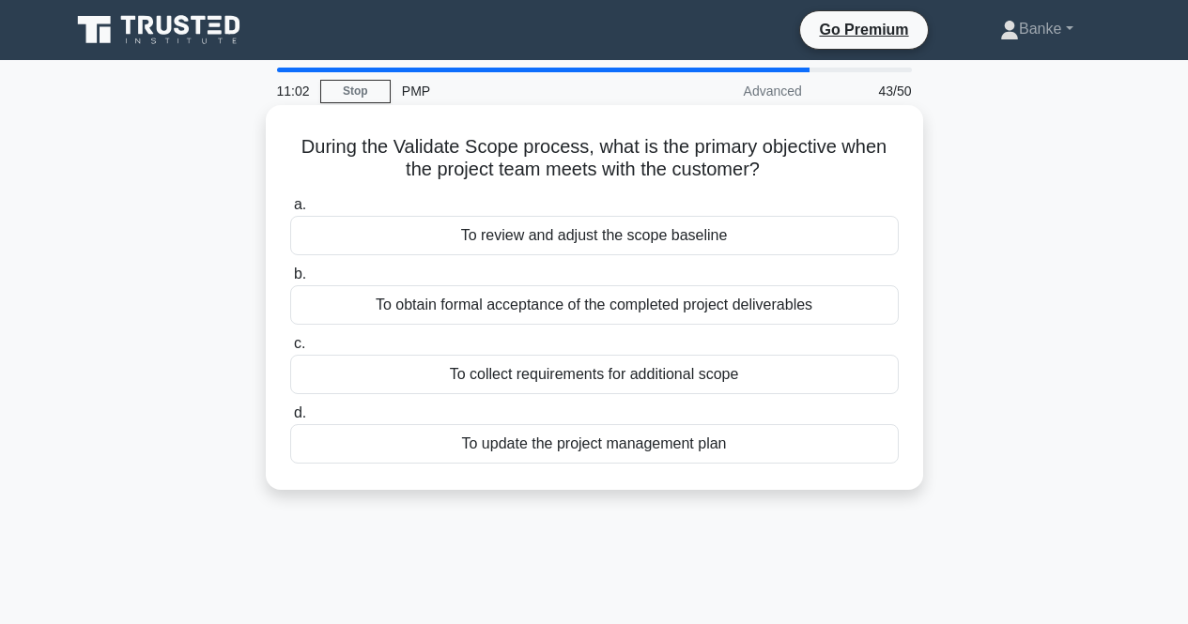
click at [727, 236] on div "To review and adjust the scope baseline" at bounding box center [594, 235] width 608 height 39
click at [290, 211] on input "a. To review and adjust the scope baseline" at bounding box center [290, 205] width 0 height 12
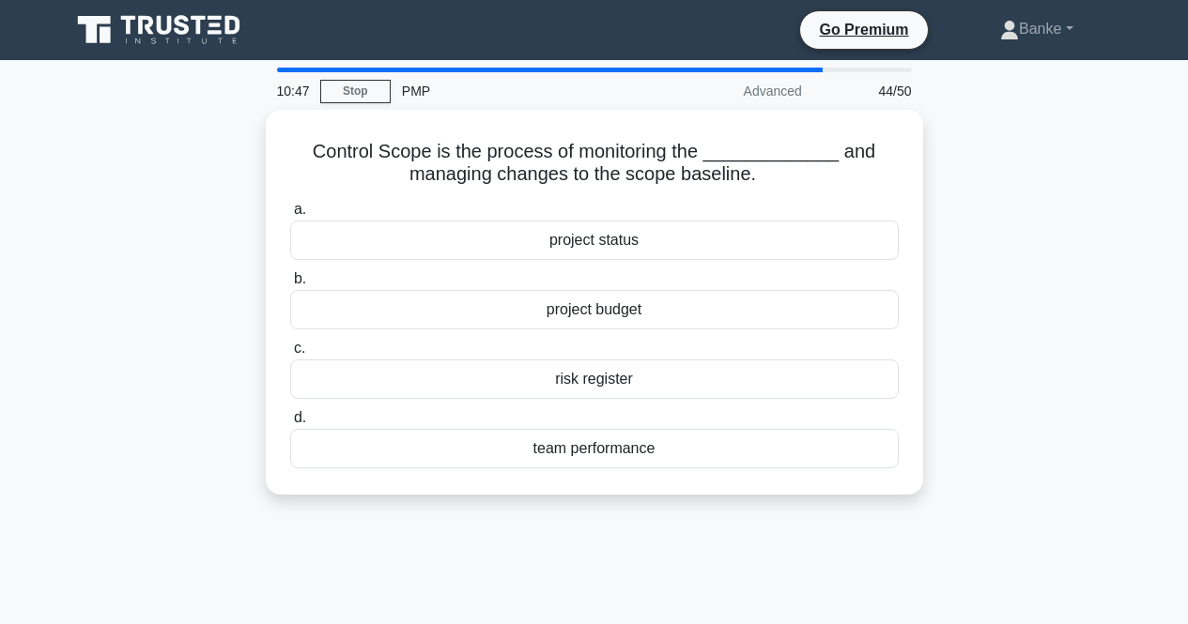
click at [727, 236] on div "project status" at bounding box center [594, 240] width 608 height 39
click at [290, 216] on input "a. project status" at bounding box center [290, 210] width 0 height 12
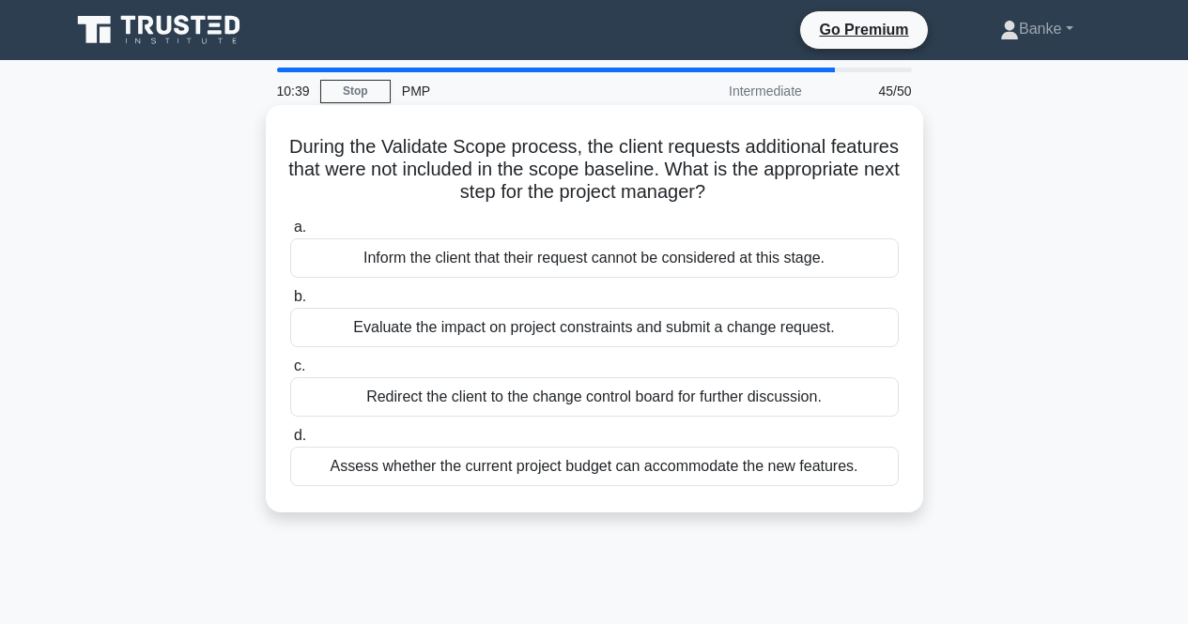
click at [665, 317] on div "Evaluate the impact on project constraints and submit a change request." at bounding box center [594, 327] width 608 height 39
click at [290, 303] on input "b. Evaluate the impact on project constraints and submit a change request." at bounding box center [290, 297] width 0 height 12
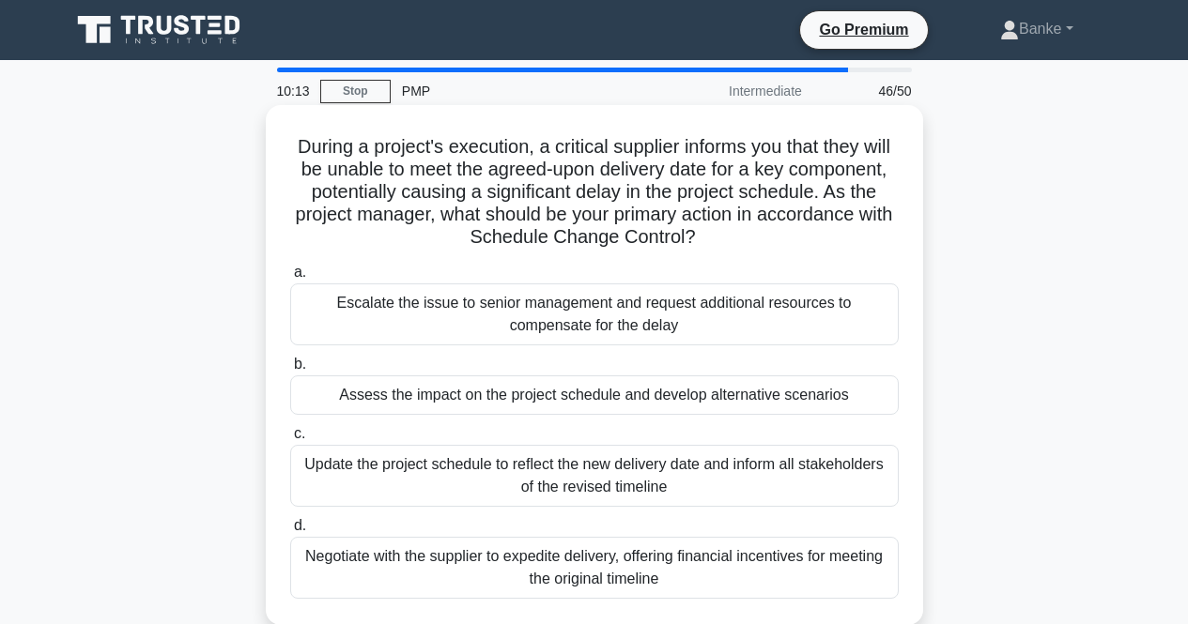
click at [615, 408] on div "Assess the impact on the project schedule and develop alternative scenarios" at bounding box center [594, 394] width 608 height 39
click at [290, 371] on input "b. Assess the impact on the project schedule and develop alternative scenarios" at bounding box center [290, 365] width 0 height 12
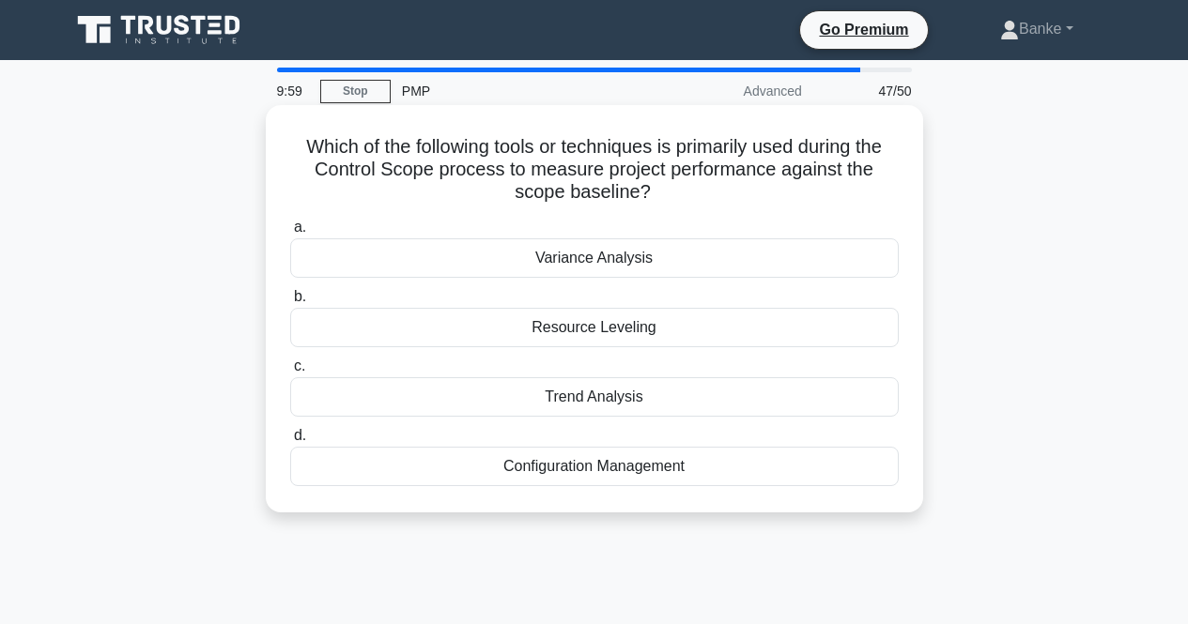
click at [682, 253] on div "Variance Analysis" at bounding box center [594, 257] width 608 height 39
click at [290, 234] on input "a. Variance Analysis" at bounding box center [290, 228] width 0 height 12
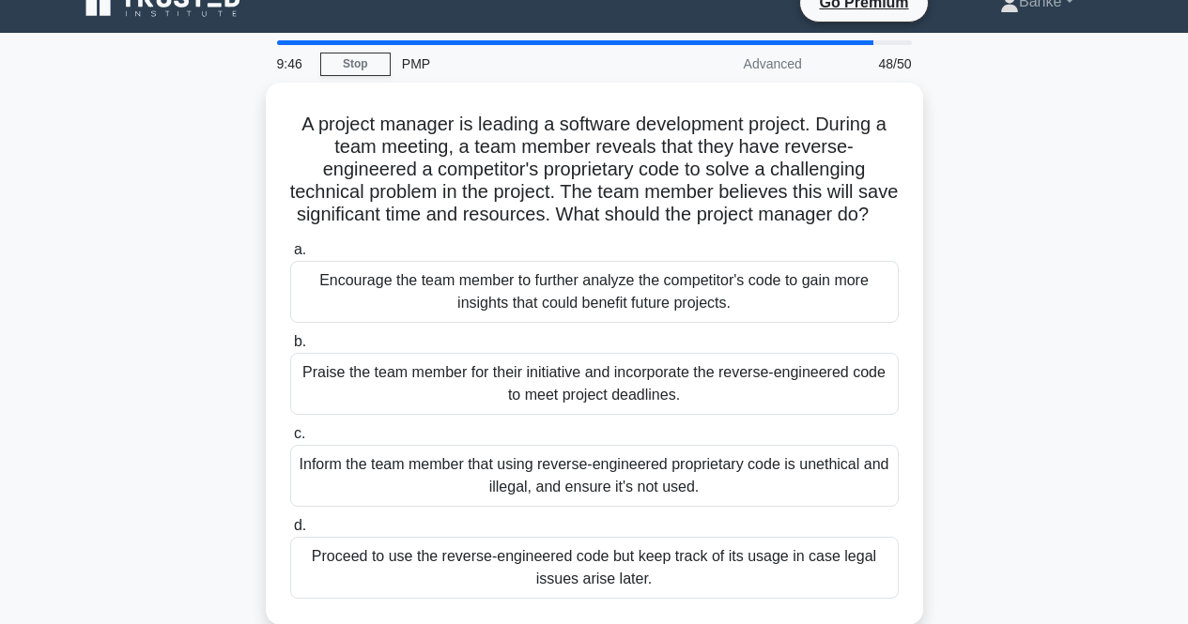
scroll to position [38, 0]
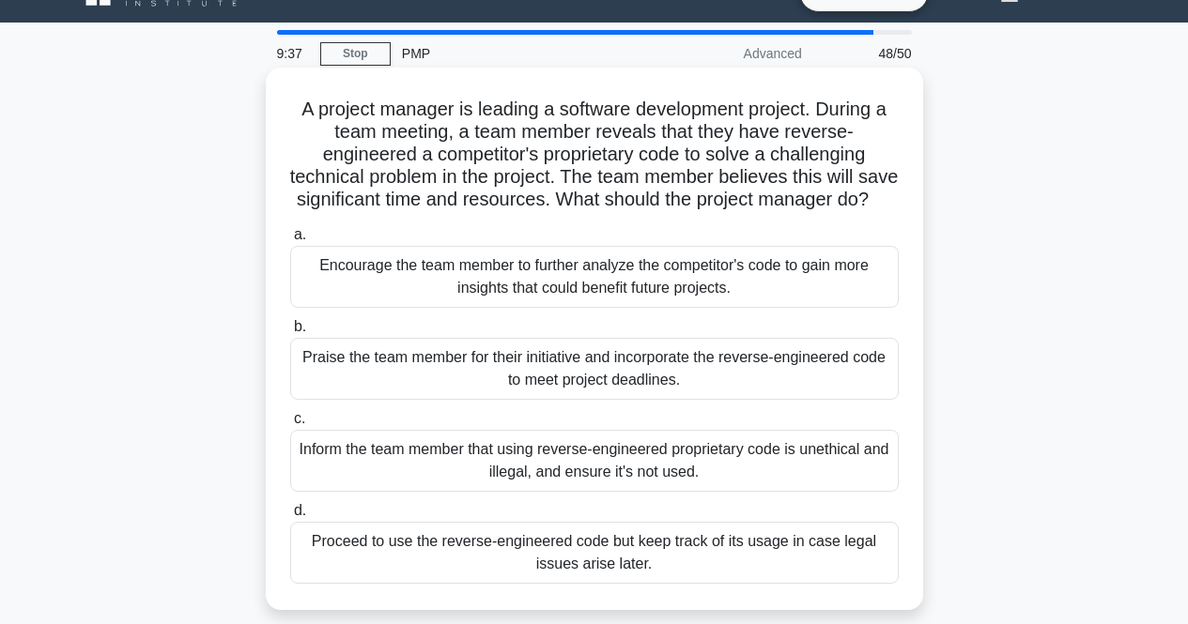
click at [578, 492] on div "Inform the team member that using reverse-engineered proprietary code is unethi…" at bounding box center [594, 461] width 608 height 62
click at [290, 425] on input "c. Inform the team member that using reverse-engineered proprietary code is une…" at bounding box center [290, 419] width 0 height 12
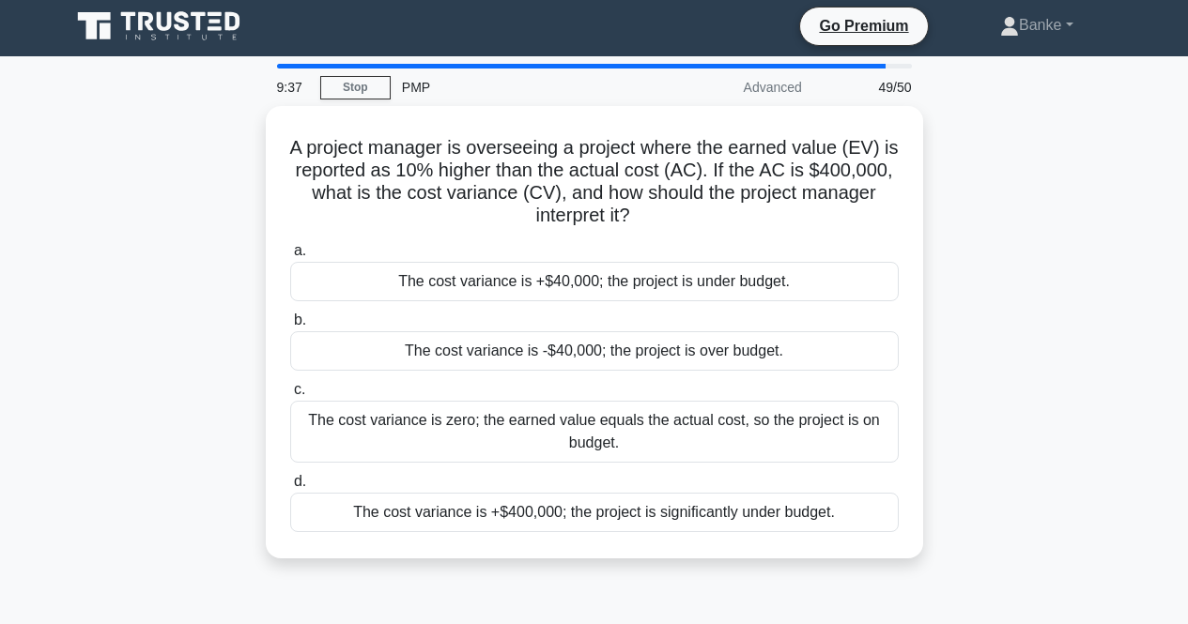
scroll to position [0, 0]
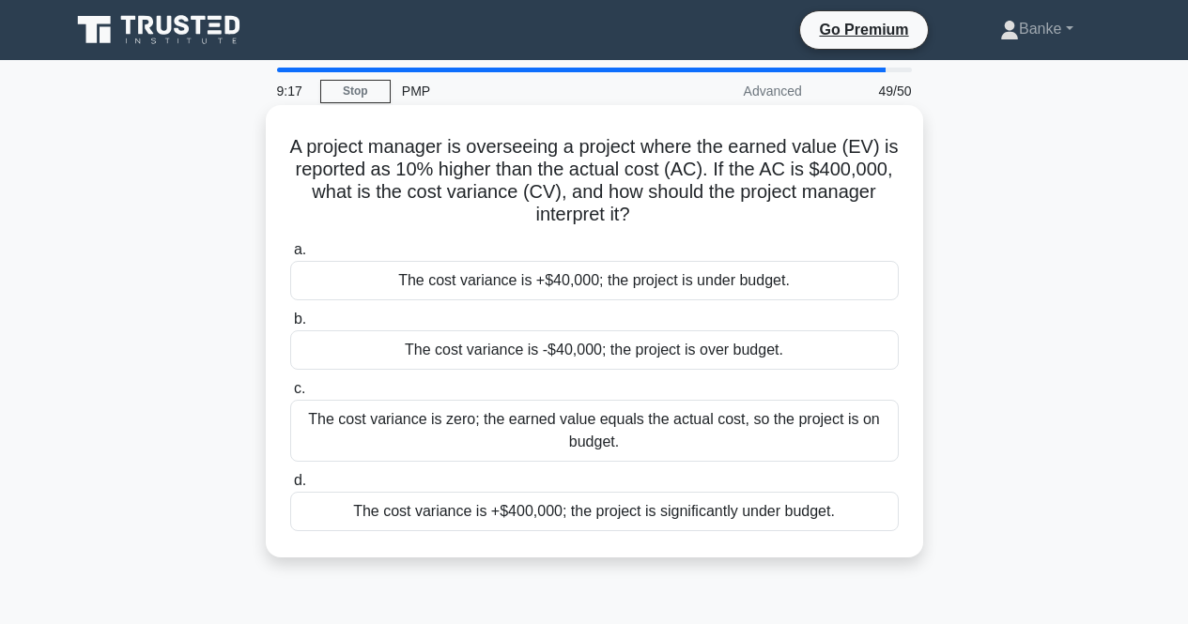
click at [706, 275] on div "The cost variance is +$40,000; the project is under budget." at bounding box center [594, 280] width 608 height 39
click at [290, 256] on input "a. The cost variance is +$40,000; the project is under budget." at bounding box center [290, 250] width 0 height 12
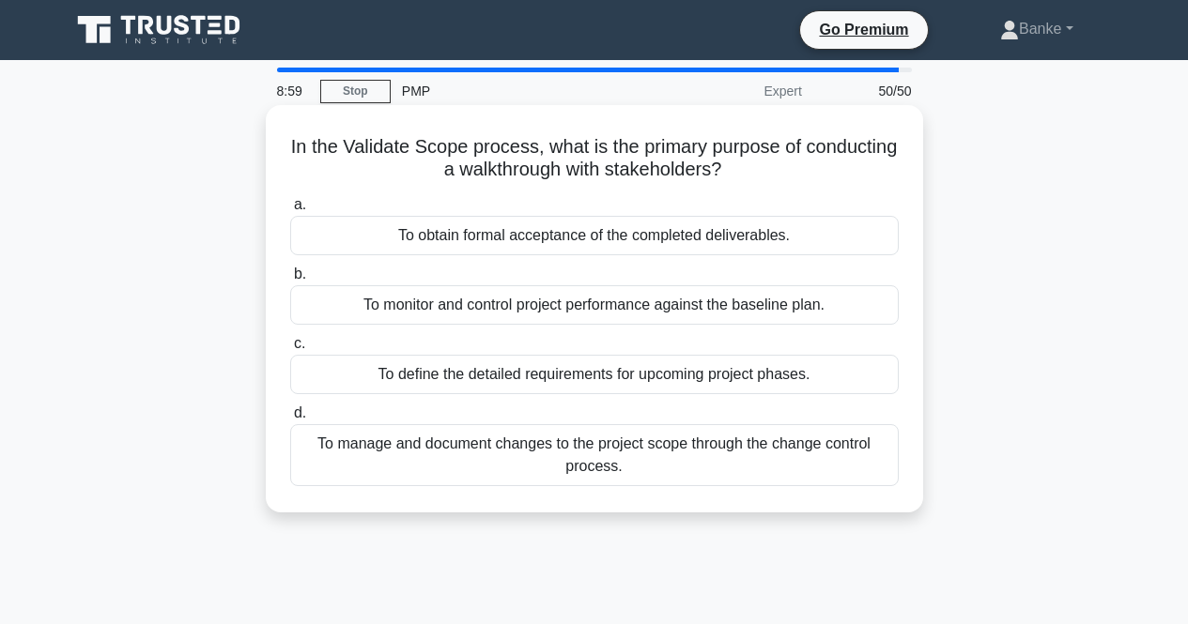
click at [724, 232] on div "To obtain formal acceptance of the completed deliverables." at bounding box center [594, 235] width 608 height 39
click at [290, 211] on input "a. To obtain formal acceptance of the completed deliverables." at bounding box center [290, 205] width 0 height 12
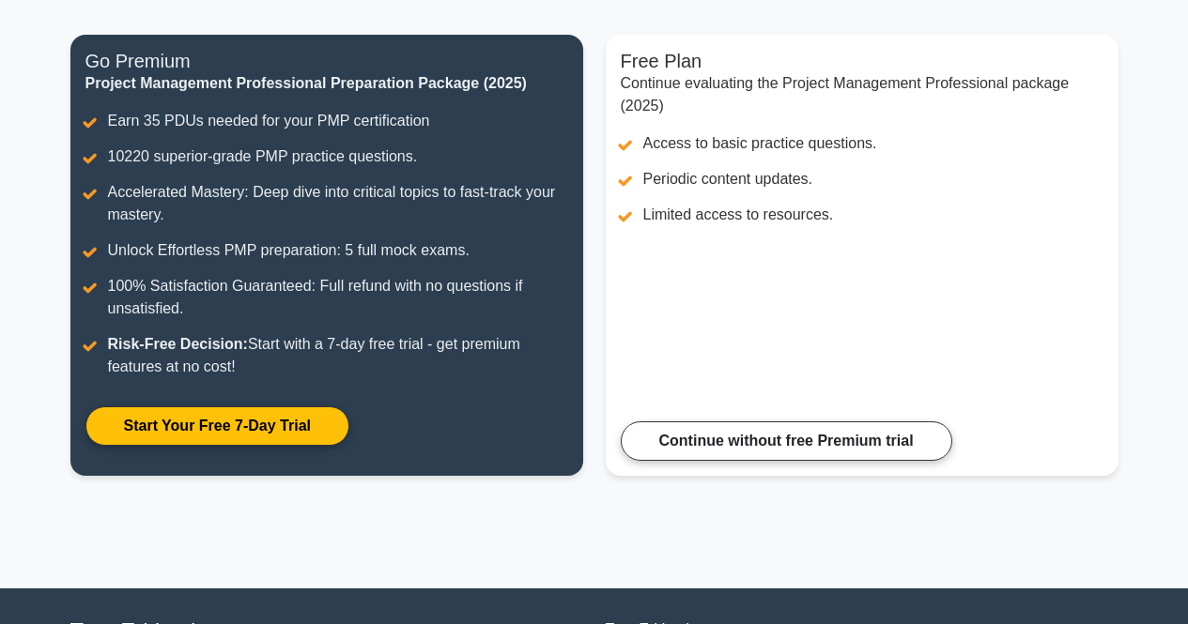
scroll to position [161, 0]
